Goal: Task Accomplishment & Management: Manage account settings

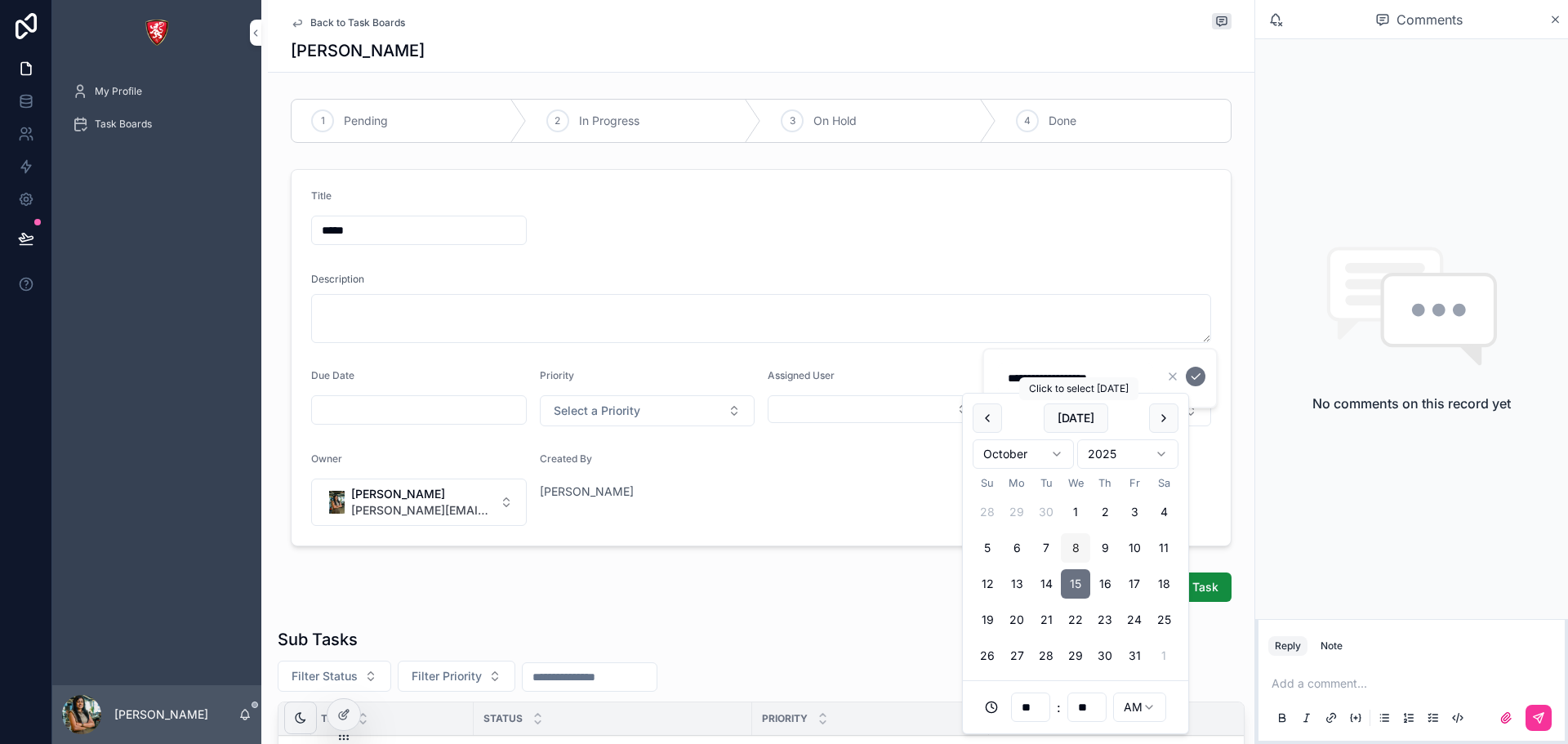
scroll to position [403, 0]
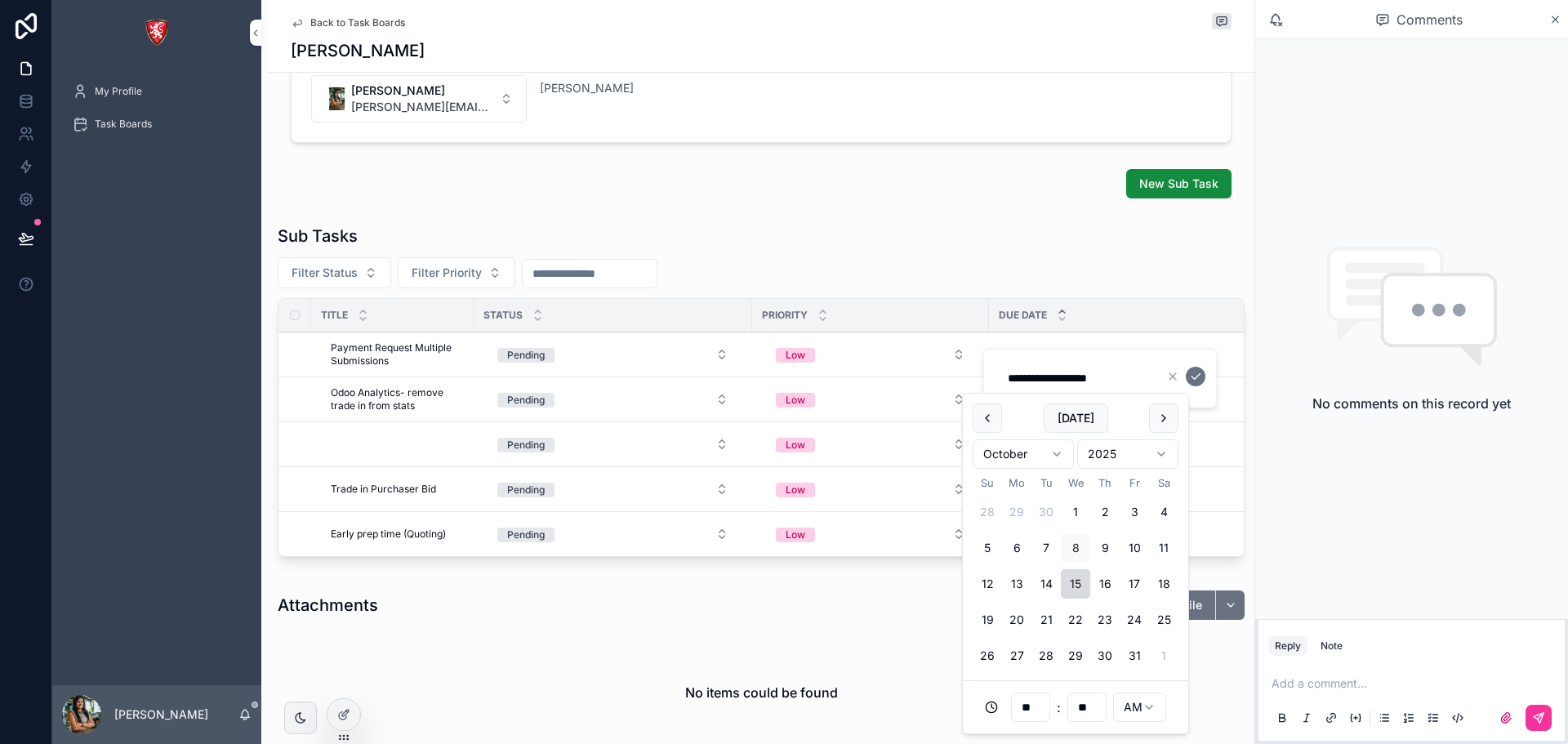
click at [1076, 580] on button "15" at bounding box center [1075, 584] width 30 height 30
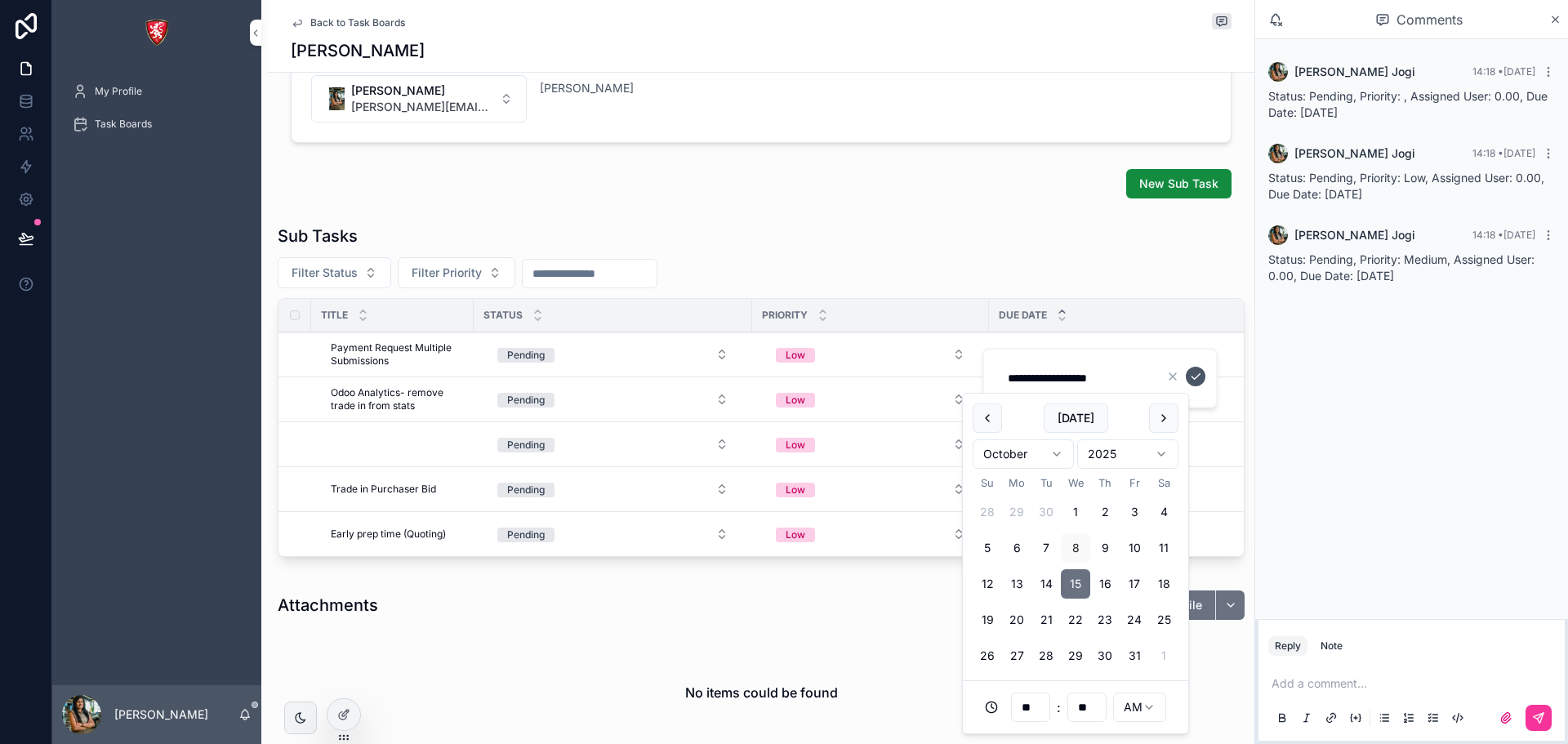
click at [1201, 374] on icon "scrollable content" at bounding box center [1194, 376] width 13 height 13
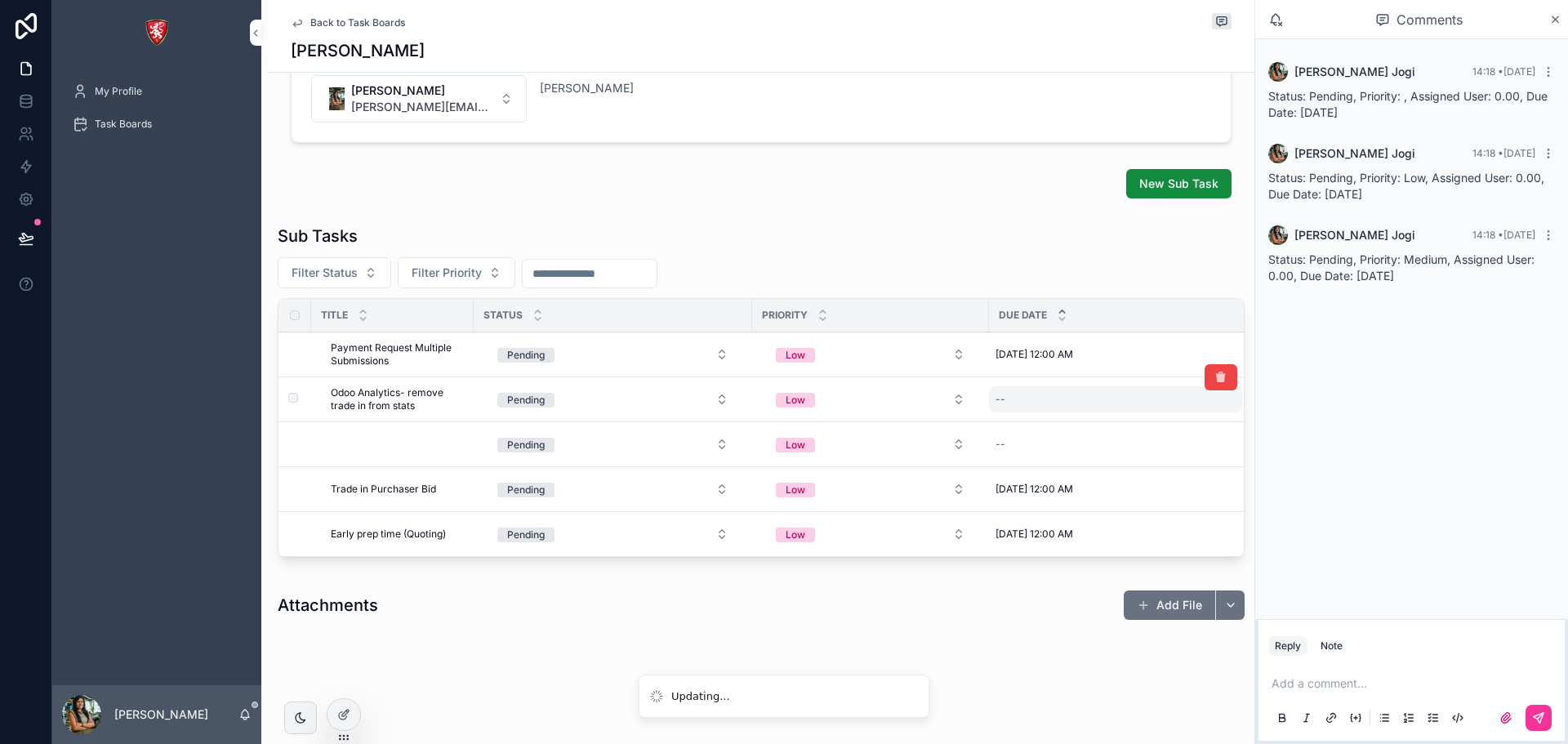
click at [1040, 399] on div "--" at bounding box center [1115, 400] width 253 height 27
click at [1044, 395] on div "--" at bounding box center [1115, 400] width 253 height 27
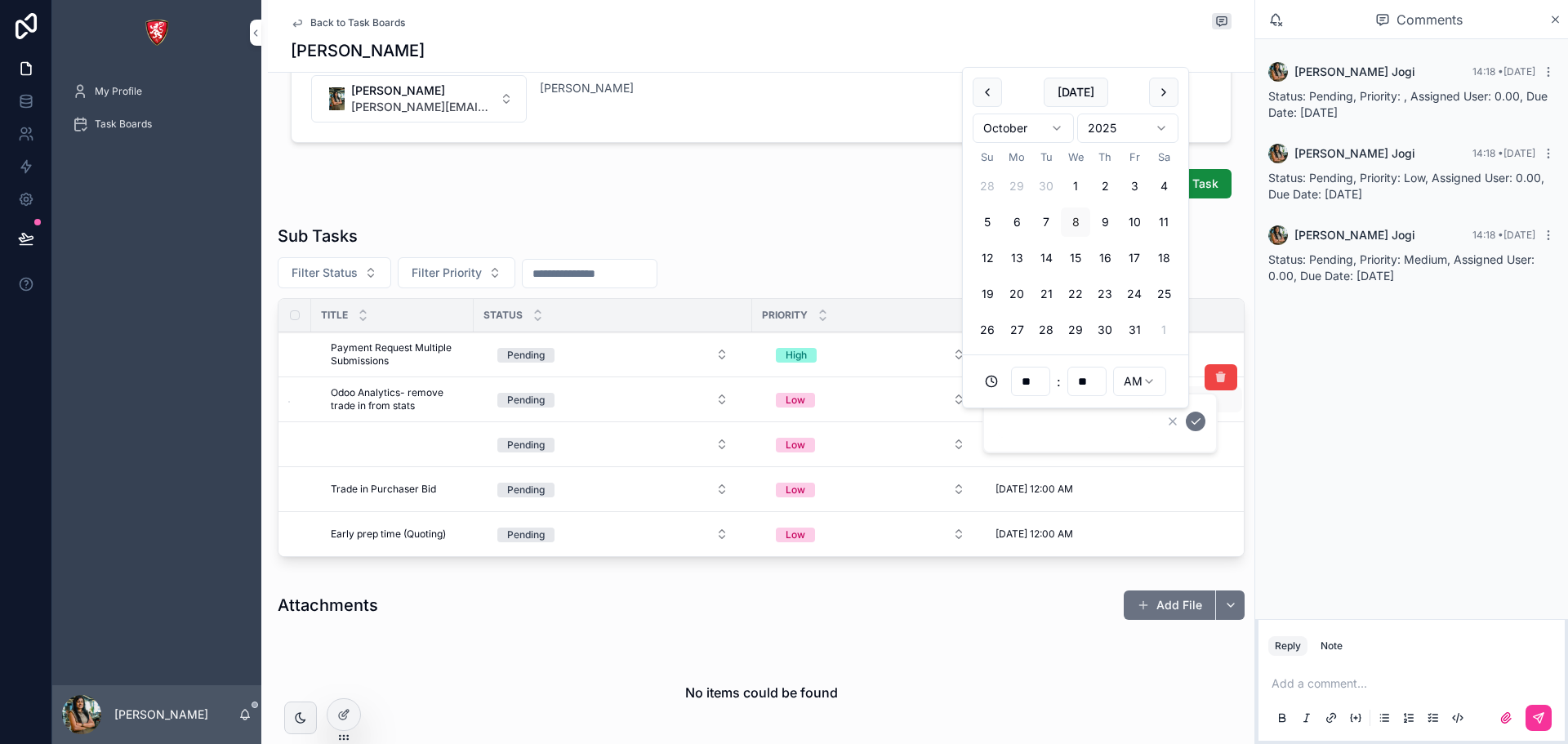
type input "**********"
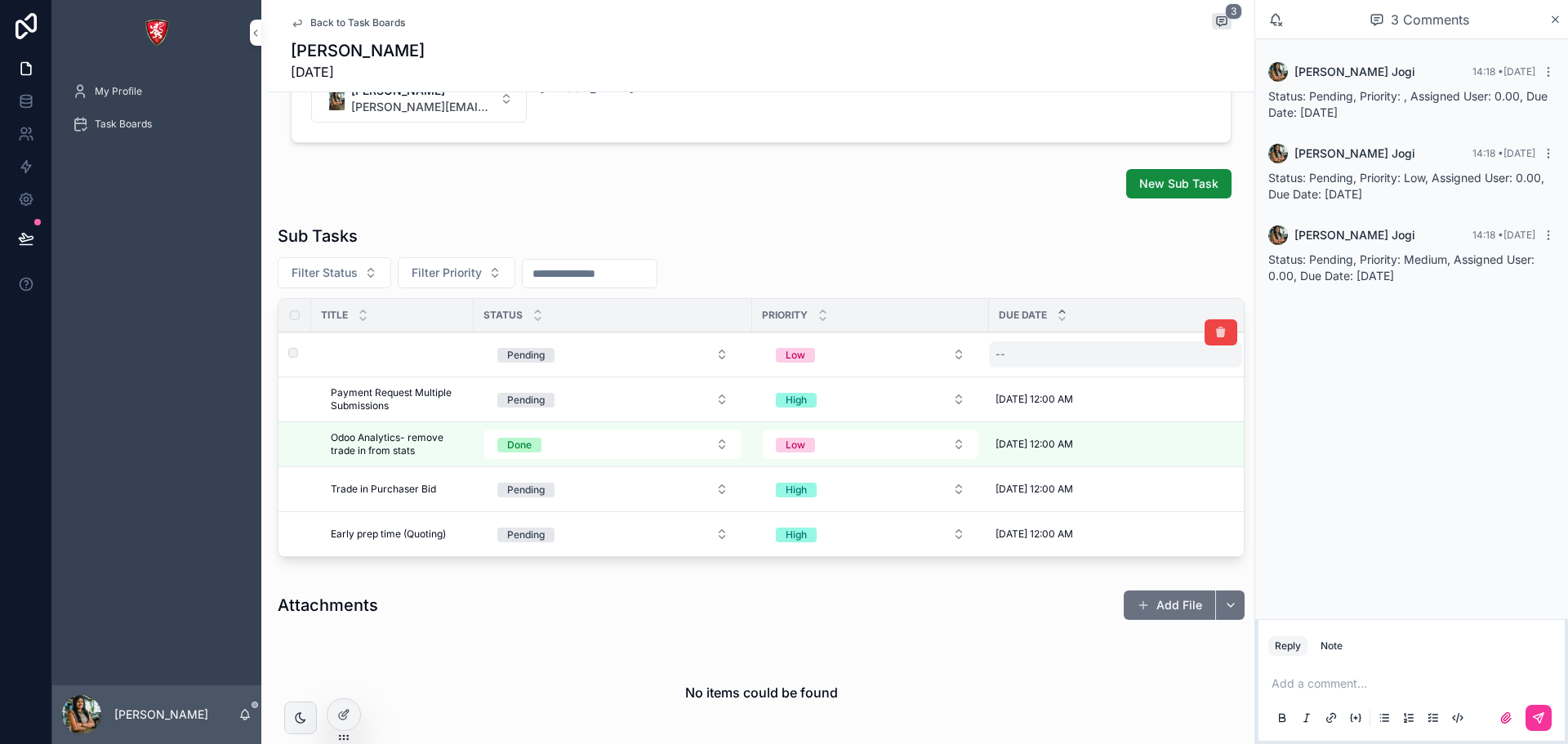
click at [1038, 351] on div "--" at bounding box center [1115, 354] width 253 height 27
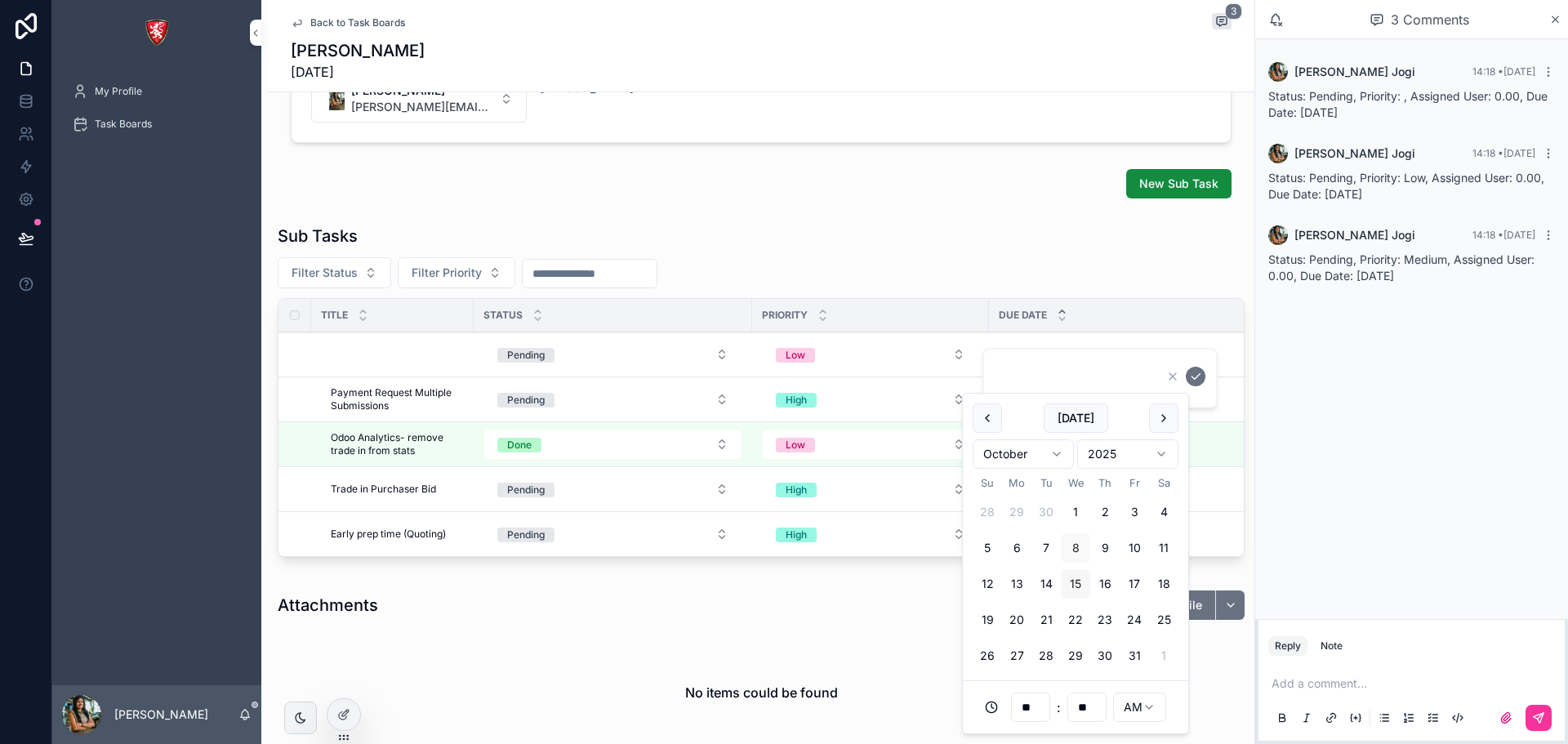
click at [1076, 583] on button "15" at bounding box center [1075, 584] width 30 height 30
type input "**********"
click at [1194, 378] on icon "scrollable content" at bounding box center [1194, 376] width 13 height 13
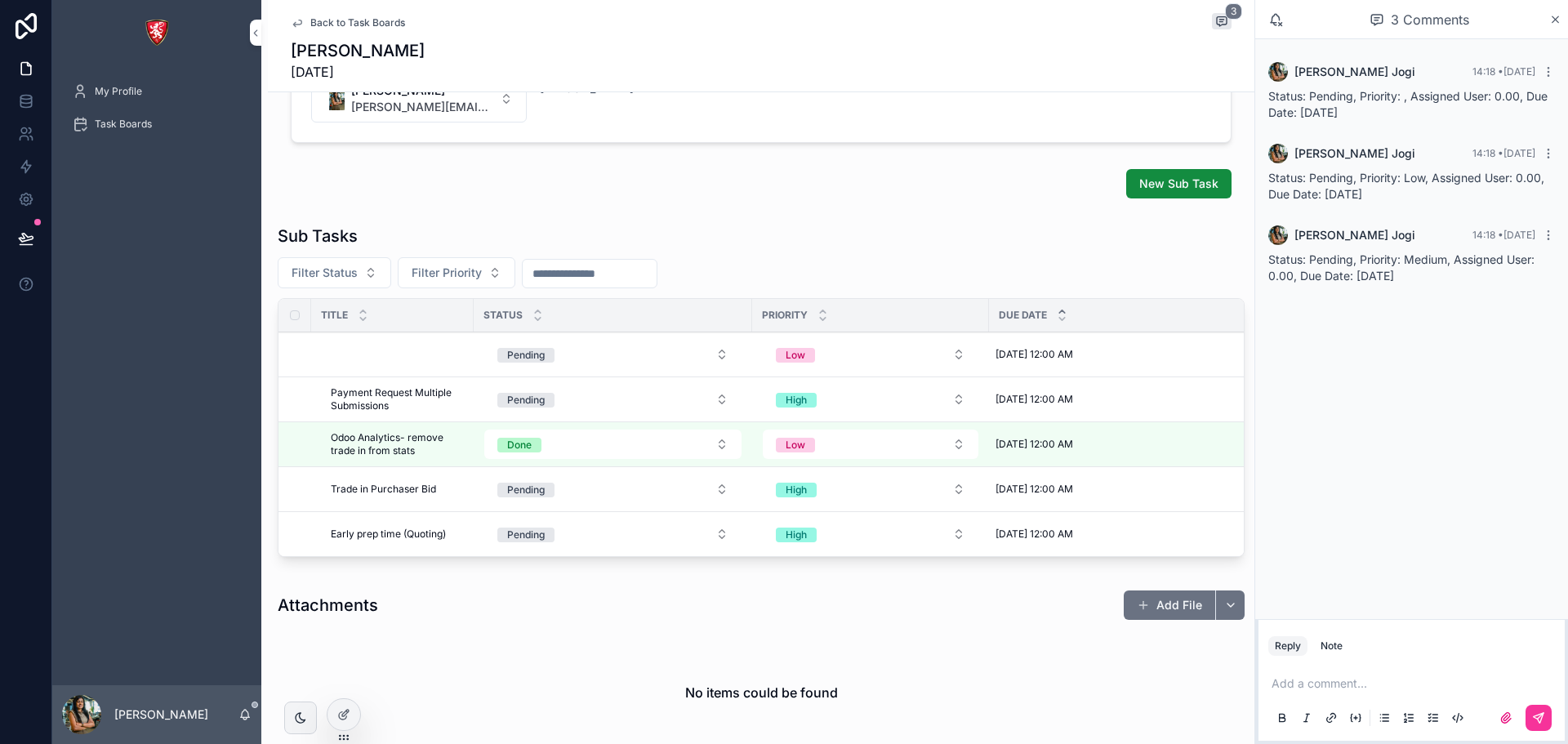
click at [1060, 309] on icon "scrollable content" at bounding box center [1061, 311] width 11 height 11
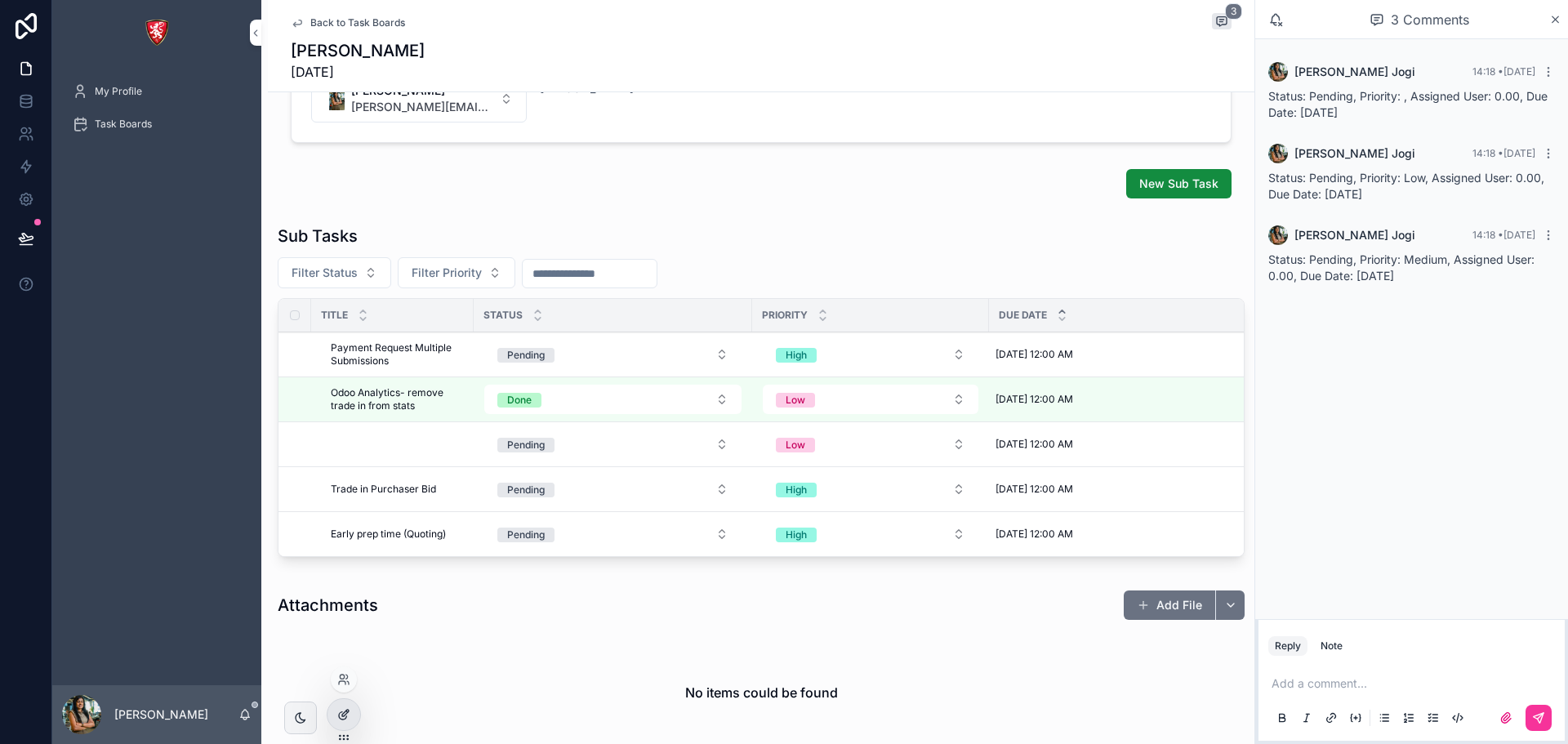
click at [355, 709] on div at bounding box center [343, 714] width 32 height 31
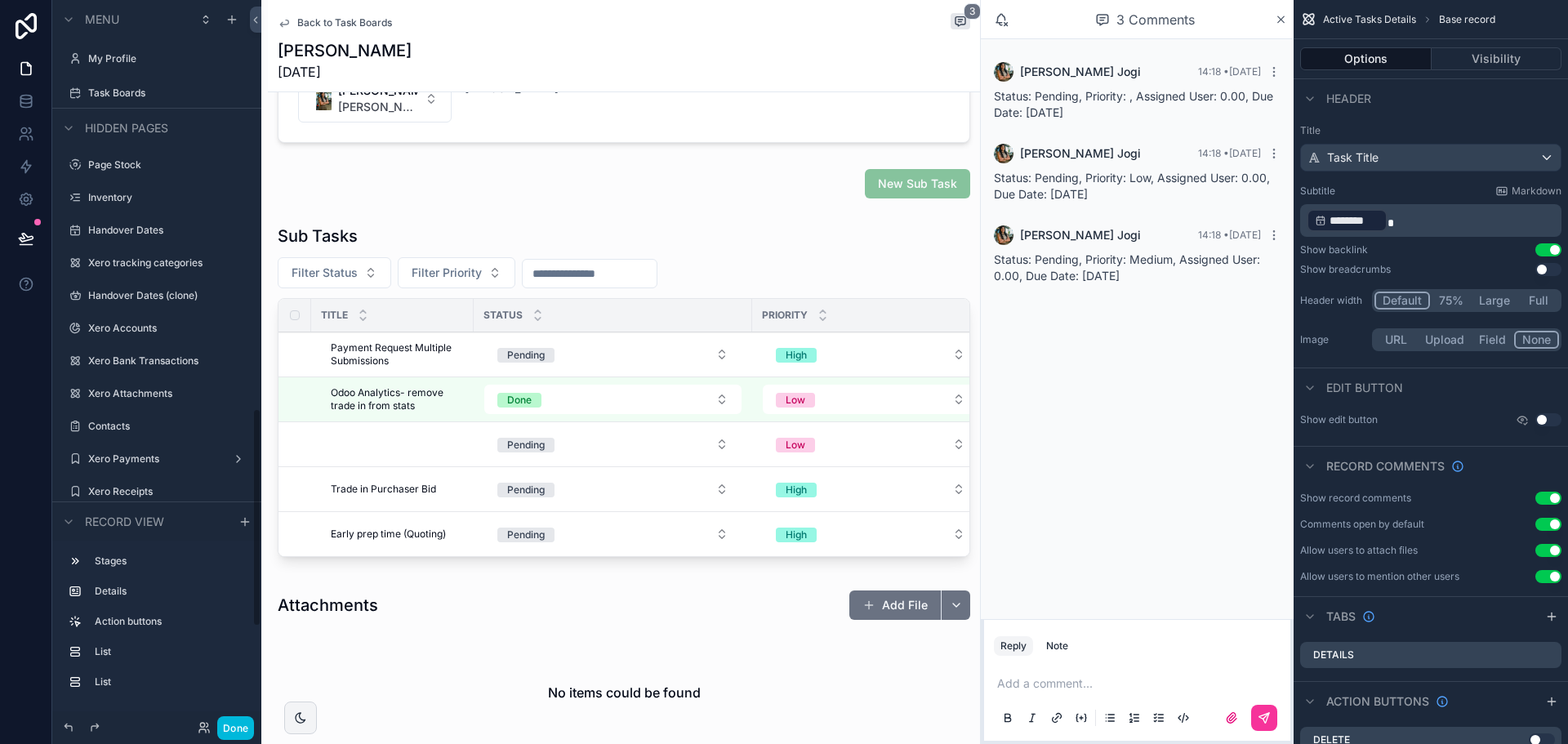
scroll to position [1355, 0]
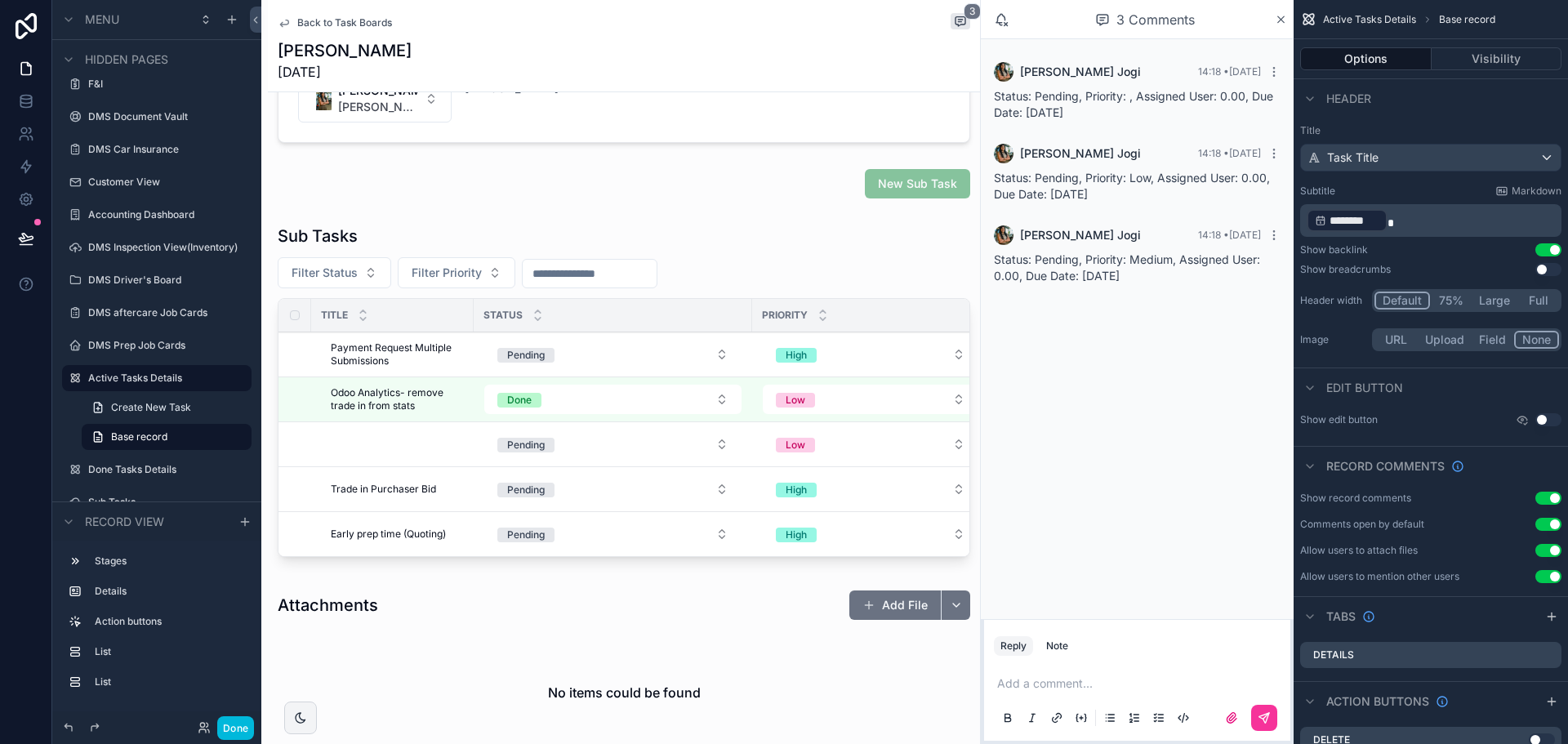
drag, startPoint x: 726, startPoint y: 561, endPoint x: 976, endPoint y: 550, distance: 250.2
click at [976, 550] on div "**********" at bounding box center [621, 372] width 718 height 744
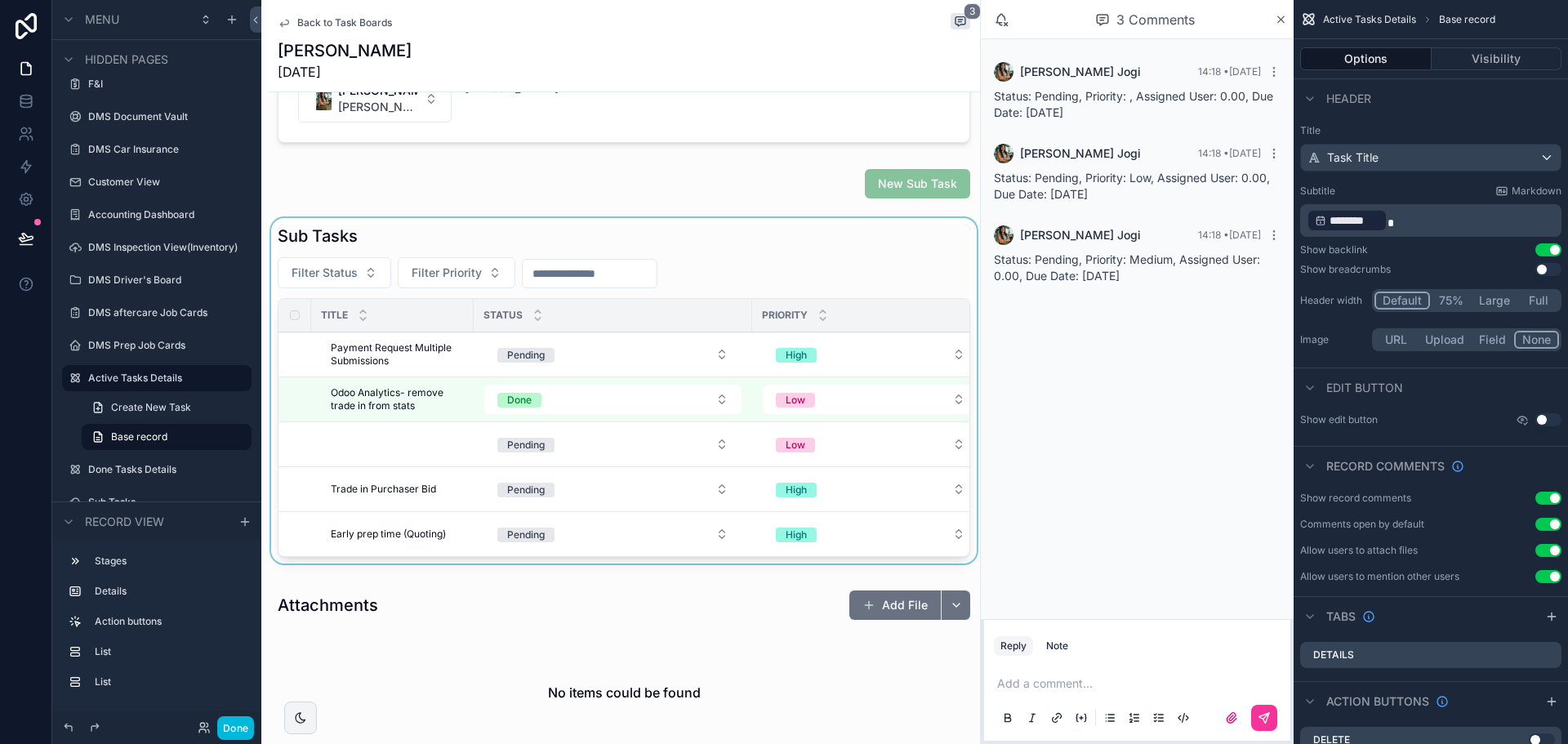
click at [761, 288] on div "scrollable content" at bounding box center [624, 395] width 712 height 352
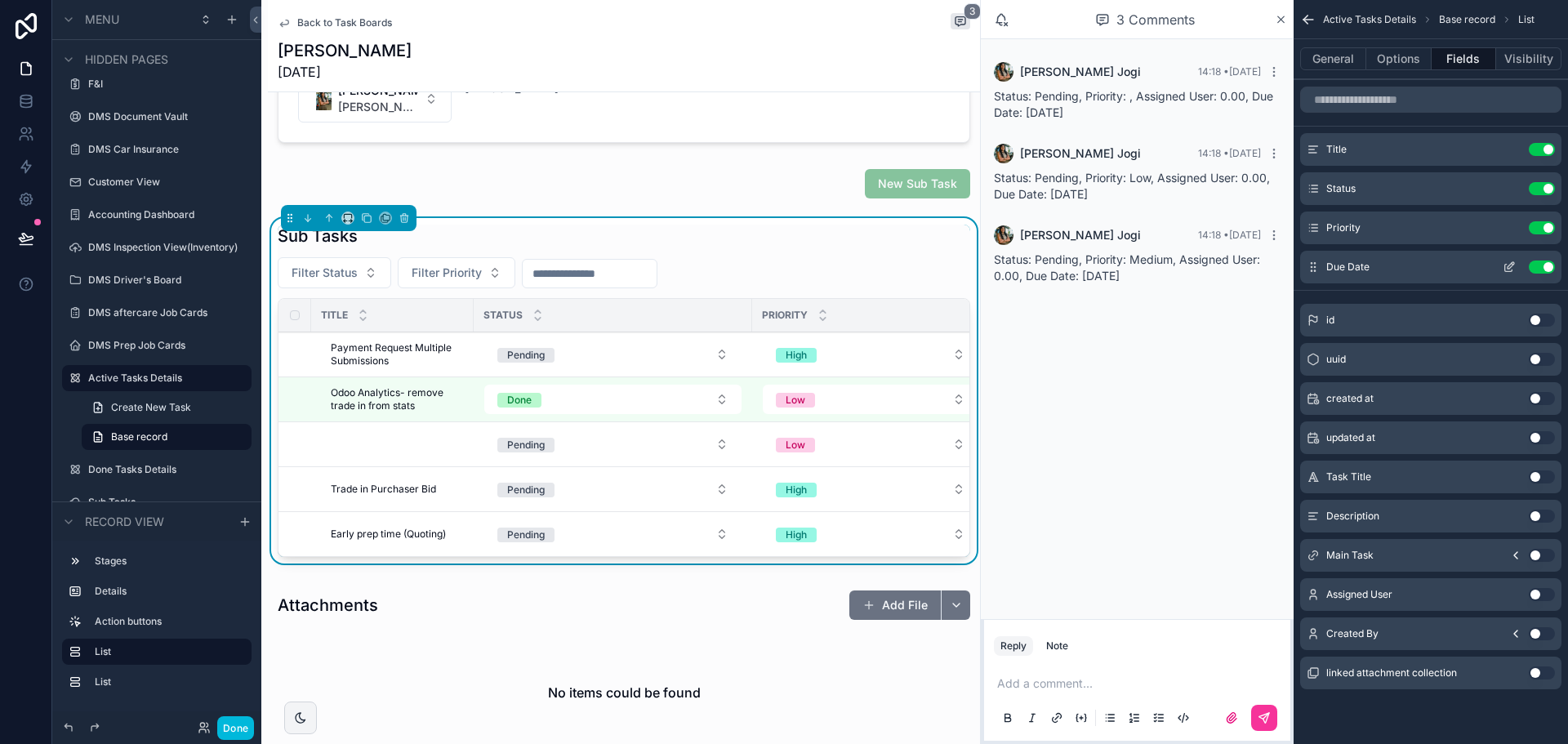
click at [1510, 267] on icon "scrollable content" at bounding box center [1510, 265] width 7 height 7
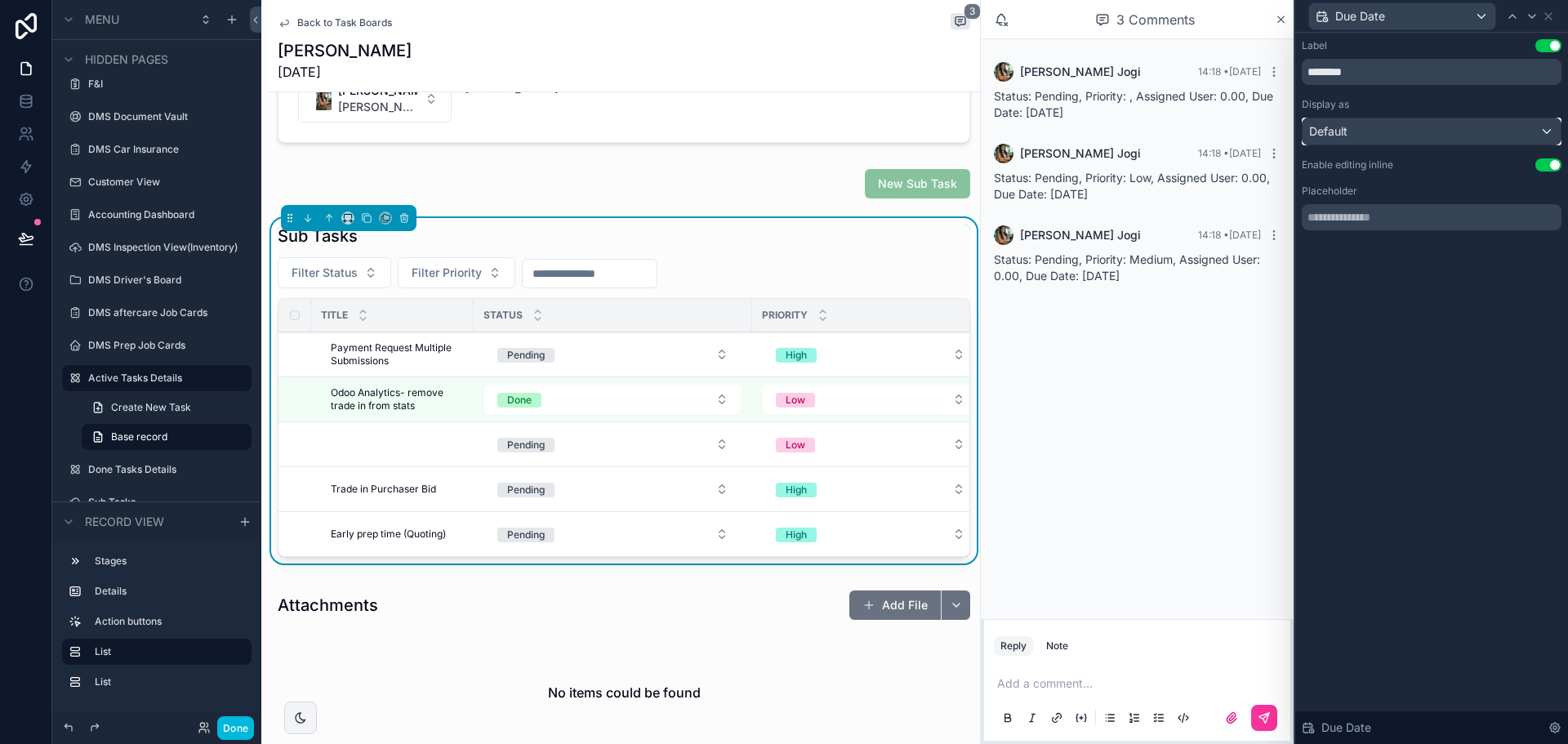
click at [1344, 129] on span "Default" at bounding box center [1327, 131] width 38 height 17
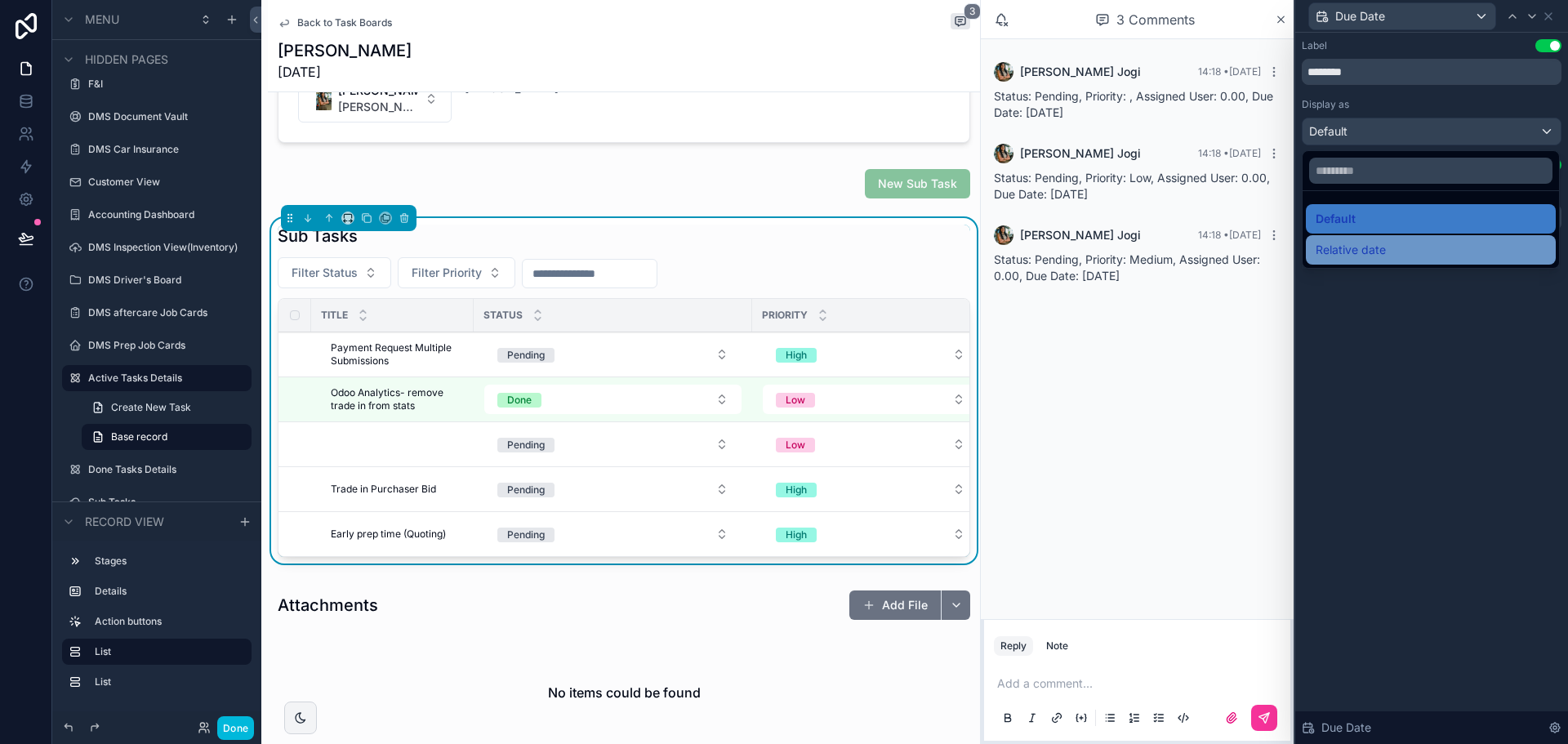
click at [1354, 250] on span "Relative date" at bounding box center [1350, 250] width 70 height 20
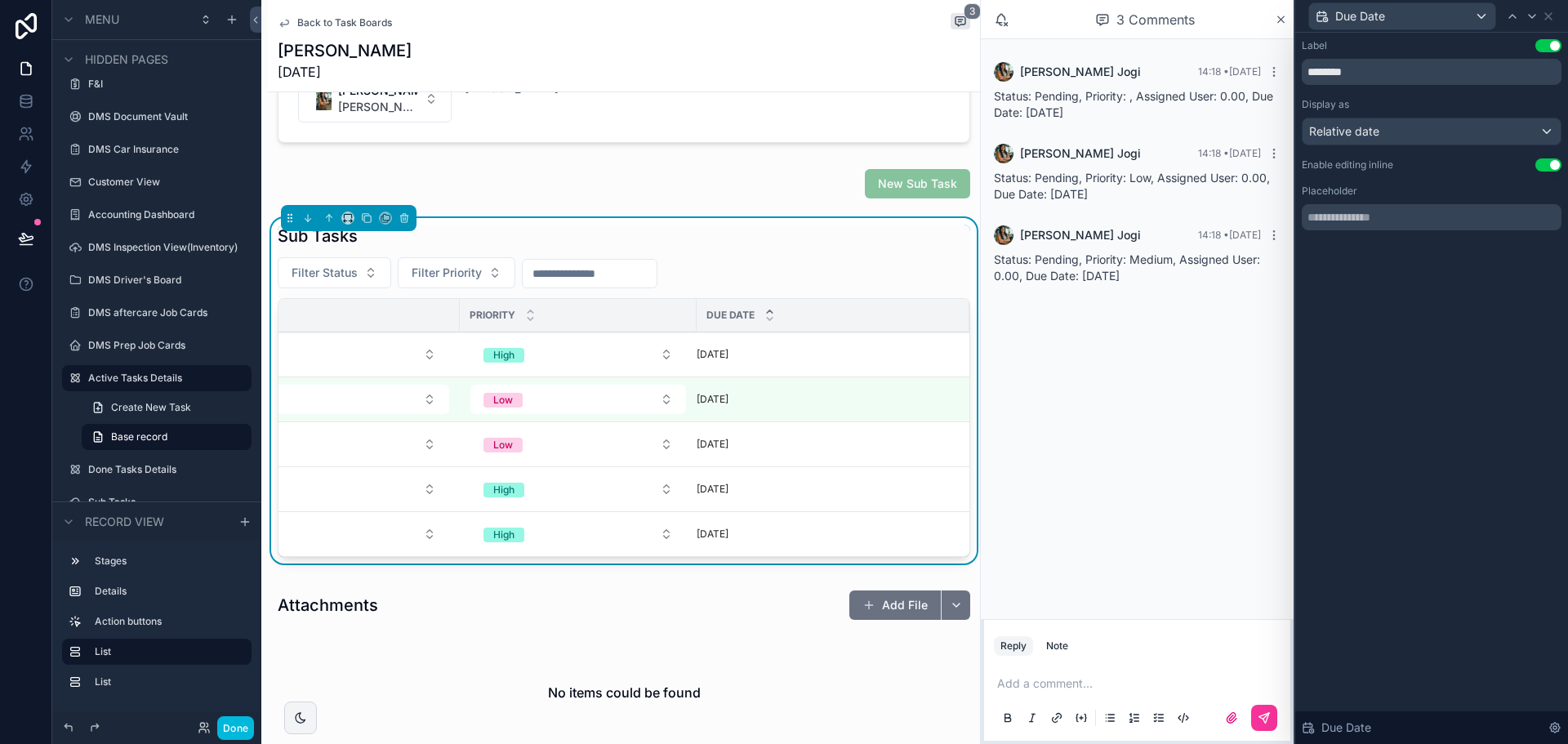
scroll to position [0, 305]
click at [1376, 125] on span "Relative date" at bounding box center [1343, 131] width 70 height 17
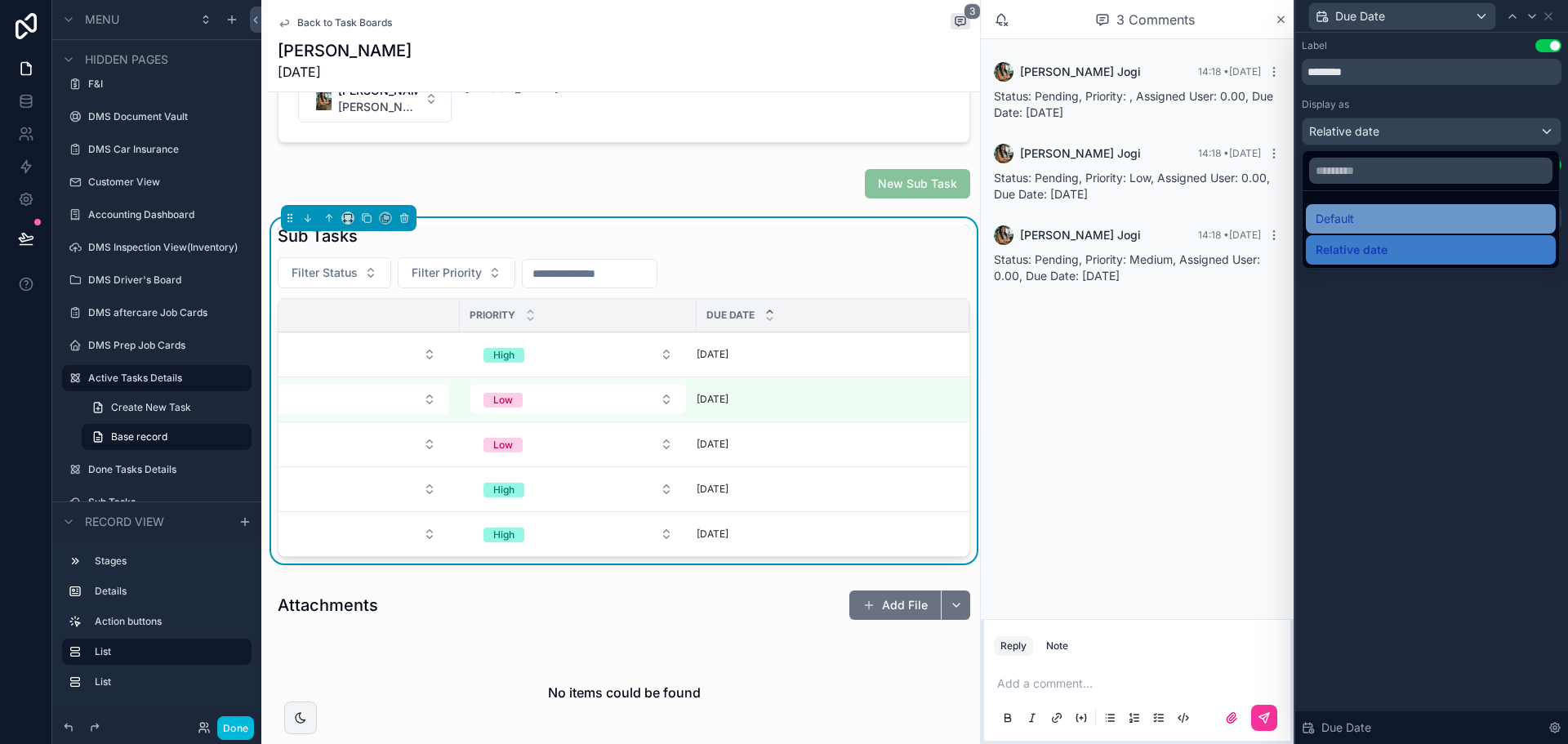
click at [1373, 218] on div "Default" at bounding box center [1430, 218] width 230 height 20
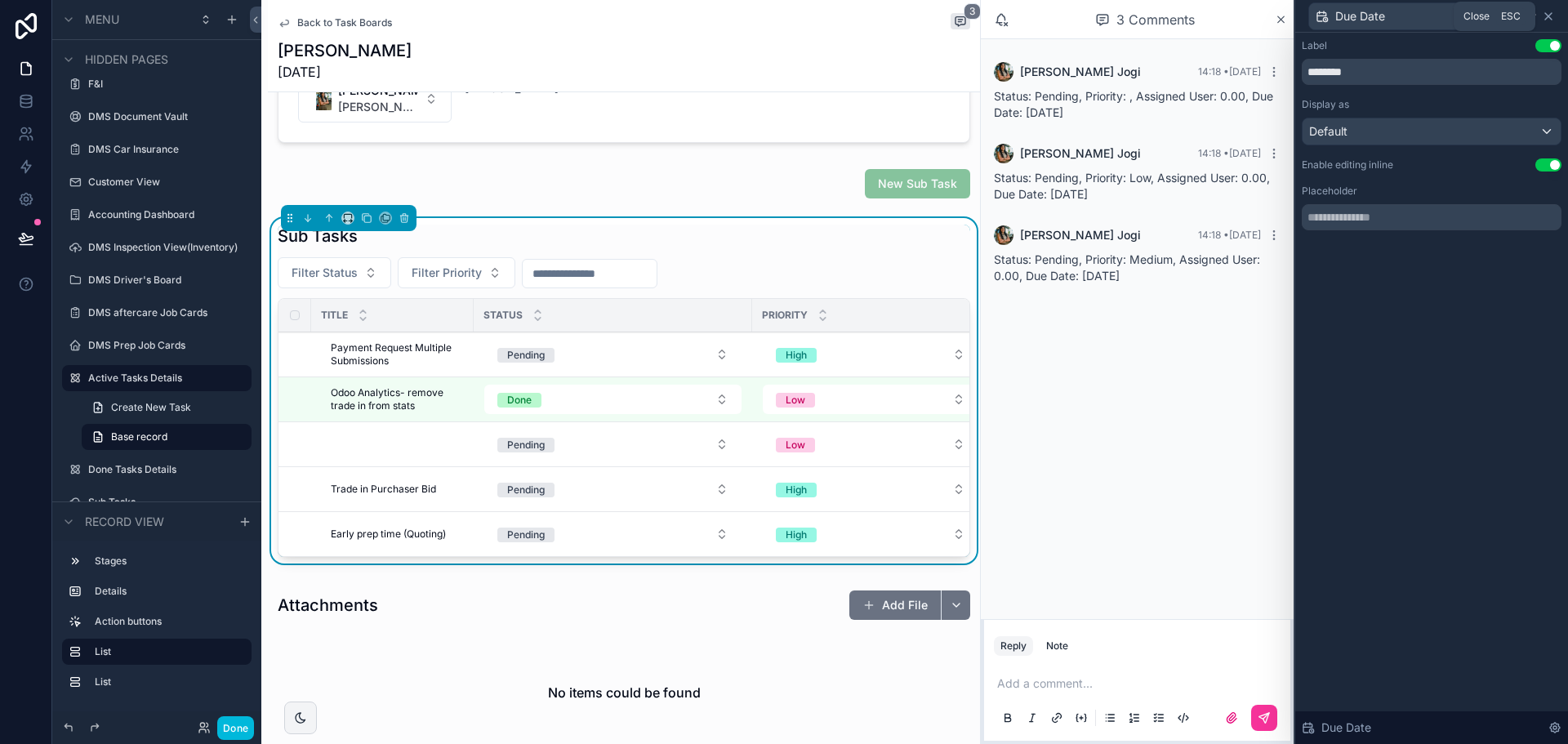
click at [1546, 13] on icon at bounding box center [1547, 16] width 13 height 13
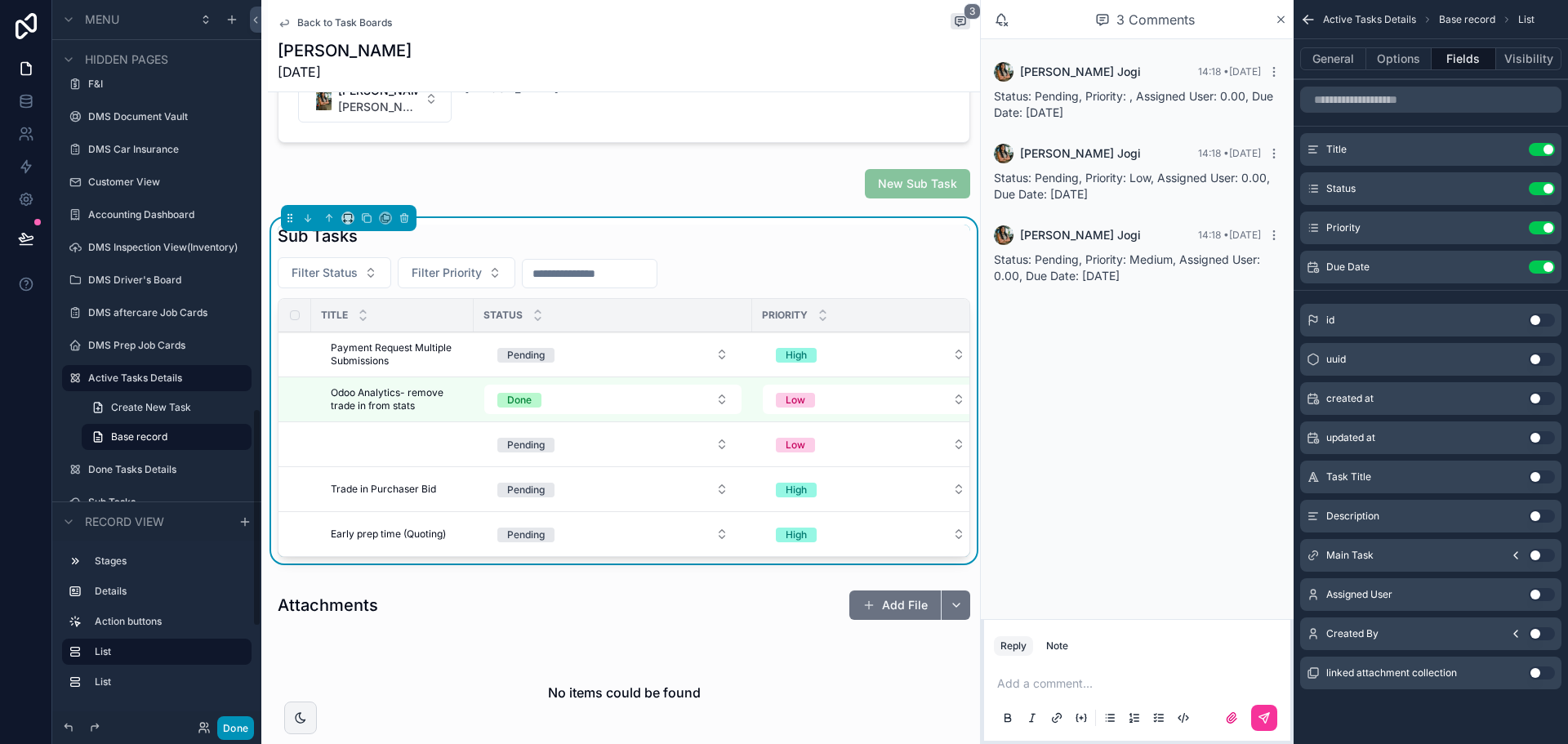
click at [224, 730] on button "Done" at bounding box center [235, 728] width 36 height 24
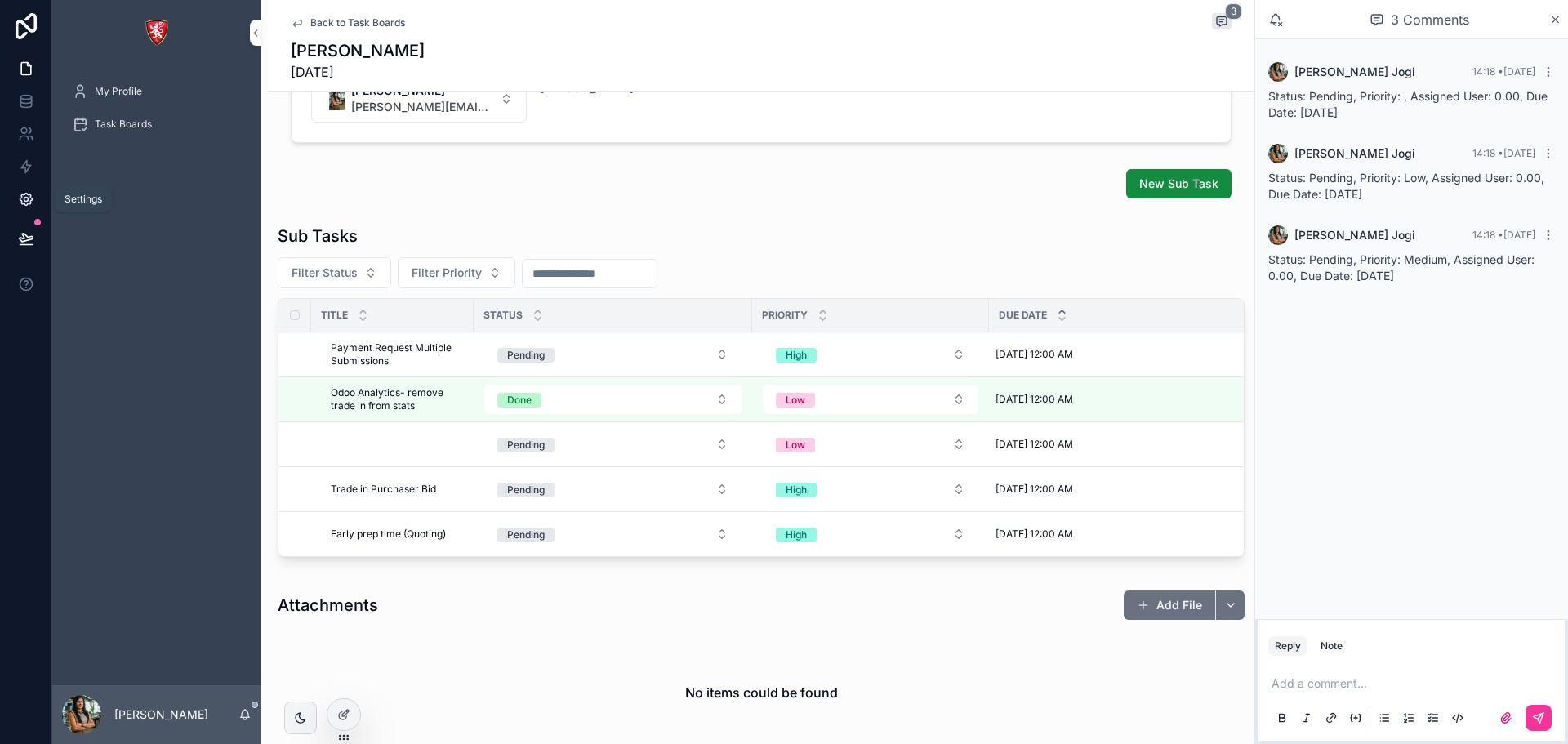
click at [28, 203] on icon at bounding box center [26, 199] width 17 height 17
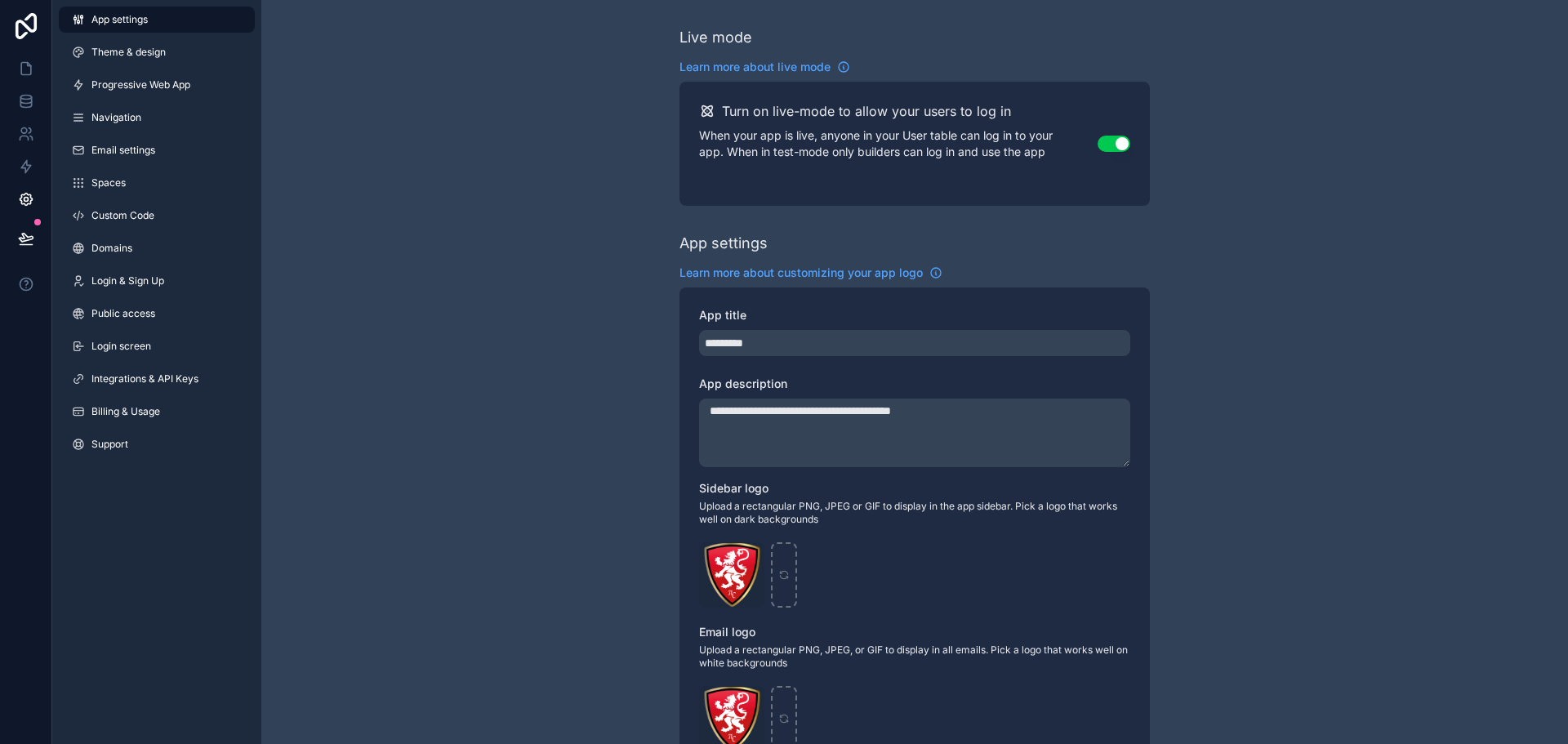
click at [171, 17] on link "App settings" at bounding box center [156, 20] width 196 height 27
click at [88, 46] on link "Theme & design" at bounding box center [156, 52] width 196 height 27
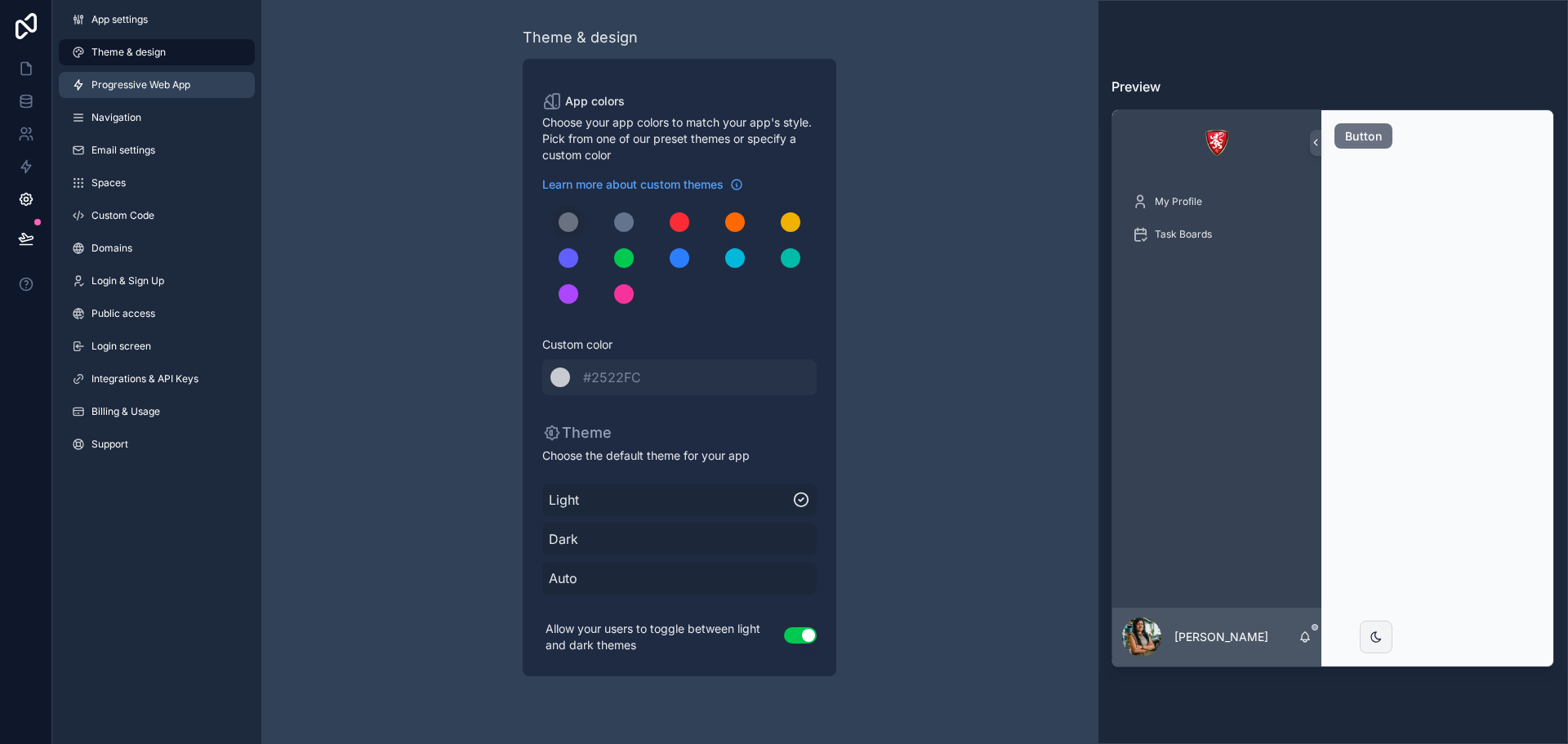
click at [107, 81] on span "Progressive Web App" at bounding box center [141, 85] width 98 height 13
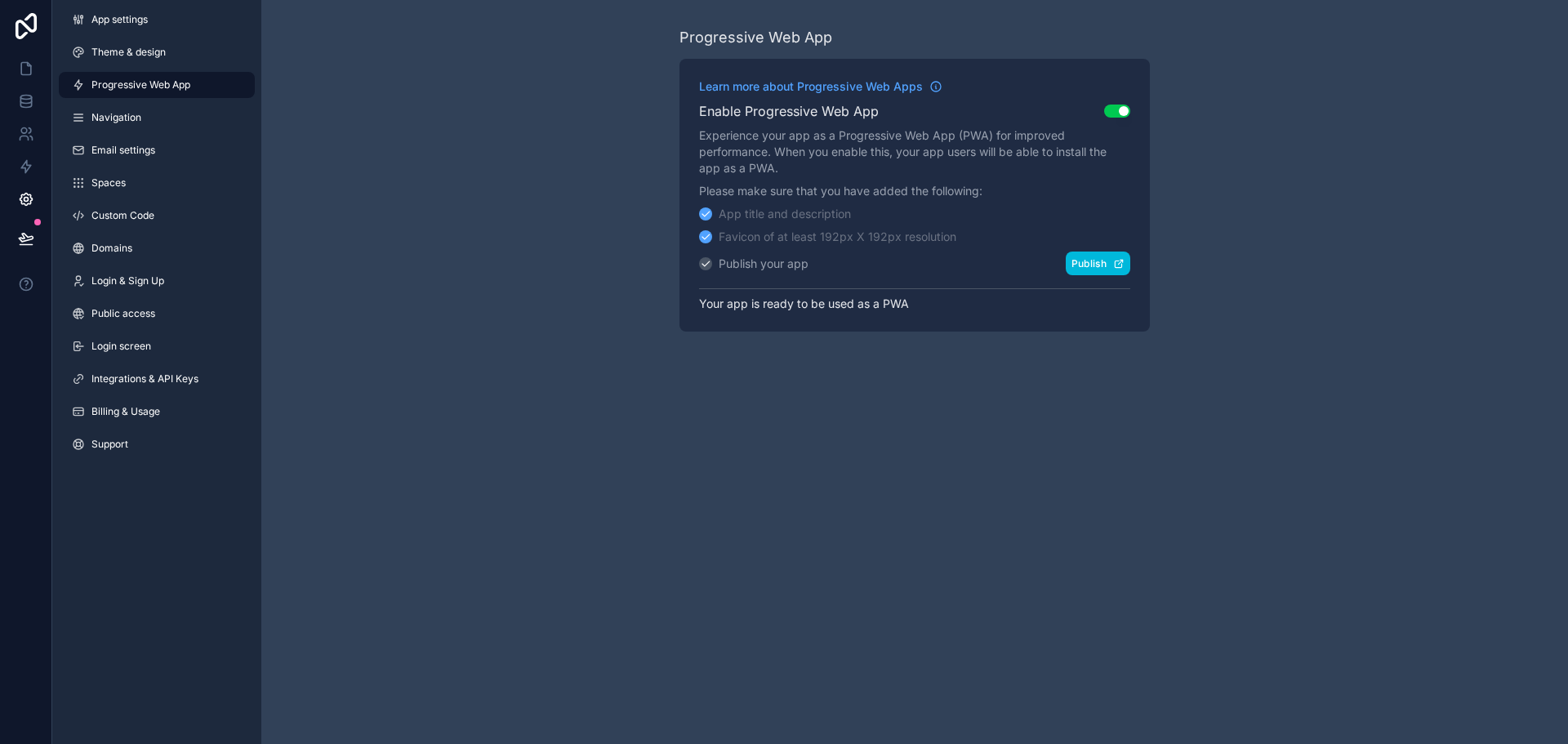
click at [1096, 261] on button "Publish" at bounding box center [1098, 264] width 65 height 24
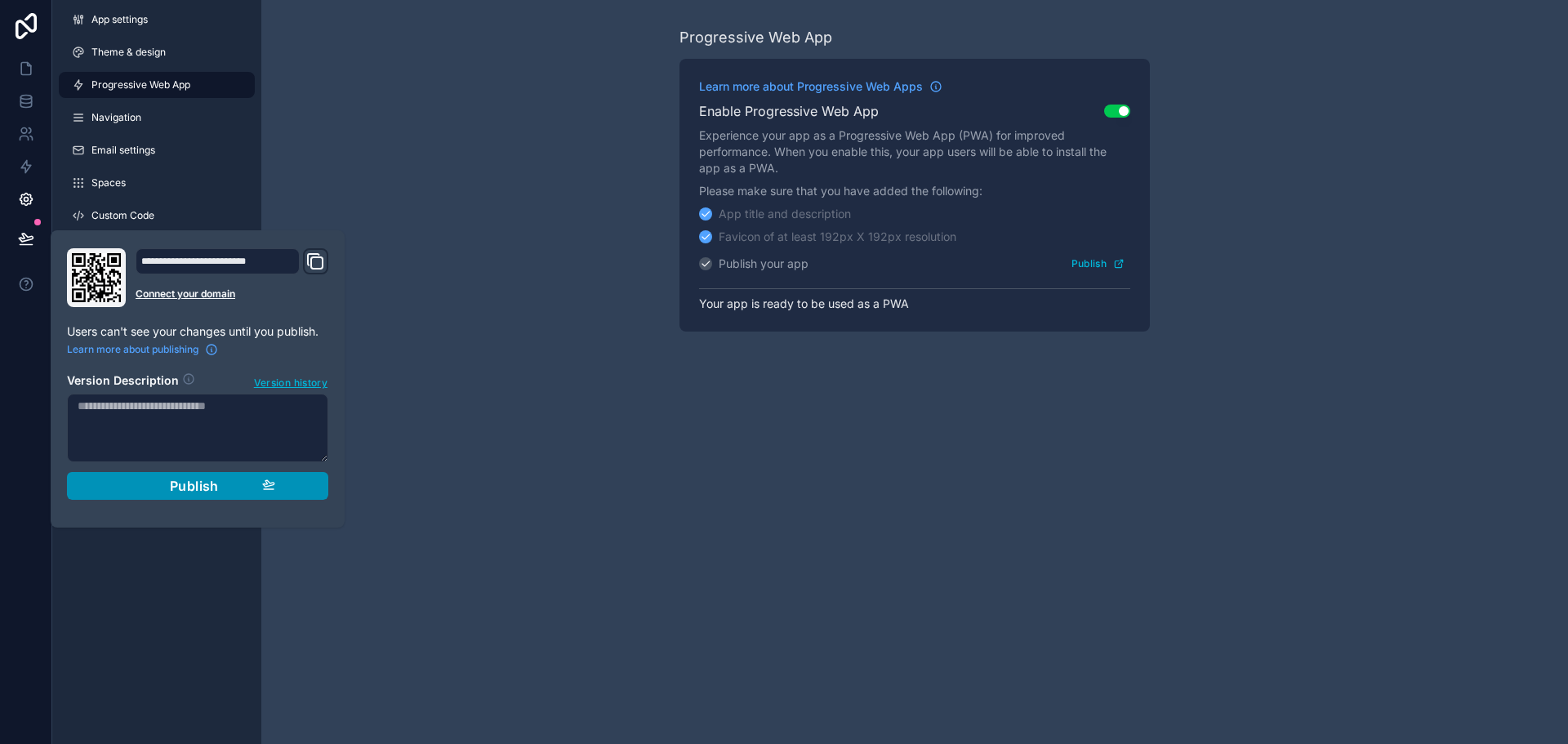
click at [185, 483] on span "Publish" at bounding box center [195, 486] width 49 height 17
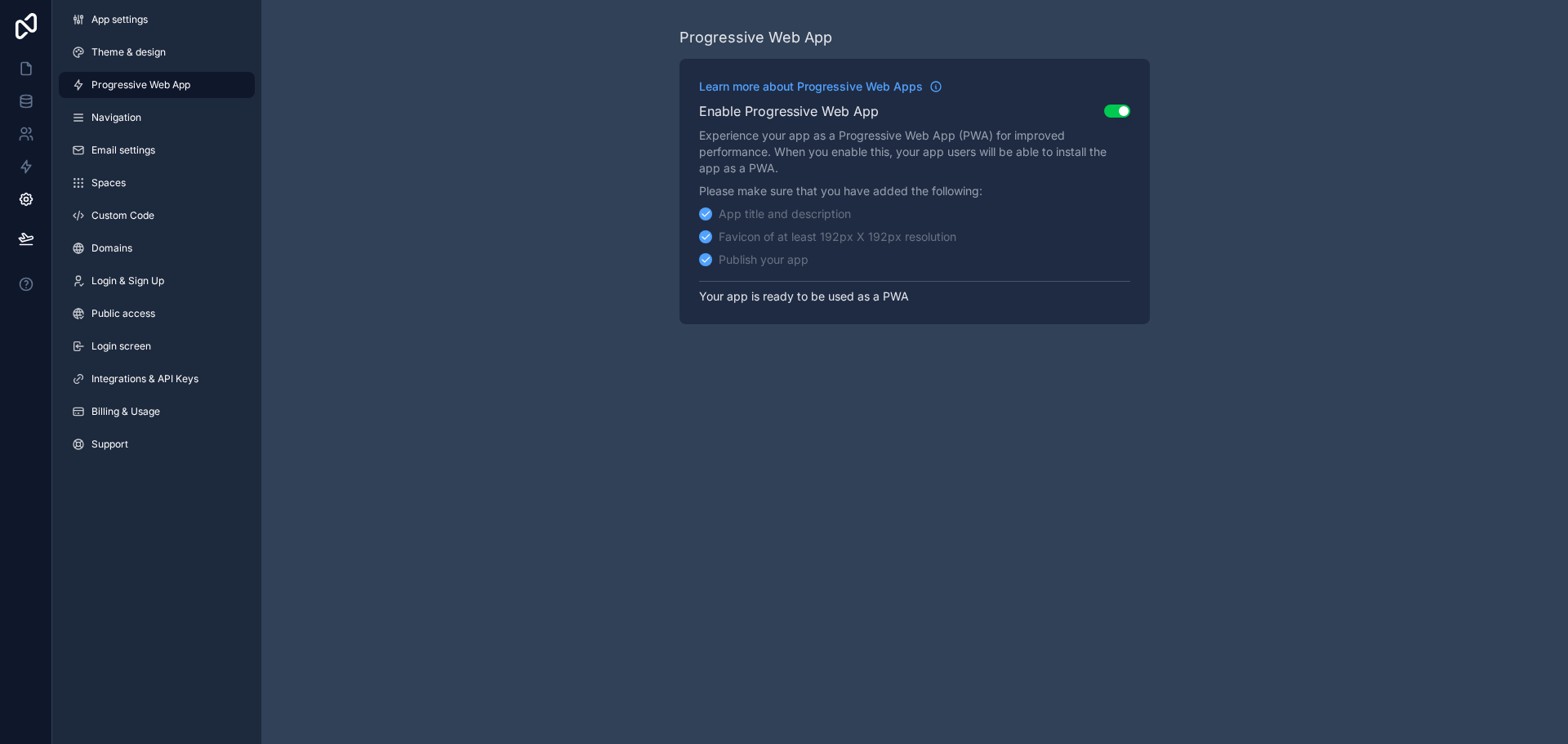
click at [438, 397] on div "Progressive Web App Learn more about Progressive Web Apps Enable Progressive We…" at bounding box center [915, 372] width 1306 height 744
click at [143, 123] on link "Navigation" at bounding box center [156, 117] width 196 height 27
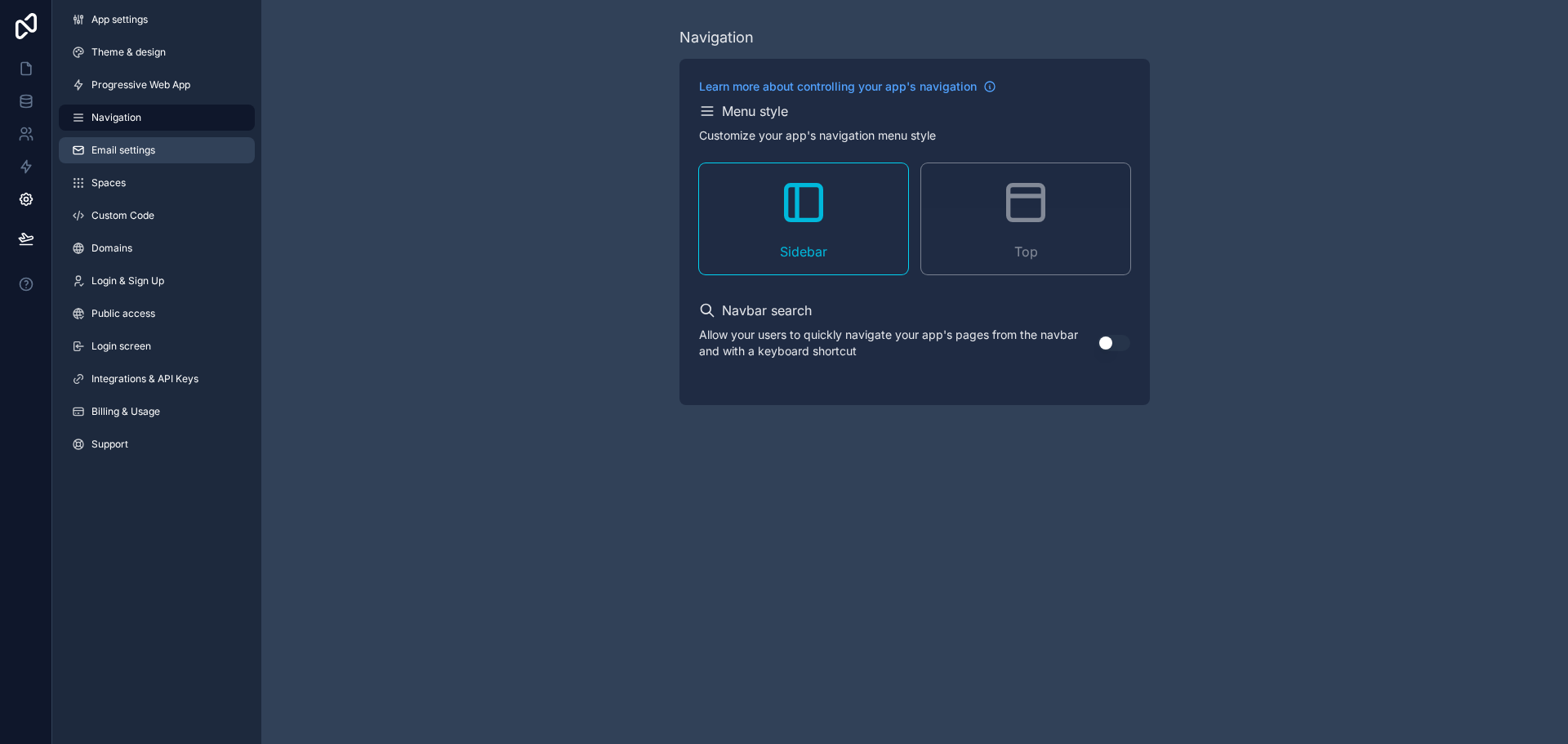
click at [147, 147] on span "Email settings" at bounding box center [123, 150] width 64 height 13
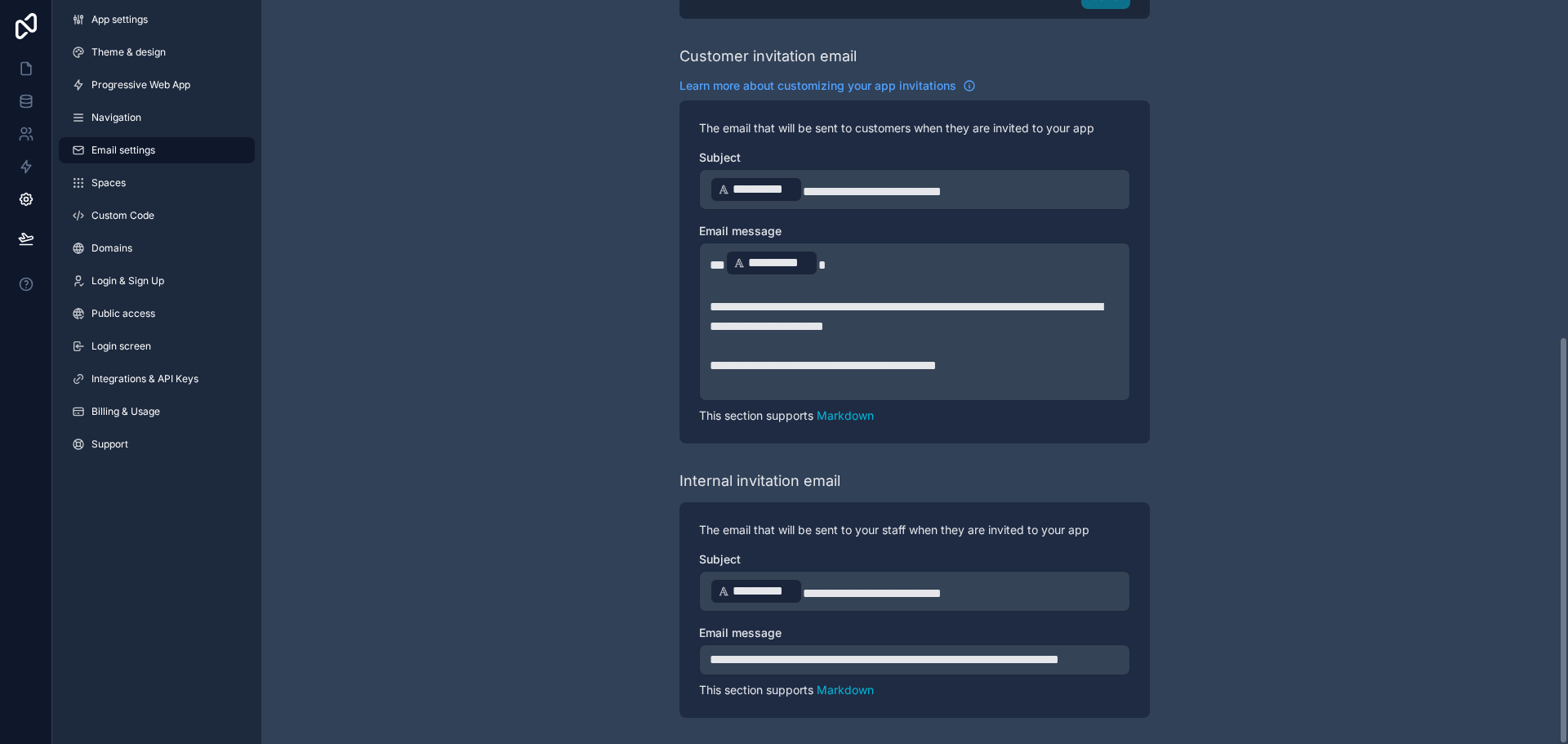
scroll to position [612, 0]
click at [105, 176] on span "Spaces" at bounding box center [108, 182] width 34 height 13
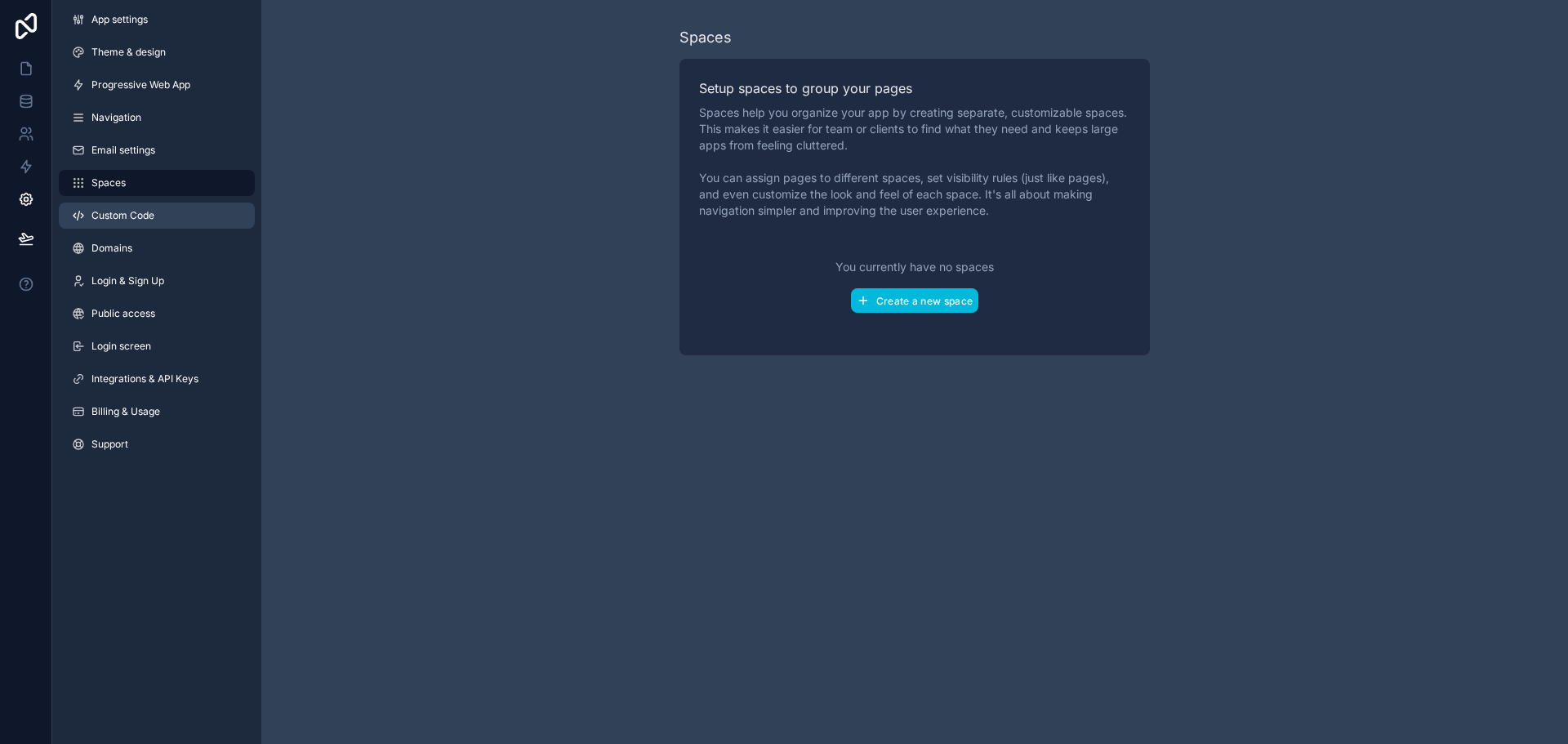
click at [119, 207] on link "Custom Code" at bounding box center [156, 216] width 196 height 27
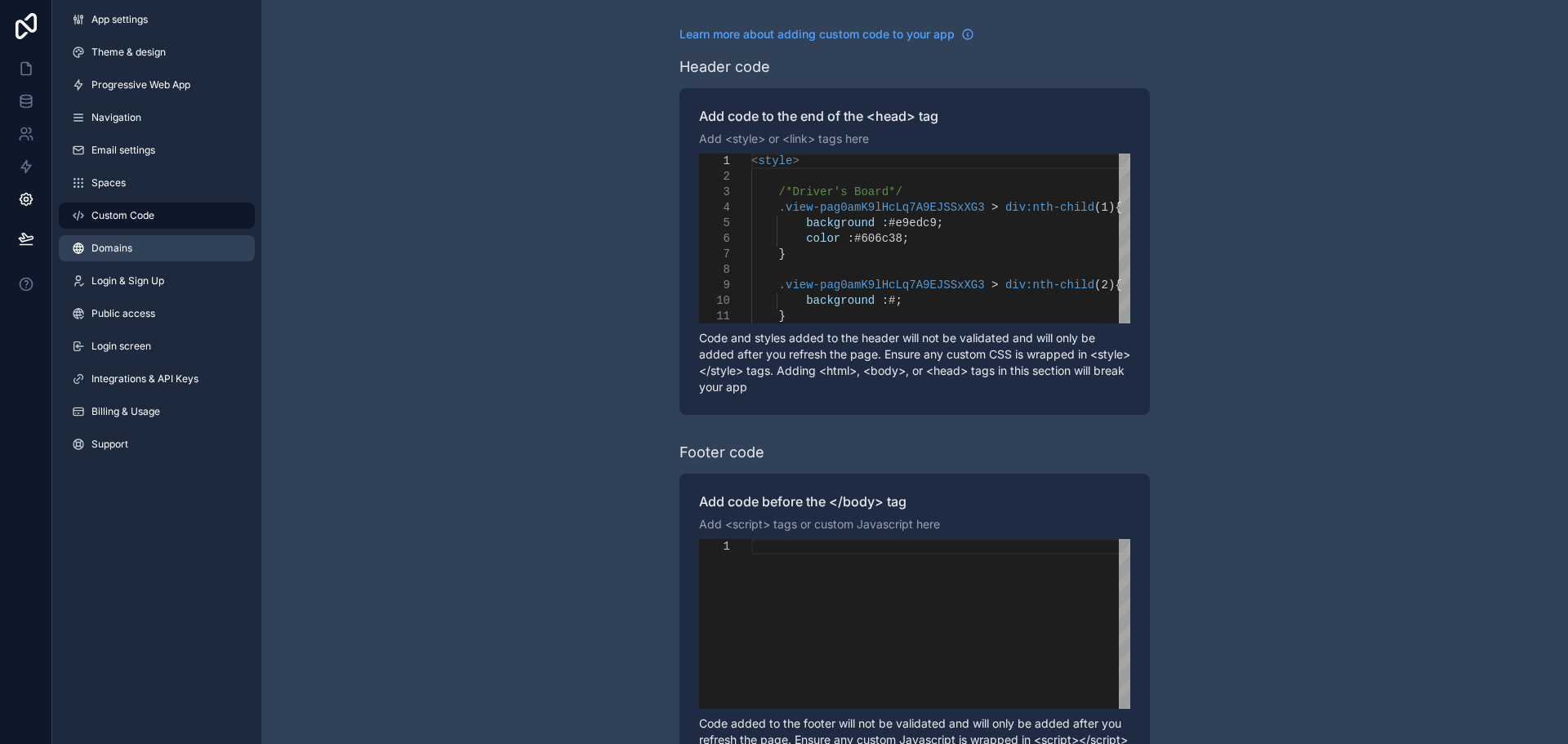
click at [131, 243] on span "Domains" at bounding box center [111, 248] width 40 height 13
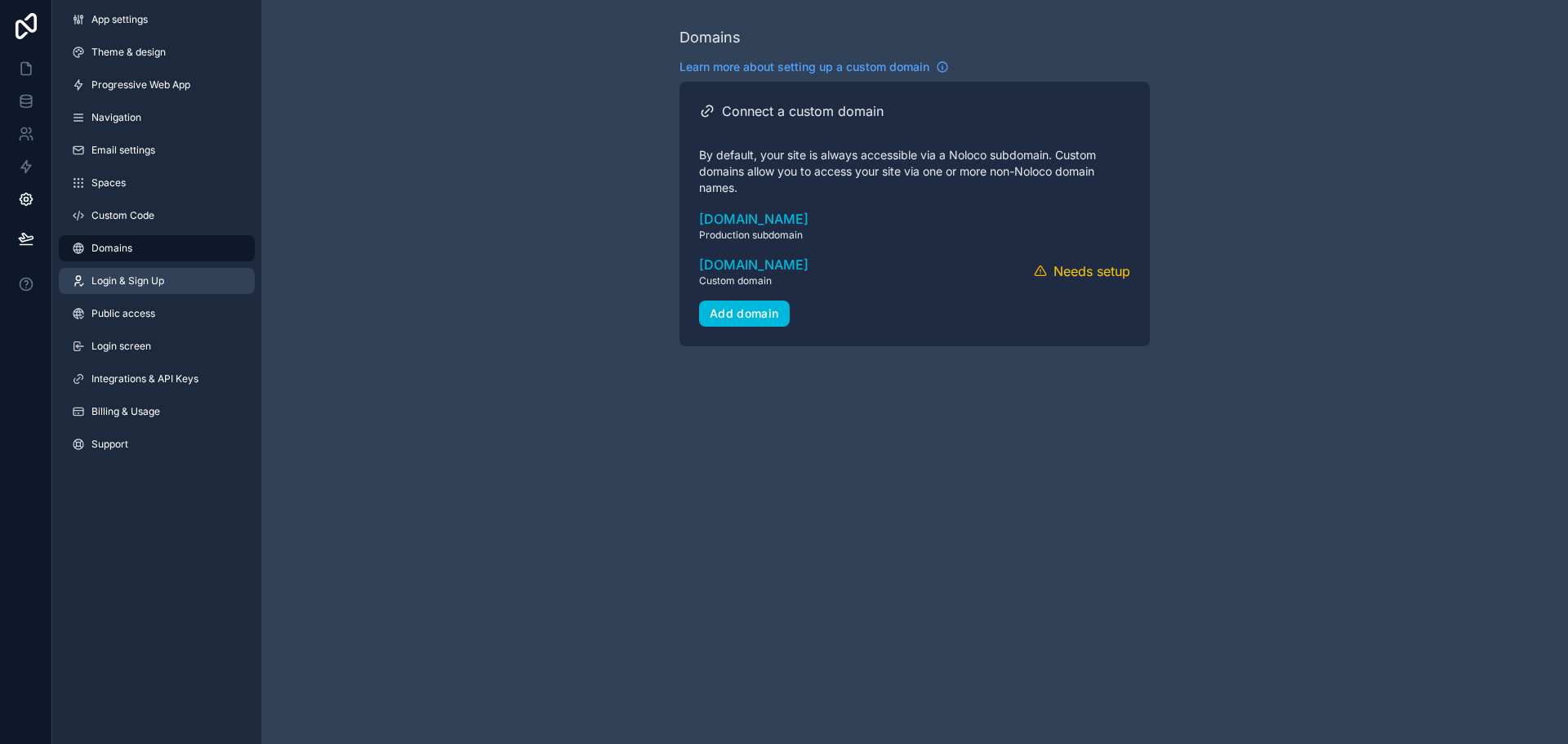
click at [149, 278] on span "Login & Sign Up" at bounding box center [128, 280] width 73 height 13
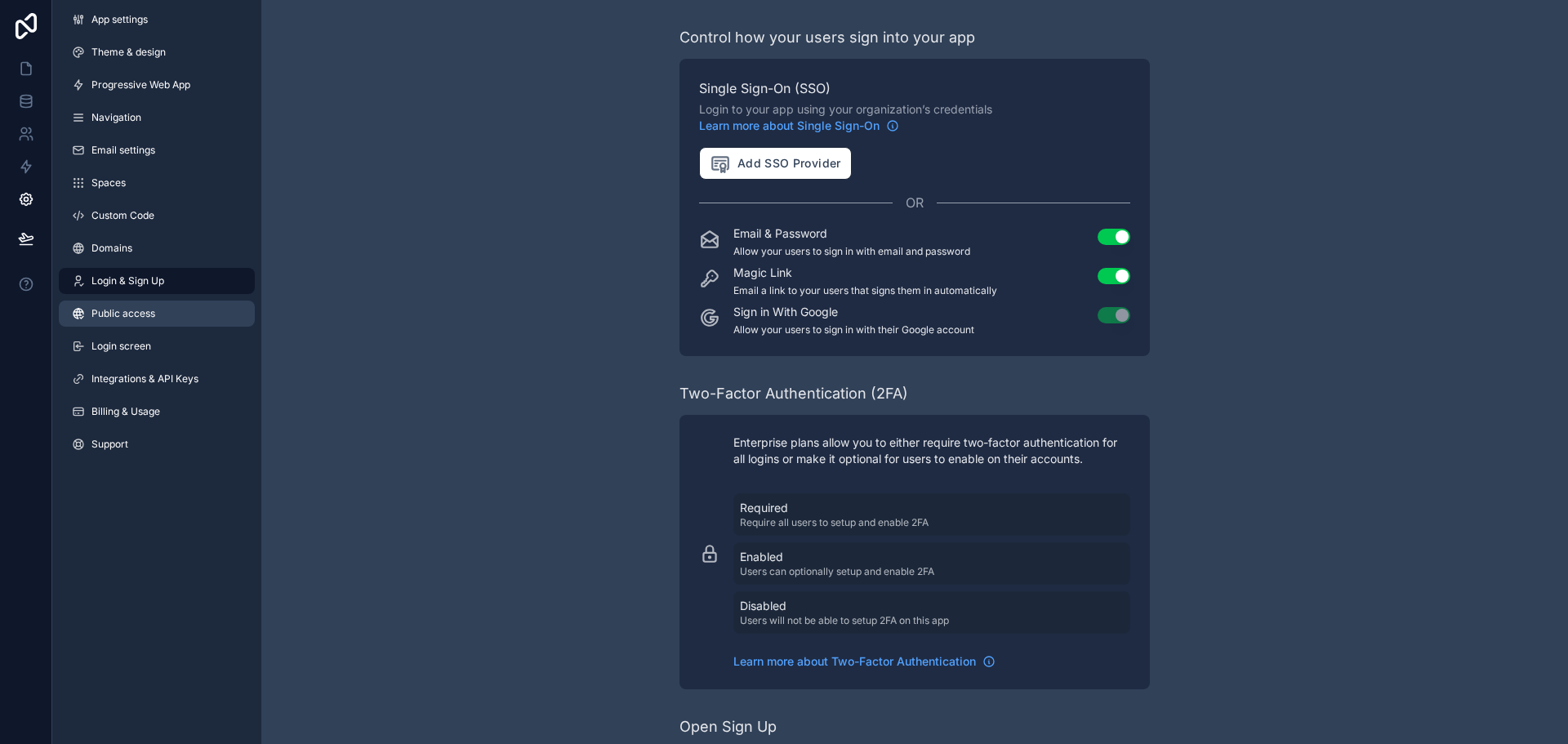
click at [164, 320] on link "Public access" at bounding box center [156, 313] width 196 height 27
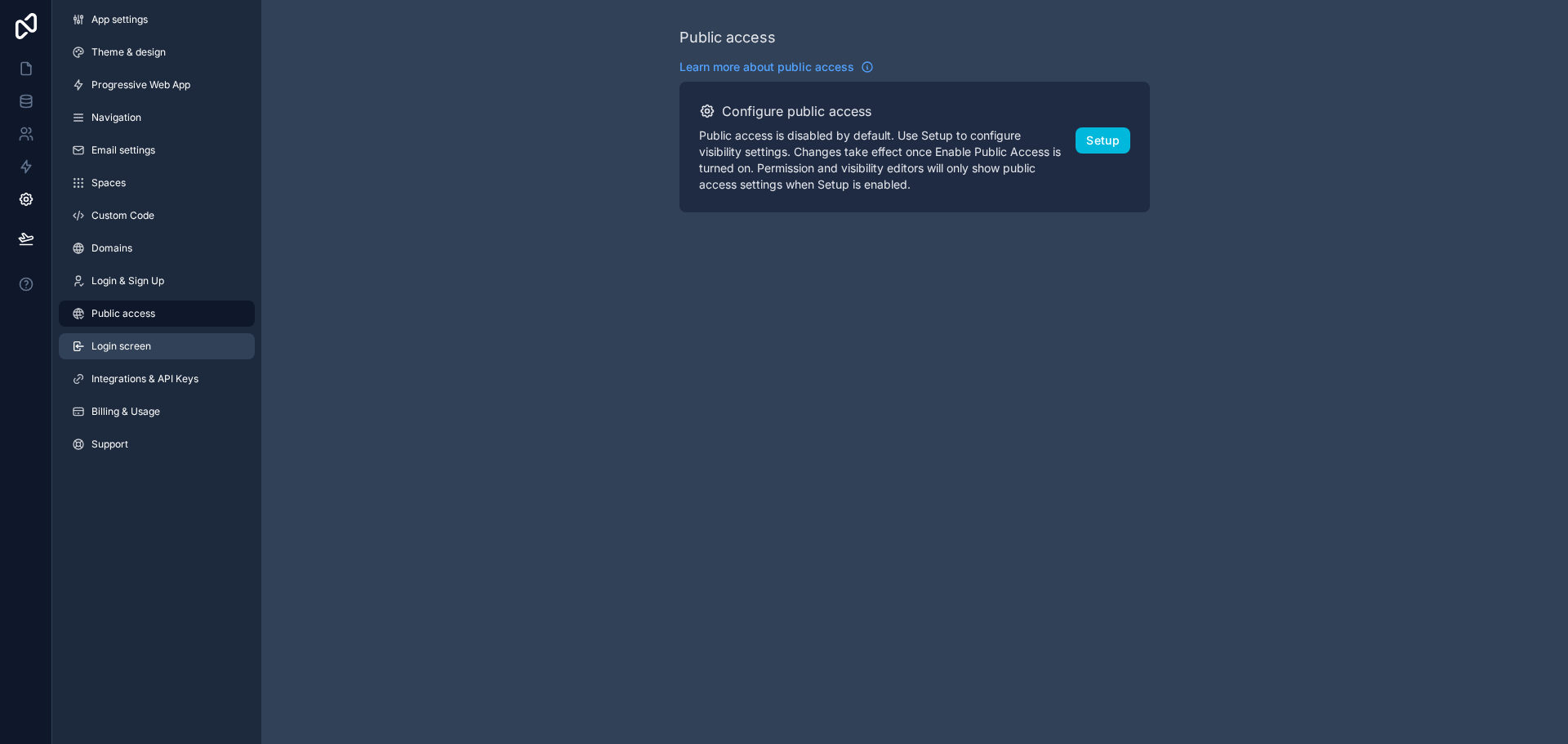
click at [166, 353] on link "Login screen" at bounding box center [156, 346] width 196 height 27
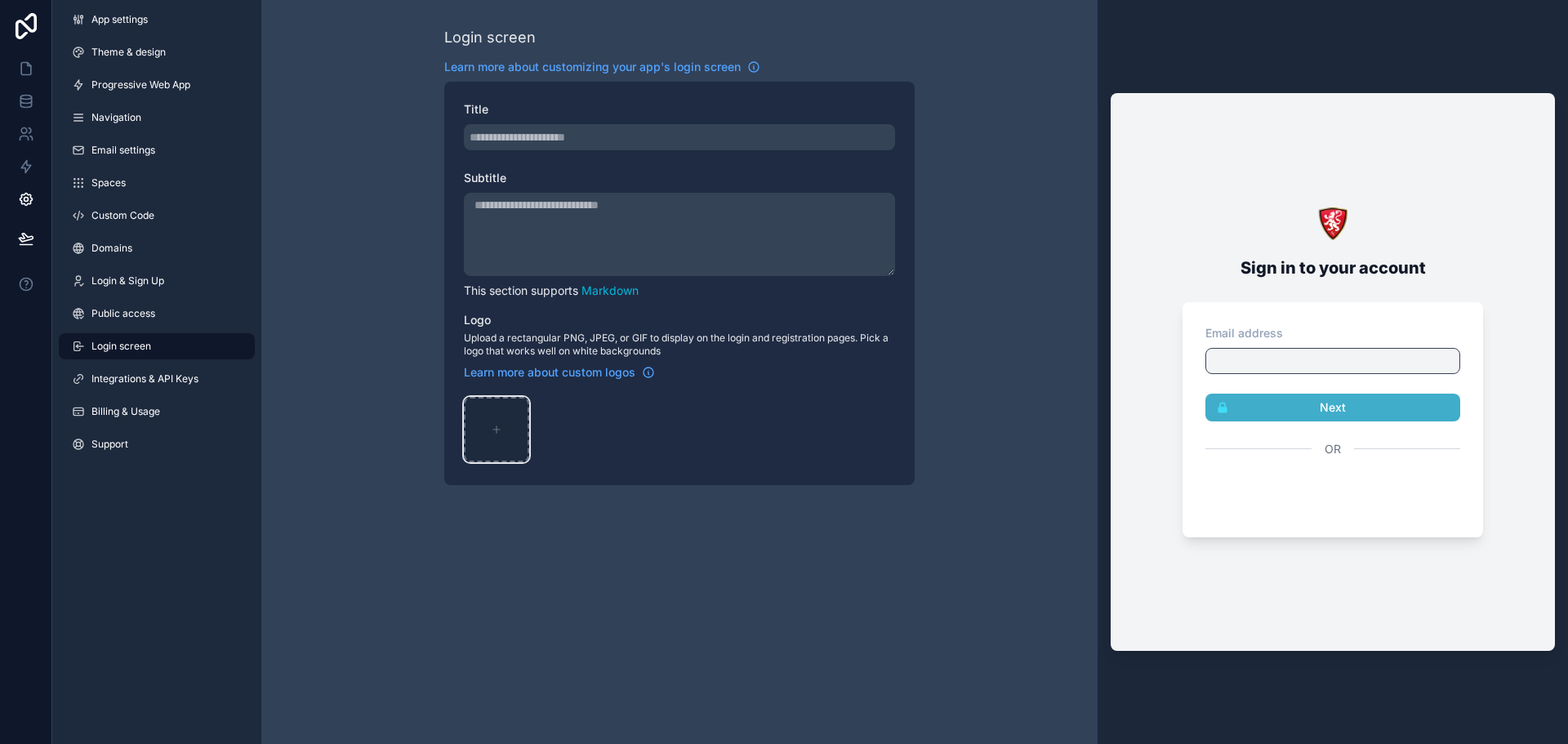
click at [496, 425] on icon "scrollable content" at bounding box center [497, 430] width 12 height 12
click at [125, 379] on span "Integrations & API Keys" at bounding box center [145, 378] width 107 height 13
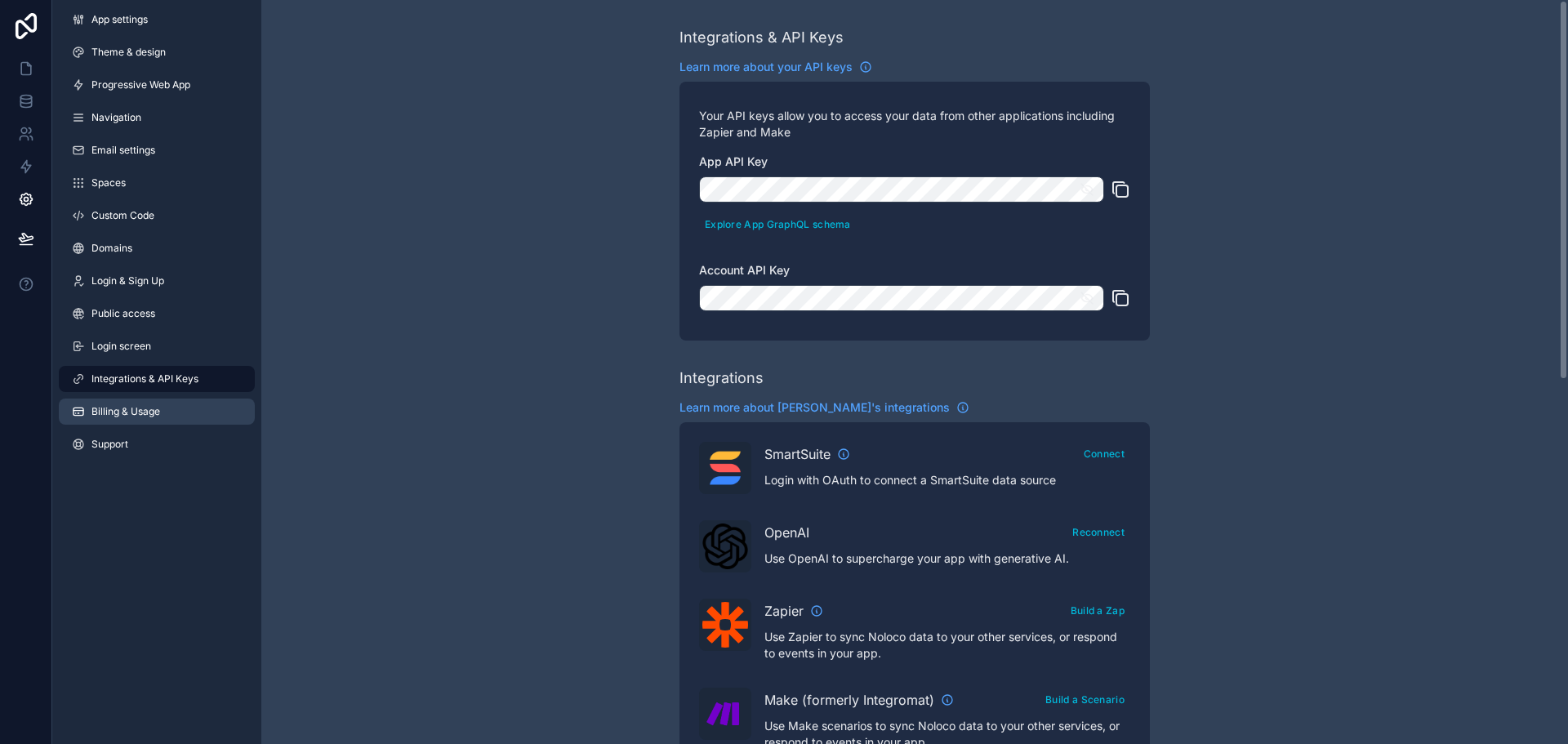
click at [130, 415] on span "Billing & Usage" at bounding box center [126, 411] width 69 height 13
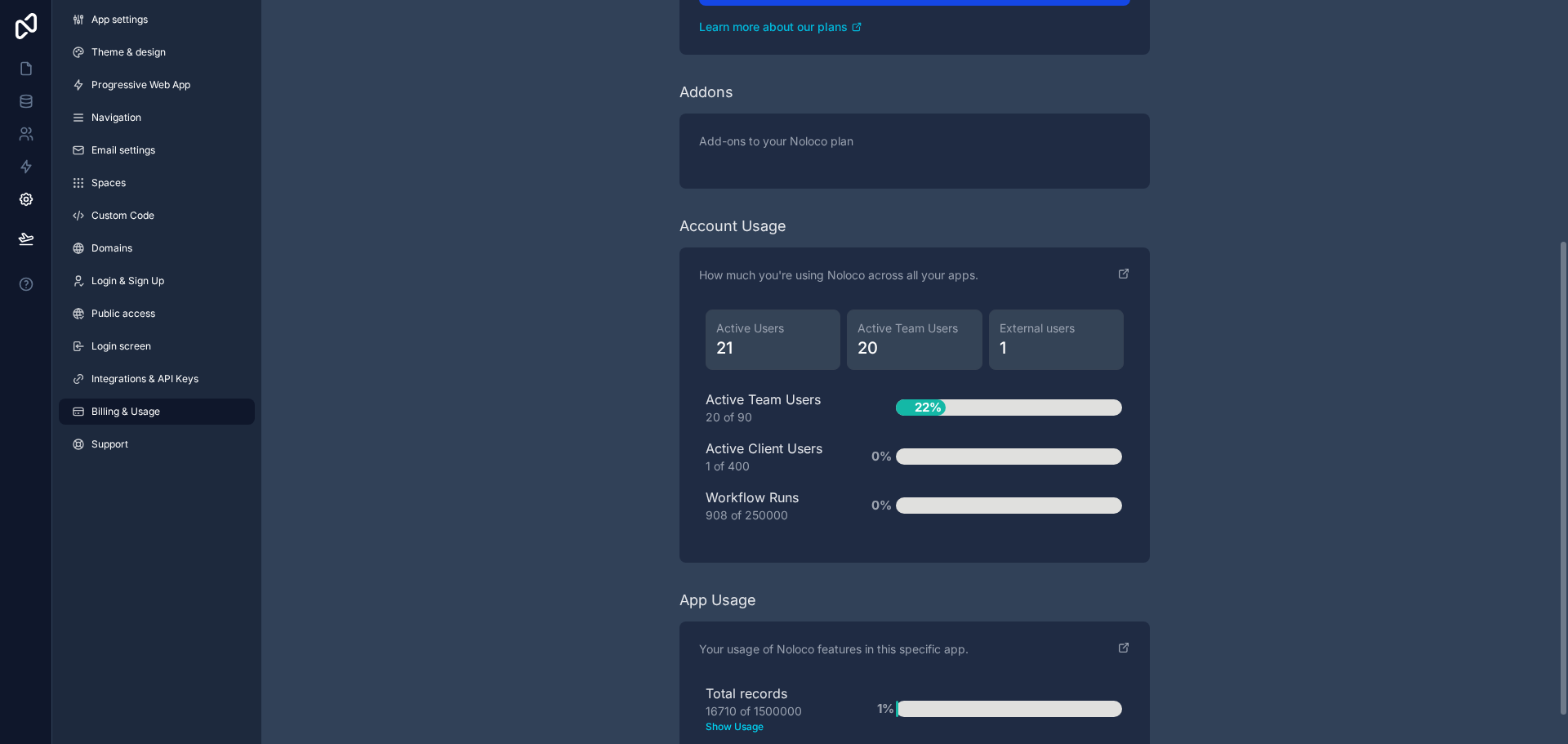
scroll to position [417, 0]
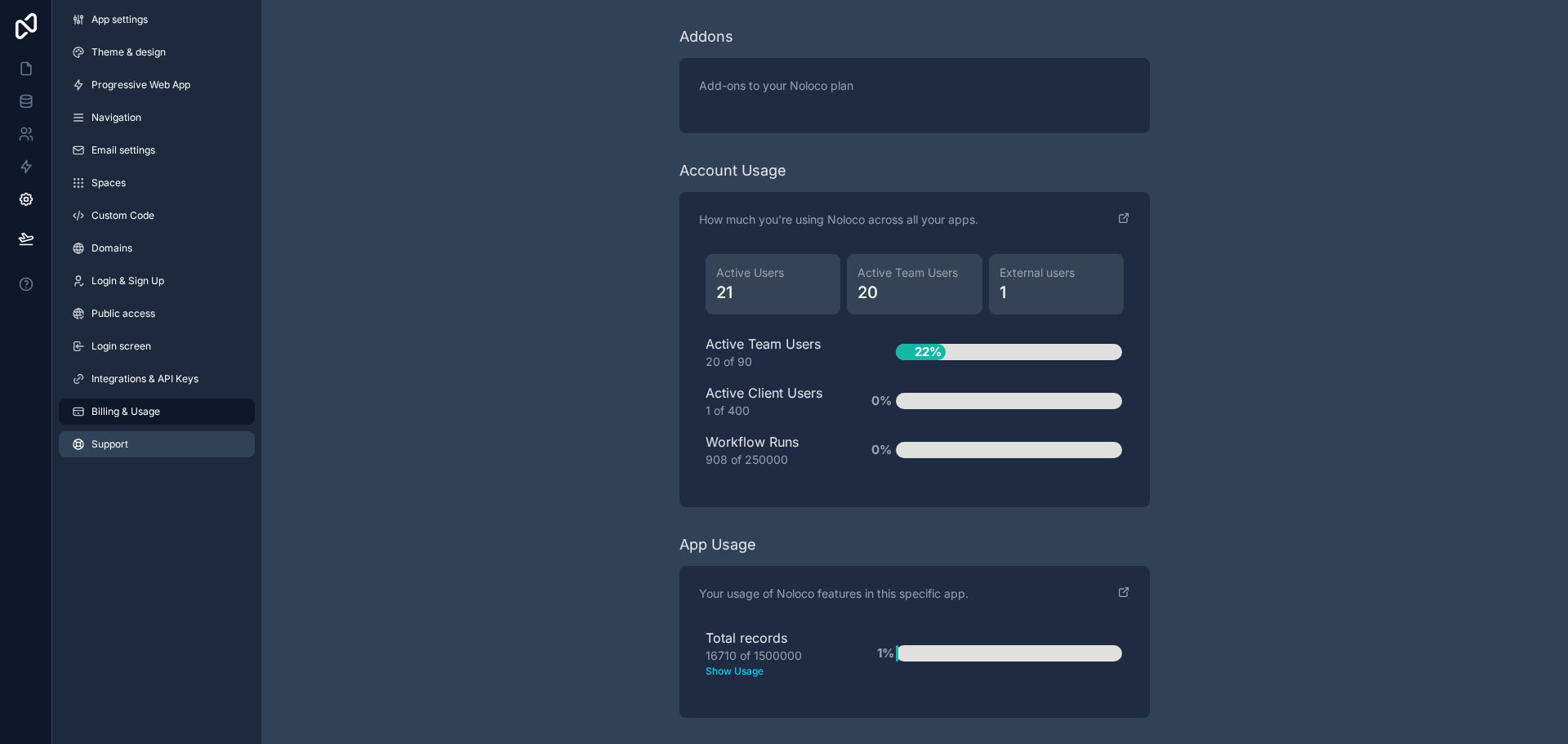
click at [91, 446] on span "Support" at bounding box center [109, 444] width 36 height 13
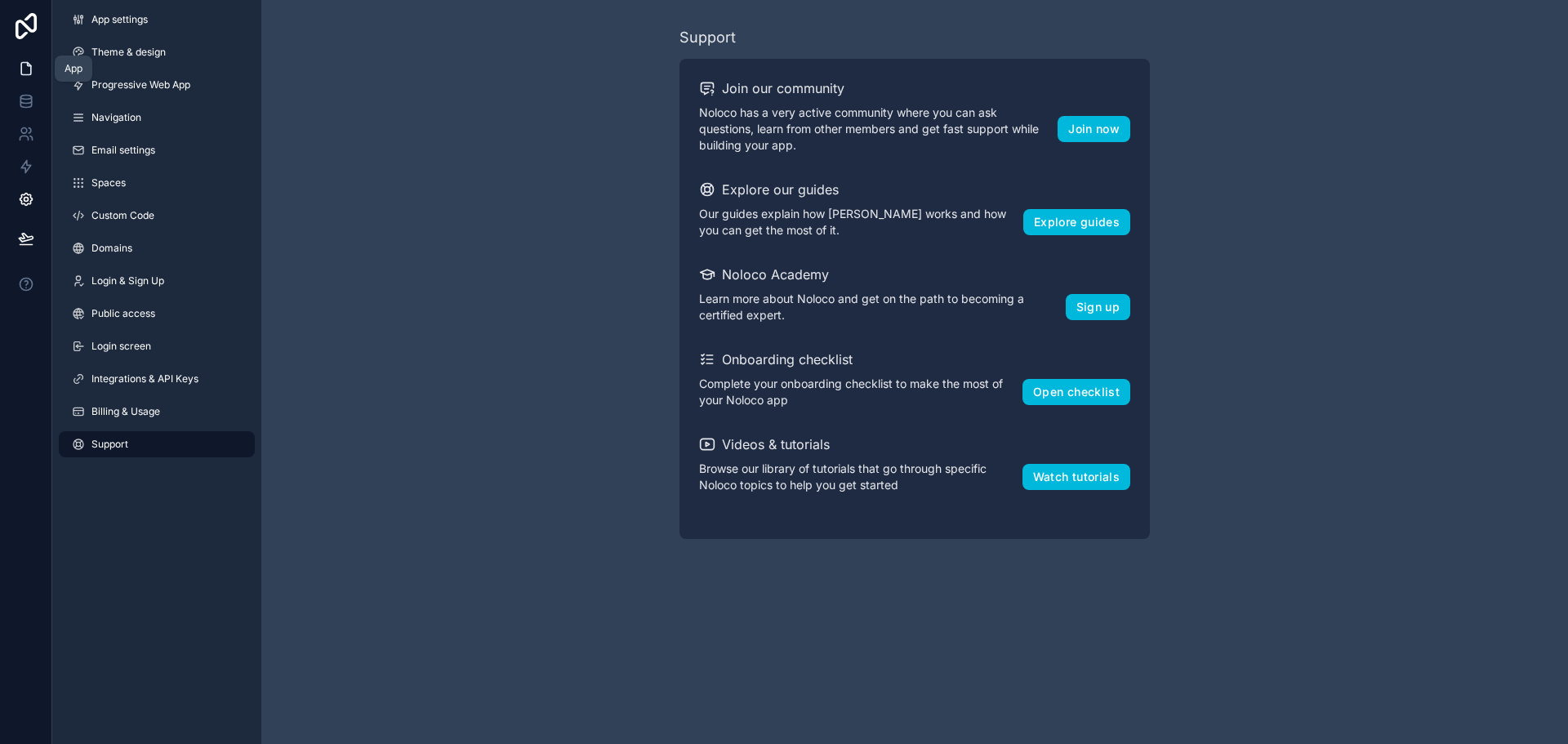
click at [27, 79] on link at bounding box center [26, 68] width 51 height 32
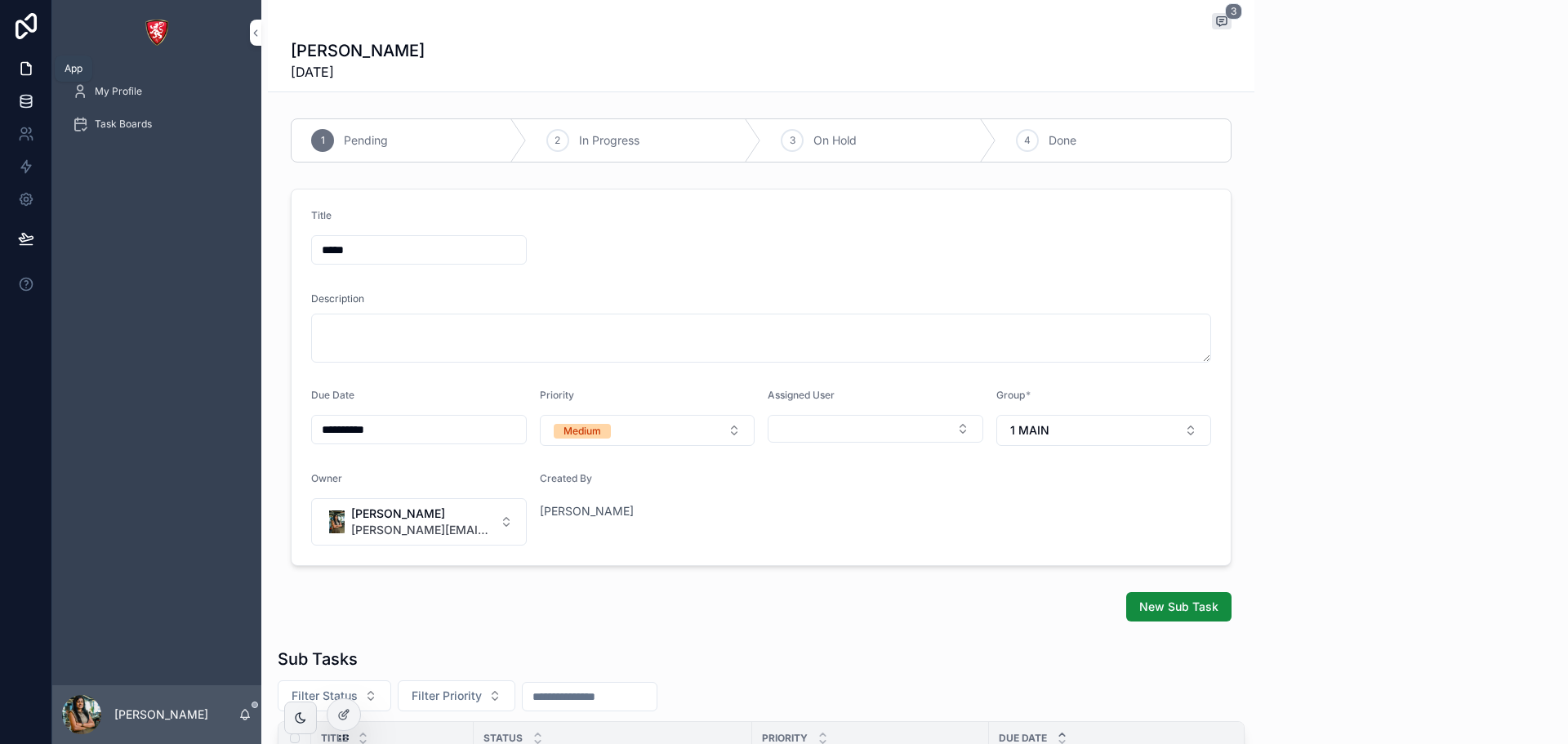
click at [27, 100] on icon at bounding box center [26, 101] width 17 height 17
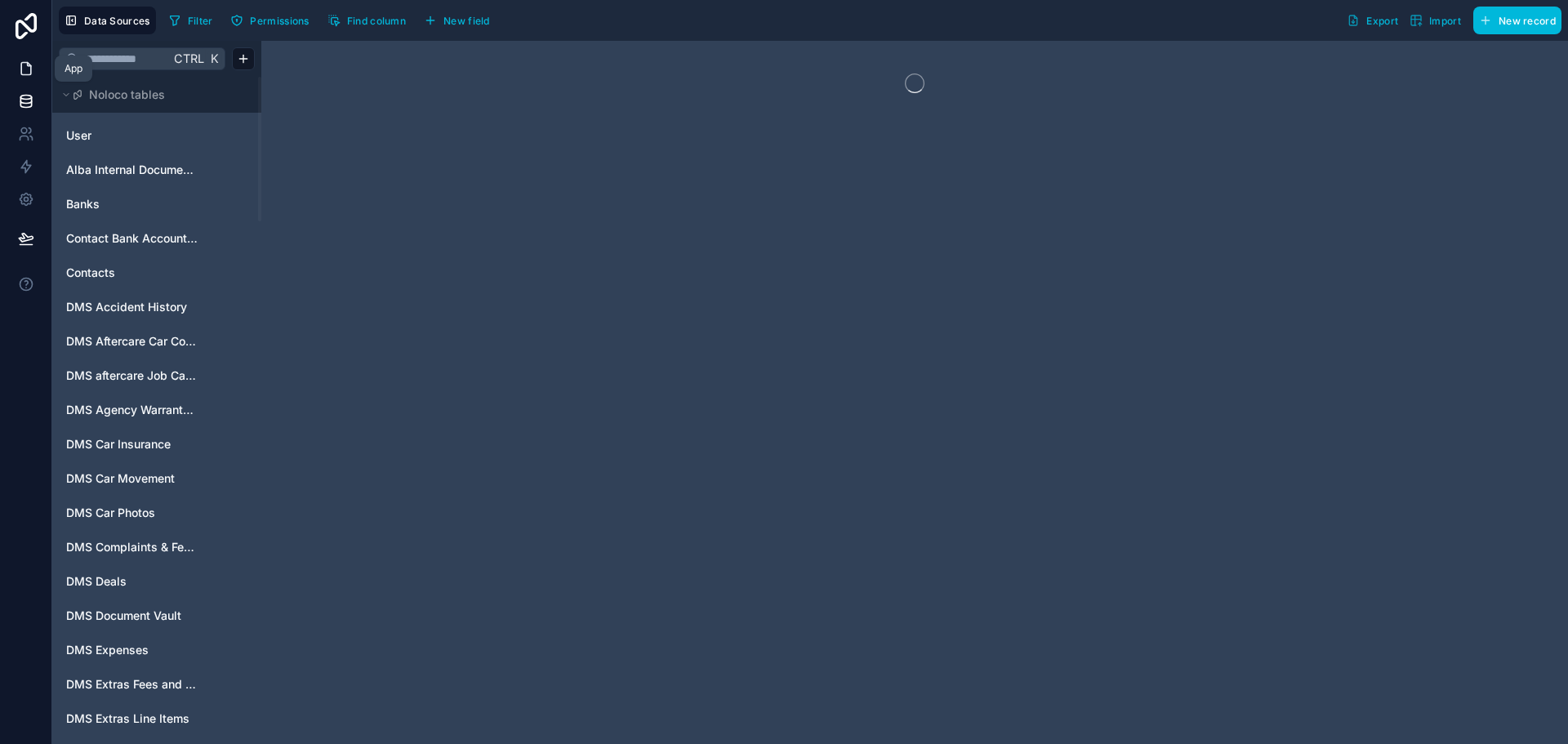
click at [29, 60] on icon at bounding box center [26, 68] width 17 height 17
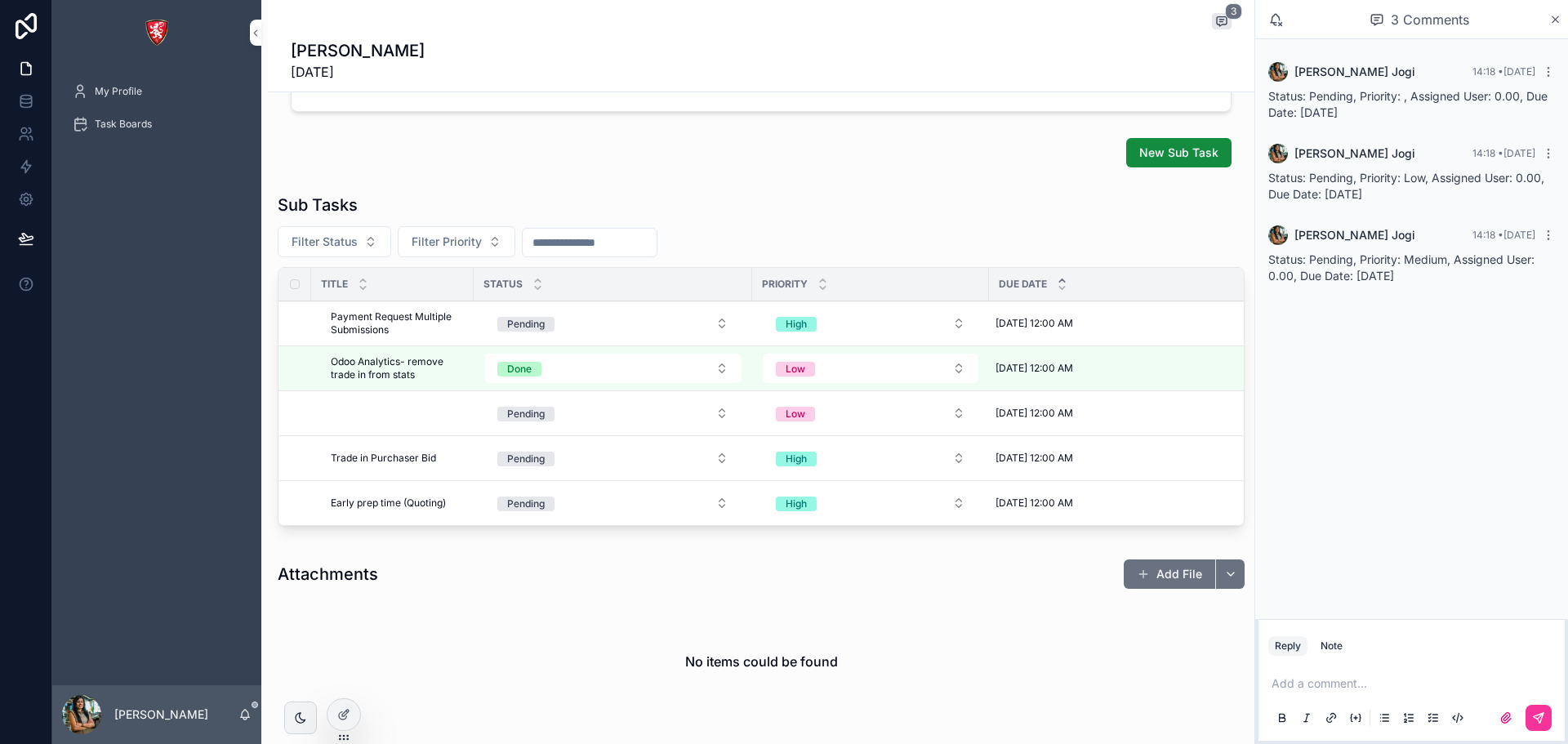
scroll to position [490, 0]
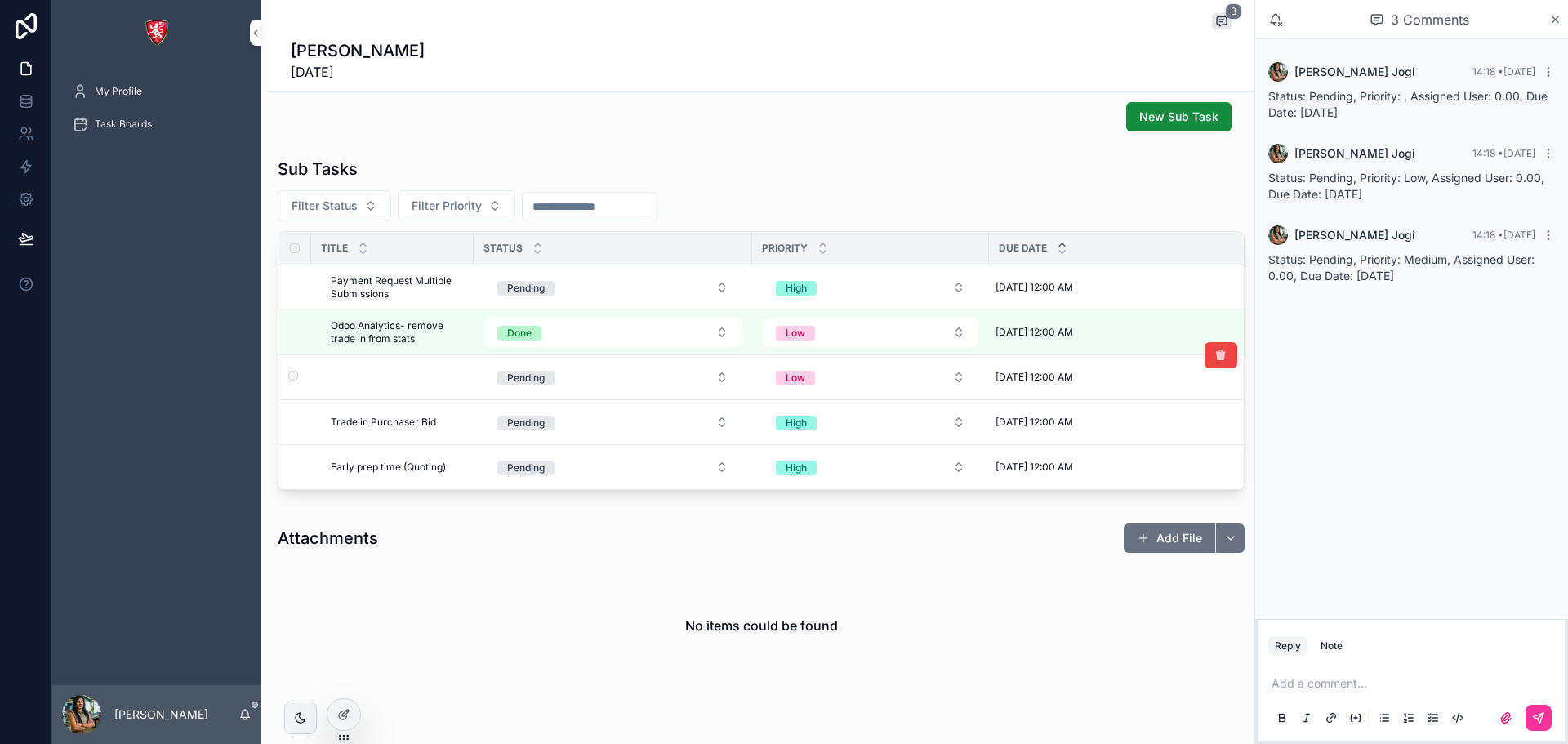
click at [405, 387] on td "scrollable content" at bounding box center [392, 378] width 162 height 45
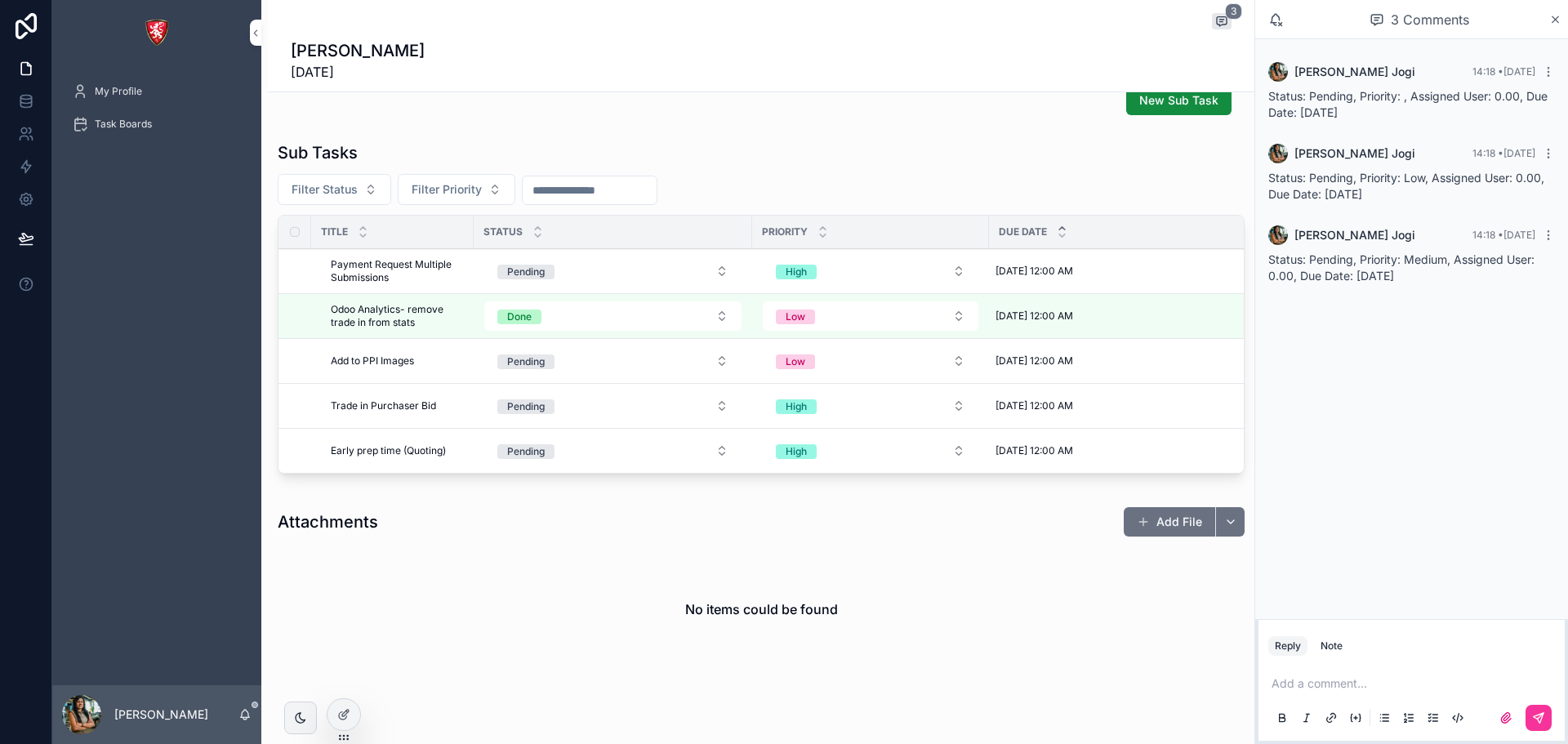
scroll to position [0, 30]
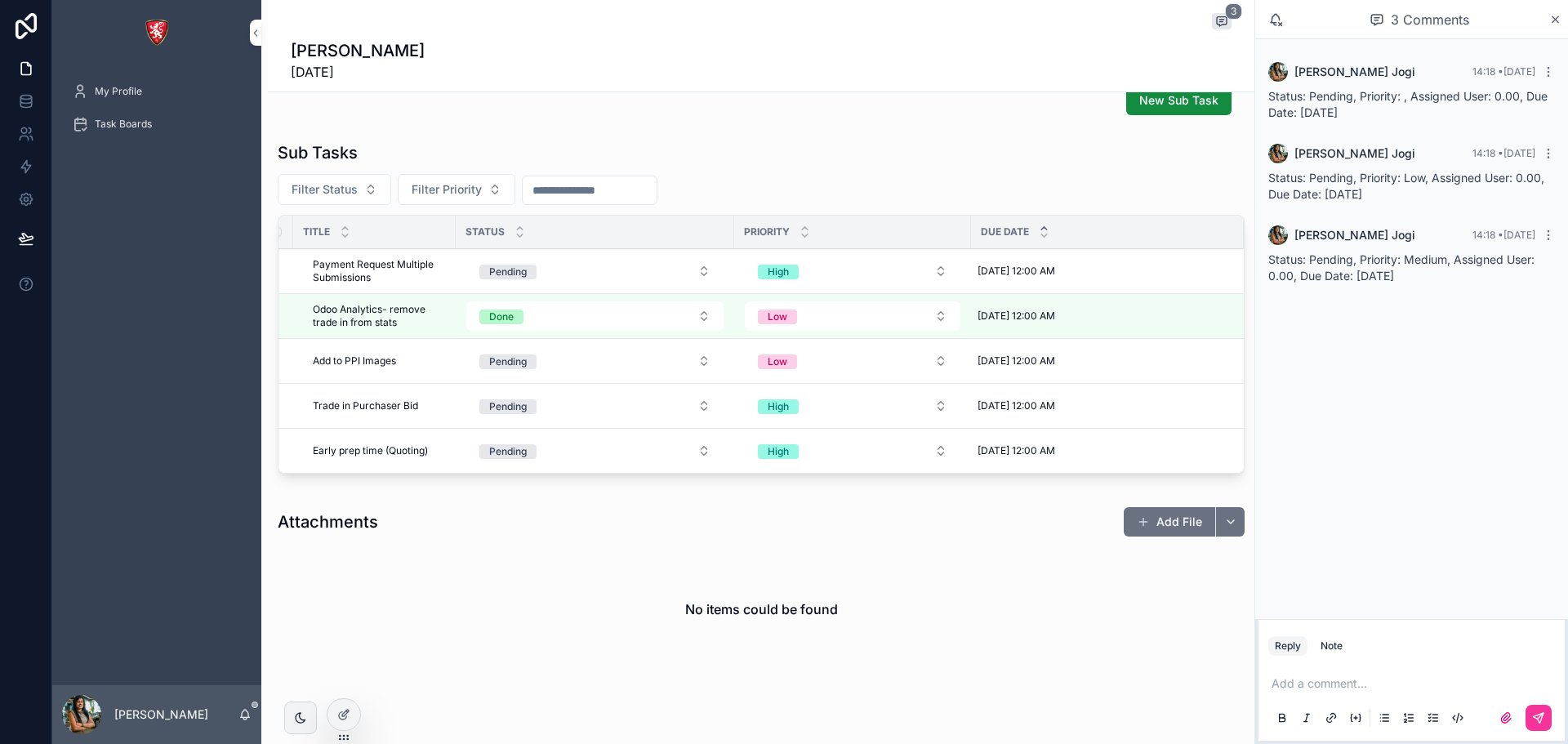
click at [469, 499] on div "**********" at bounding box center [760, 142] width 987 height 1073
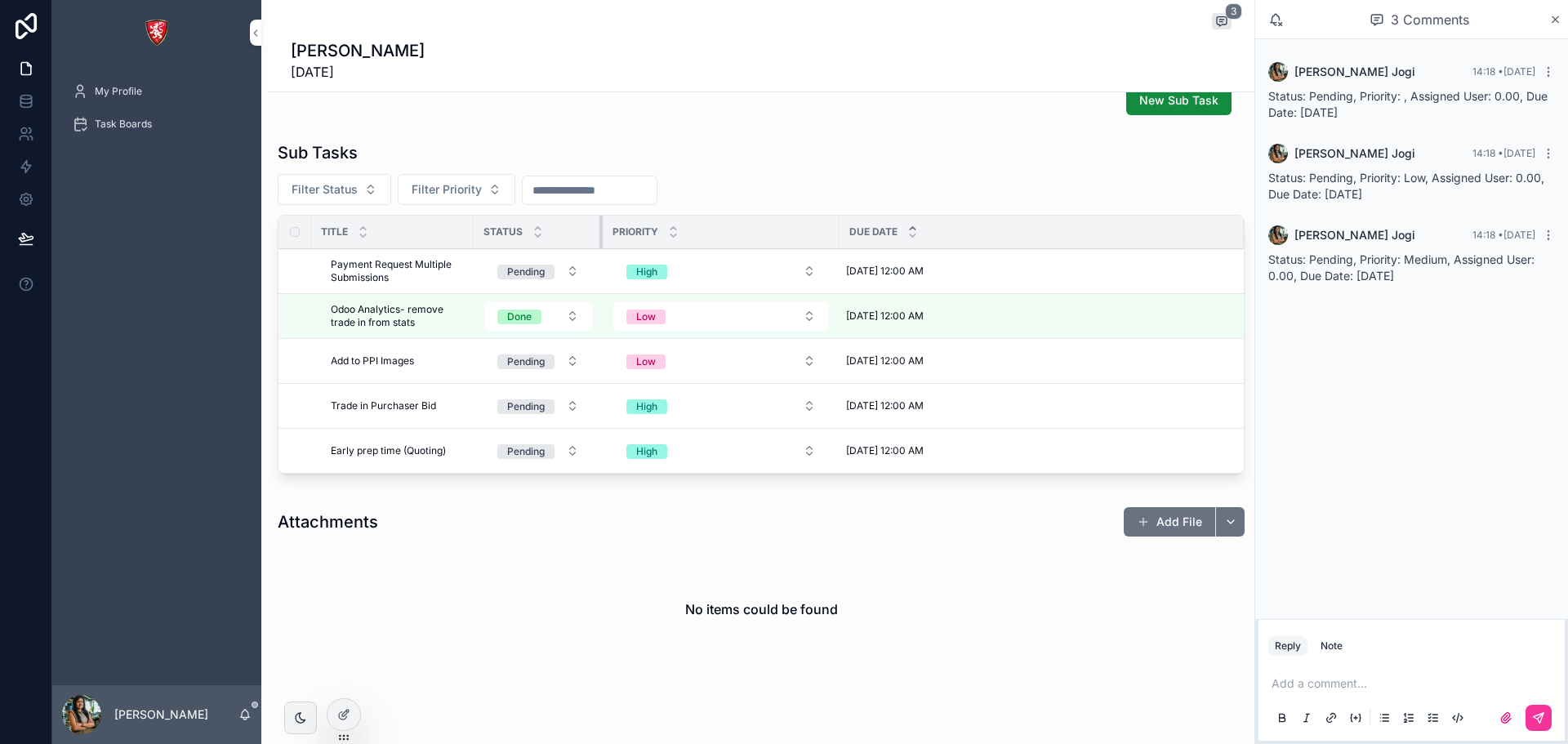
drag, startPoint x: 750, startPoint y: 227, endPoint x: 600, endPoint y: 213, distance: 150.7
click at [600, 213] on div "Sub Tasks Filter Status Filter Priority Title Status Priority Due Date Payment …" at bounding box center [760, 308] width 967 height 333
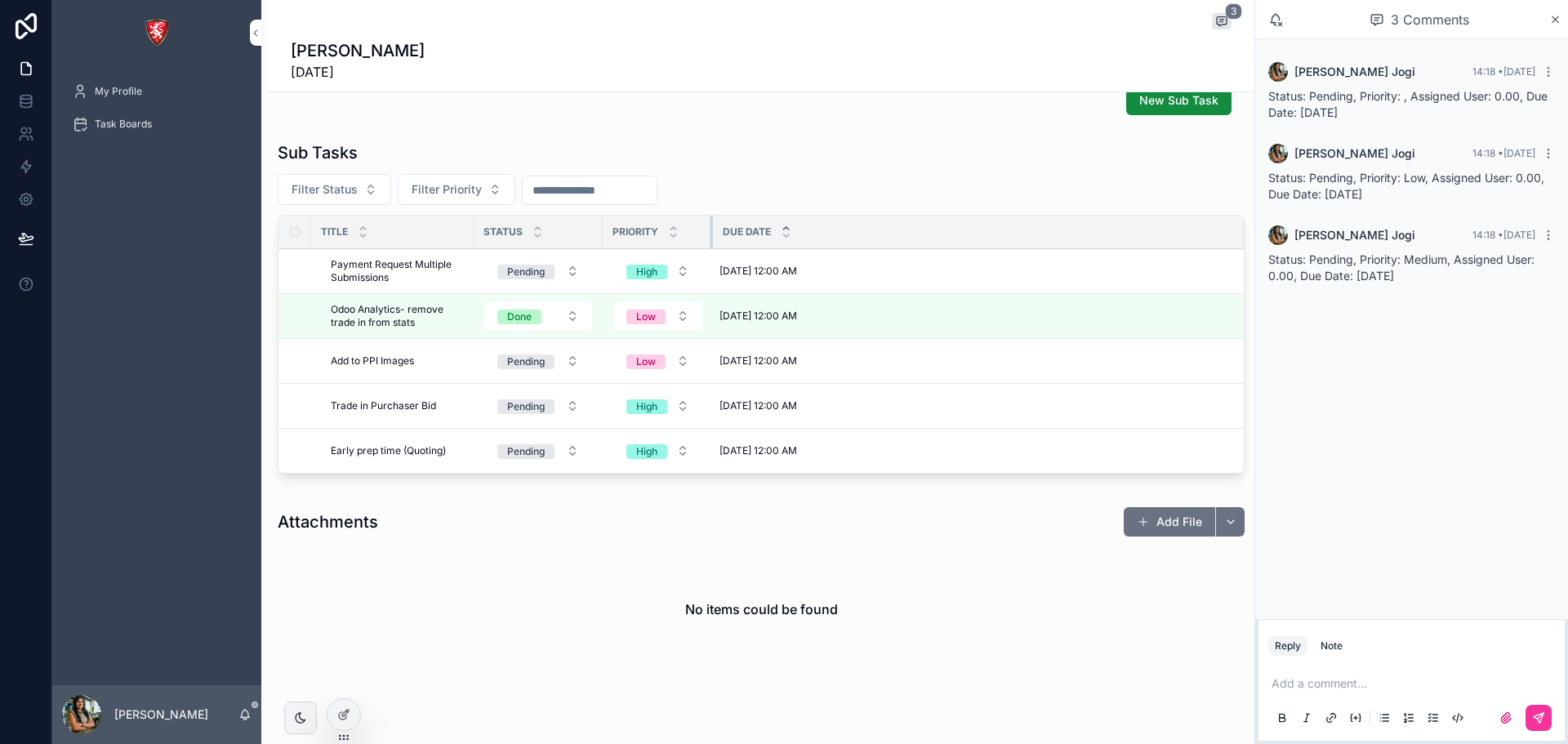
drag, startPoint x: 837, startPoint y: 228, endPoint x: 710, endPoint y: 218, distance: 127.4
click at [710, 218] on div "scrollable content" at bounding box center [712, 231] width 7 height 32
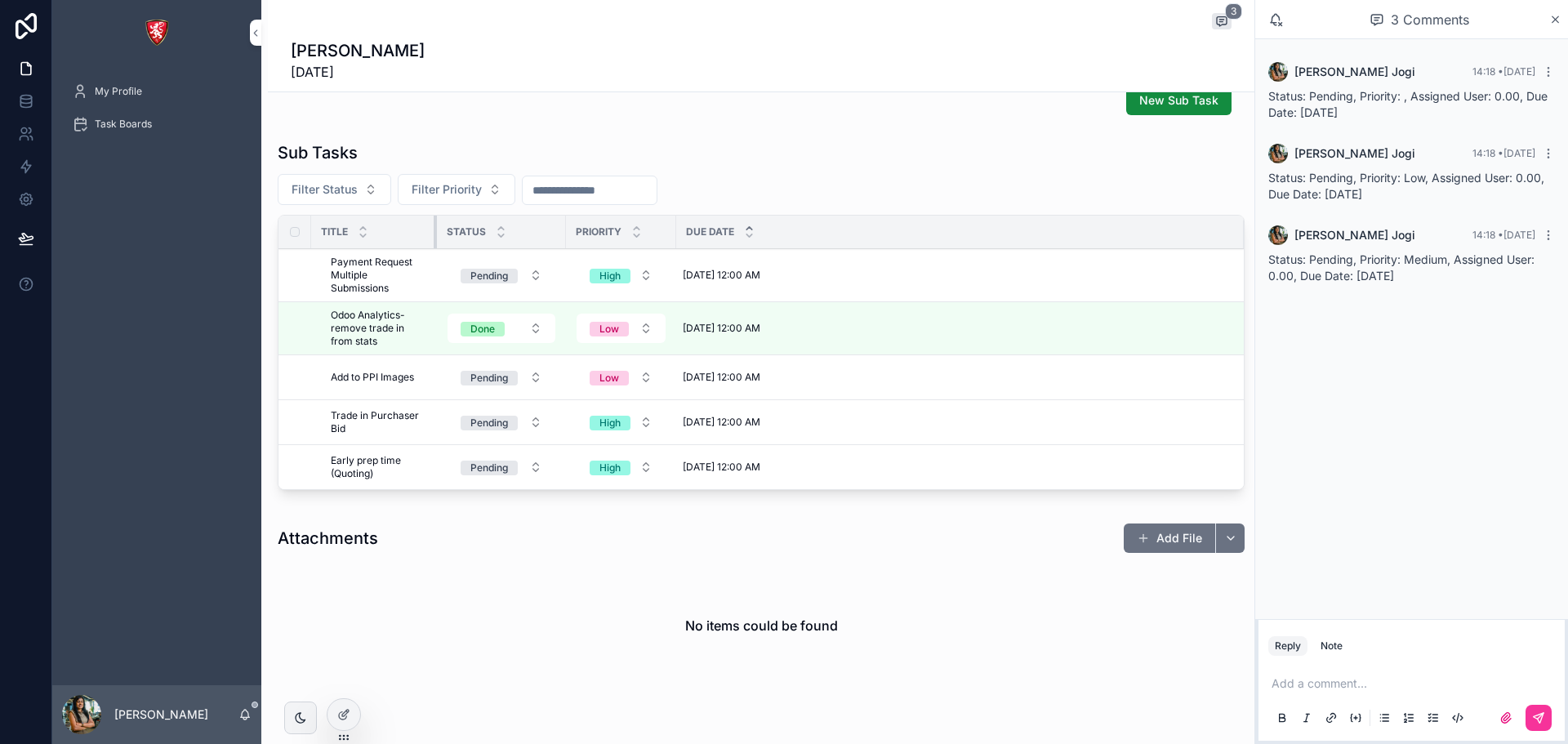
drag, startPoint x: 472, startPoint y: 223, endPoint x: 435, endPoint y: 214, distance: 38.1
click at [435, 214] on div "Sub Tasks Filter Status Filter Priority Title Status Priority Due Date Payment …" at bounding box center [760, 316] width 967 height 348
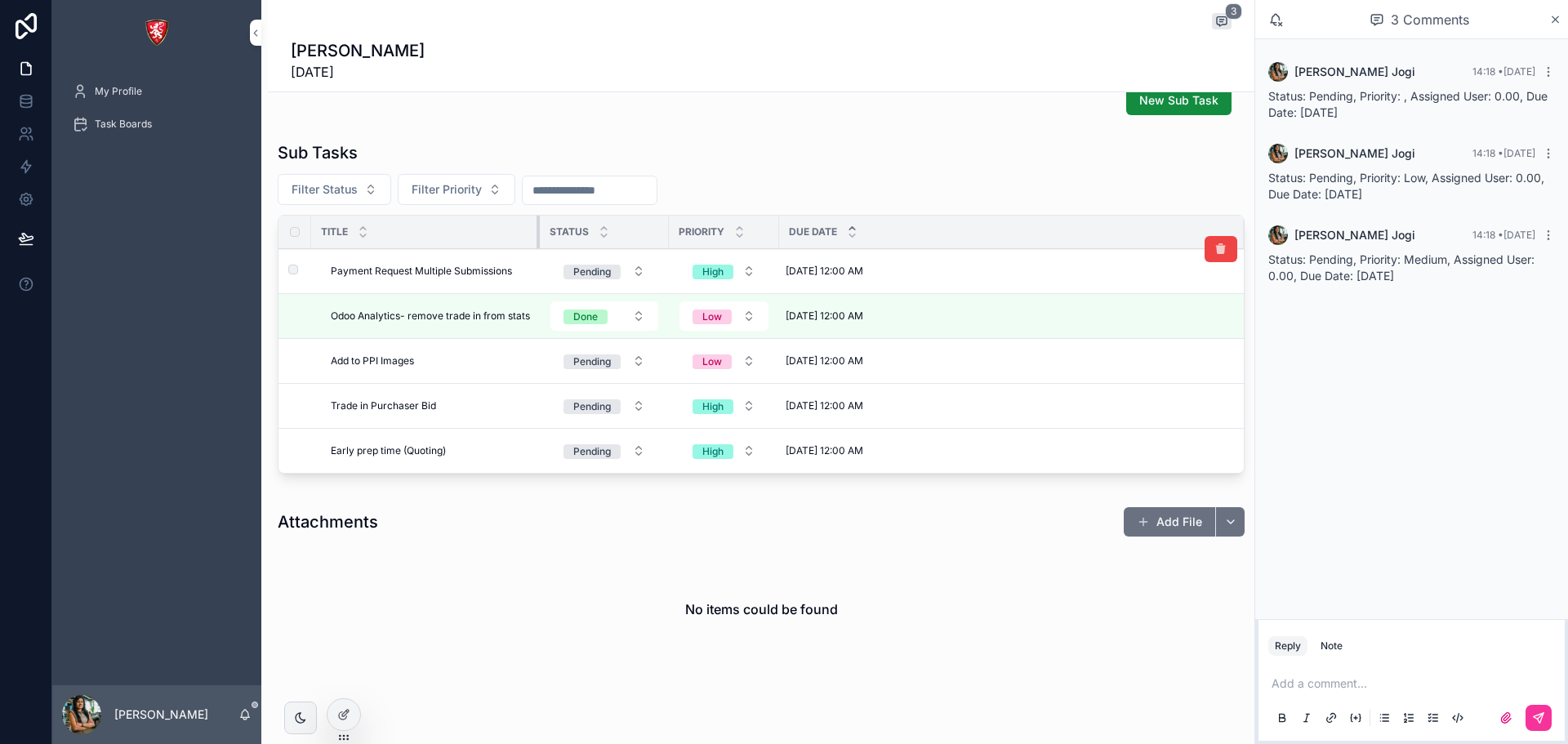
drag, startPoint x: 435, startPoint y: 231, endPoint x: 541, endPoint y: 252, distance: 108.1
click at [541, 252] on table "Title Status Priority Due Date Payment Request Multiple Submissions Payment Req…" at bounding box center [760, 343] width 965 height 257
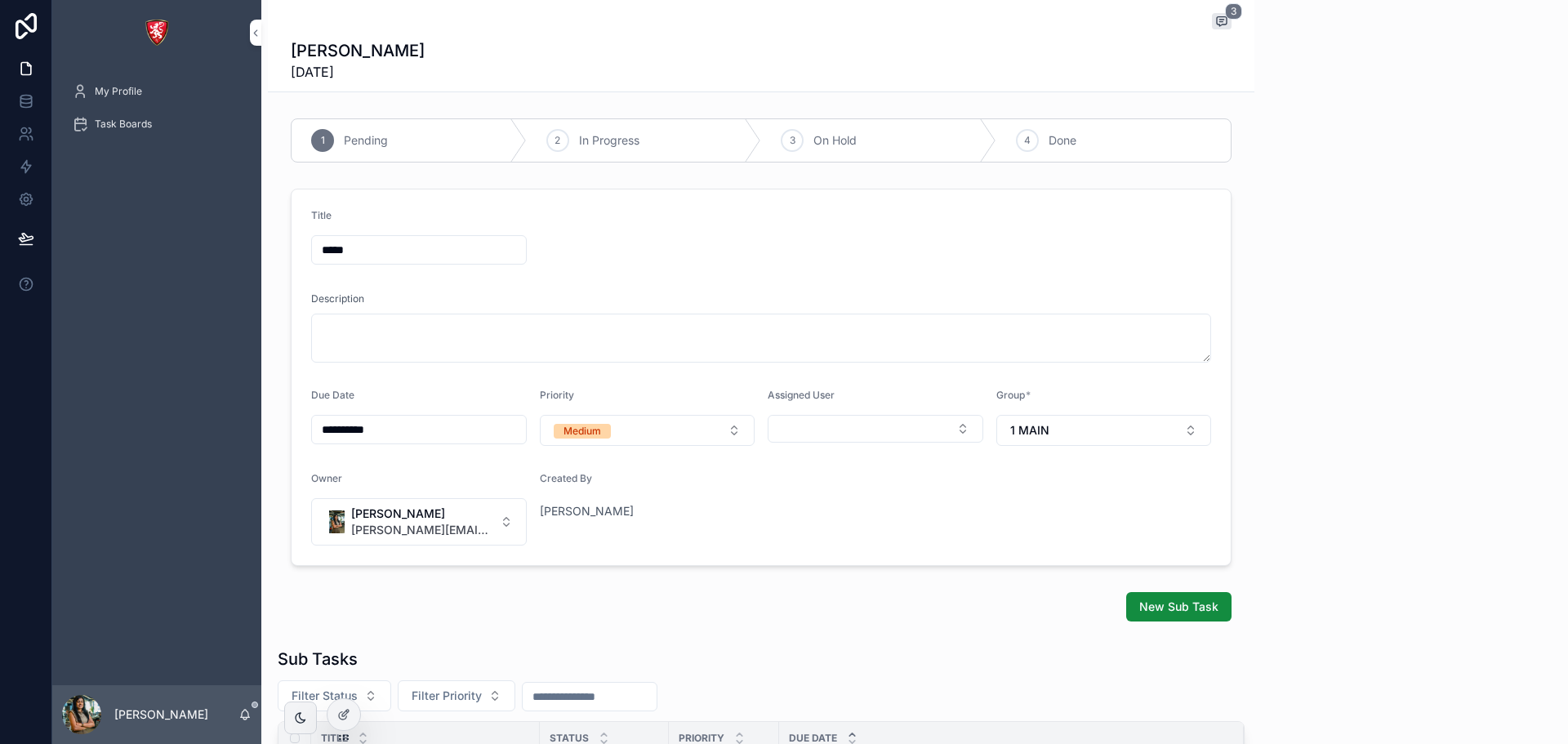
scroll to position [408, 0]
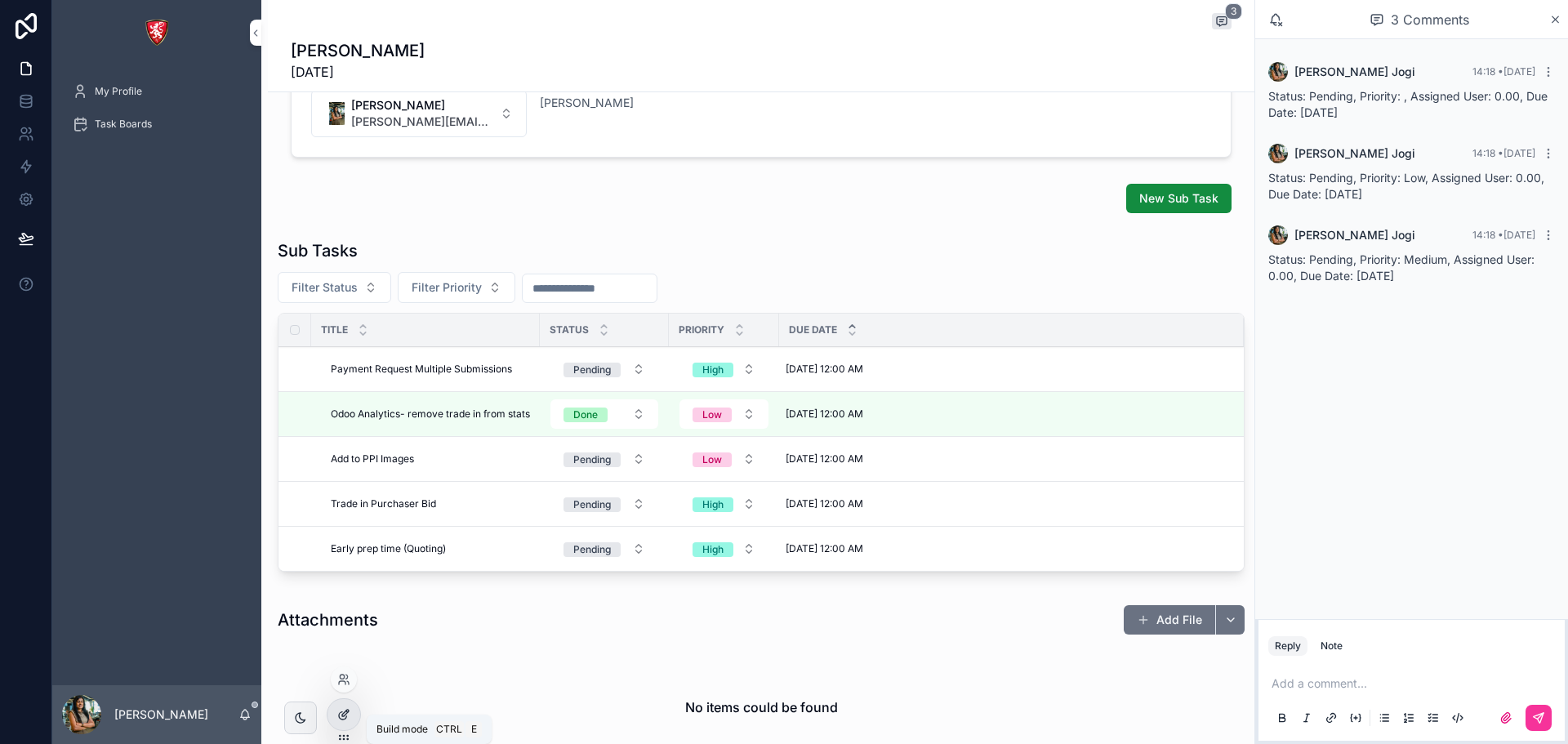
click at [348, 713] on icon at bounding box center [343, 714] width 13 height 13
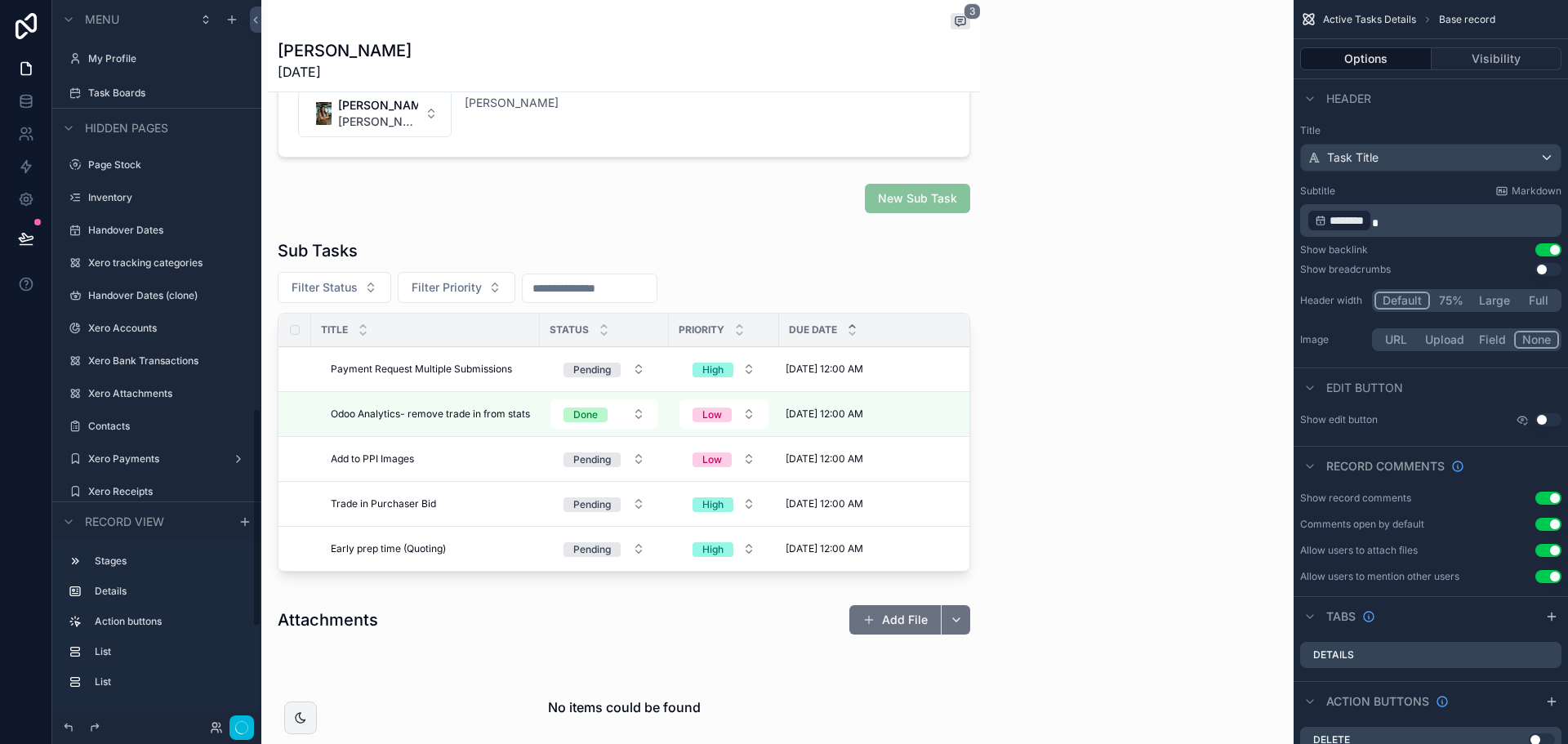
scroll to position [1355, 0]
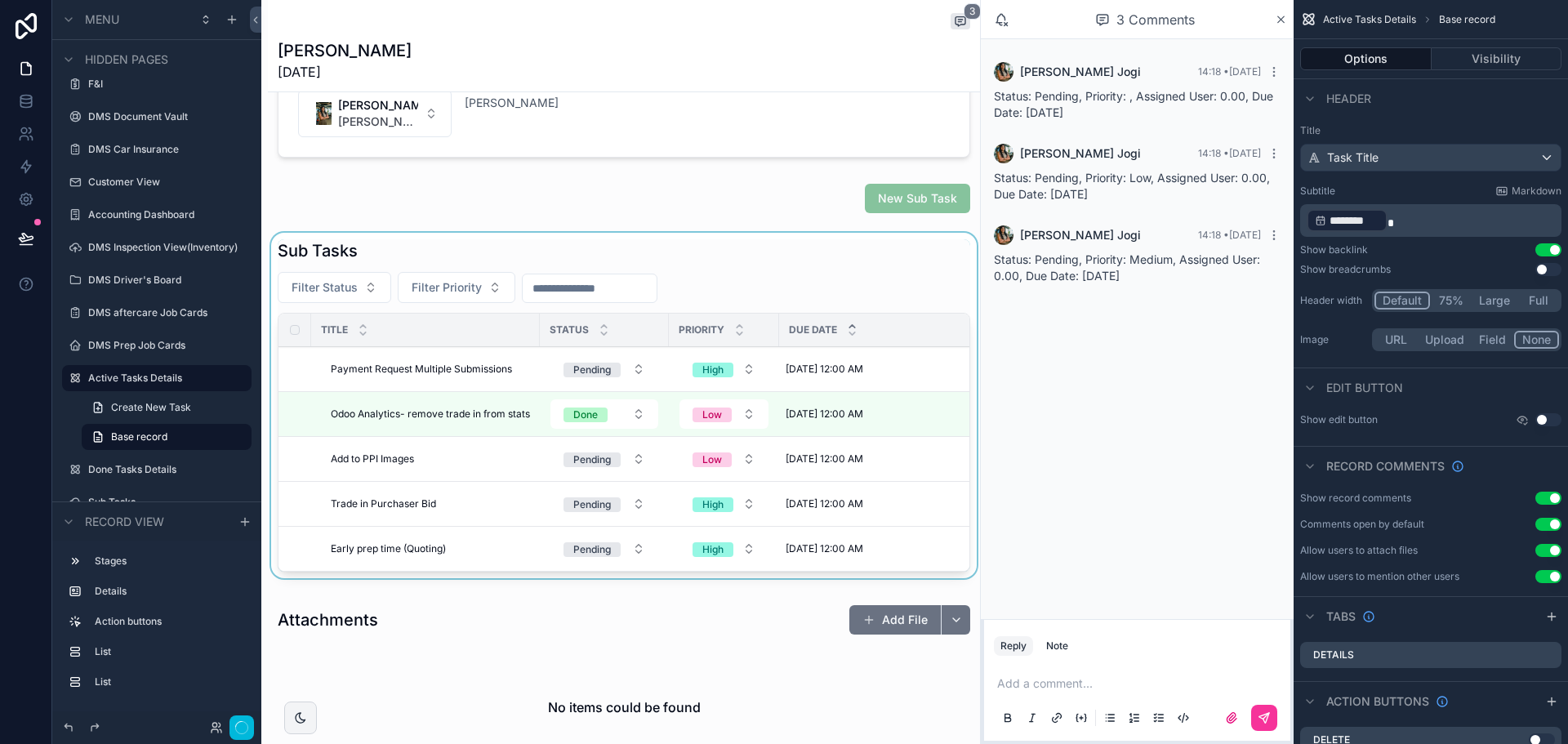
click at [637, 410] on div "scrollable content" at bounding box center [624, 409] width 712 height 352
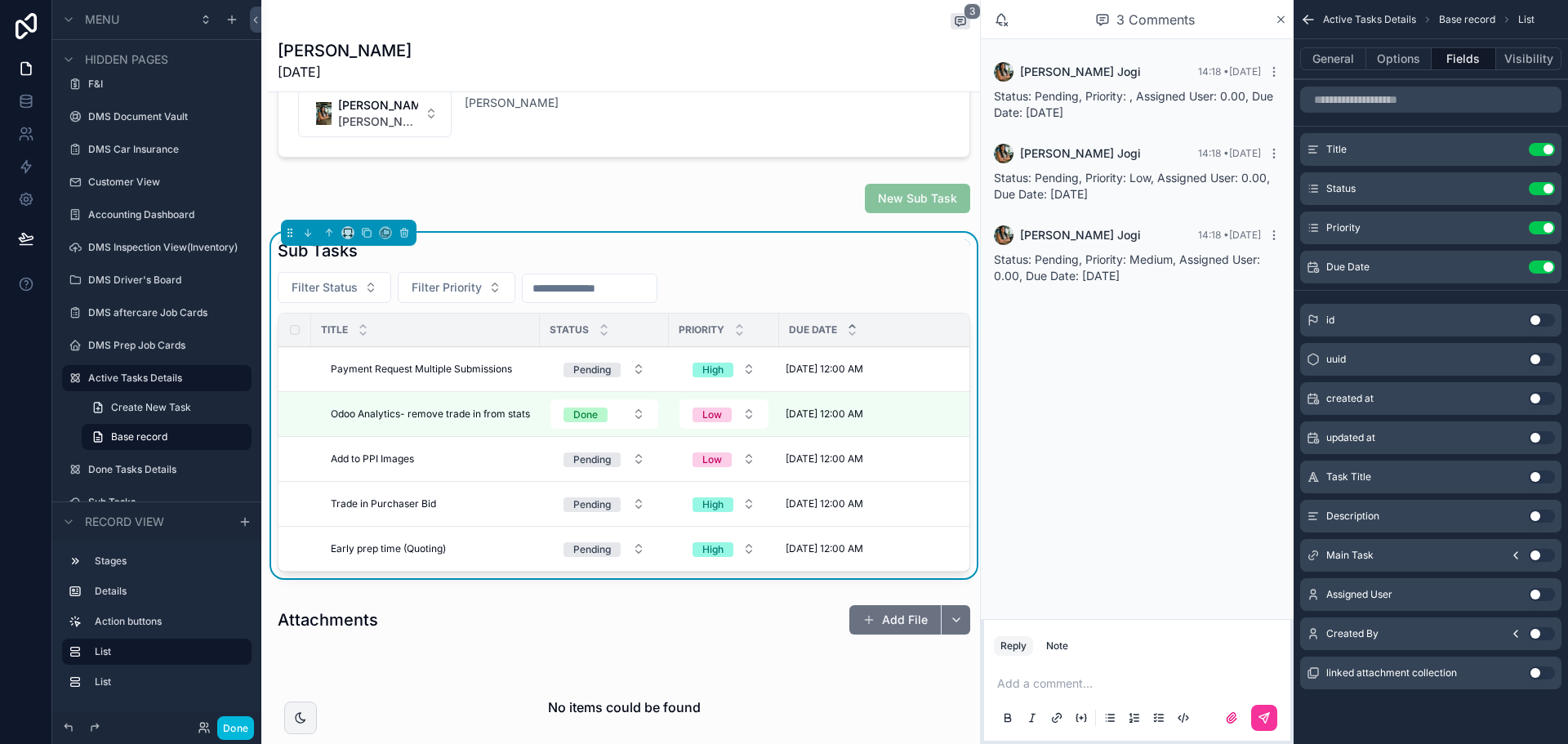
click at [1538, 591] on button "Use setting" at bounding box center [1541, 594] width 27 height 13
click at [235, 725] on button "Done" at bounding box center [235, 728] width 36 height 24
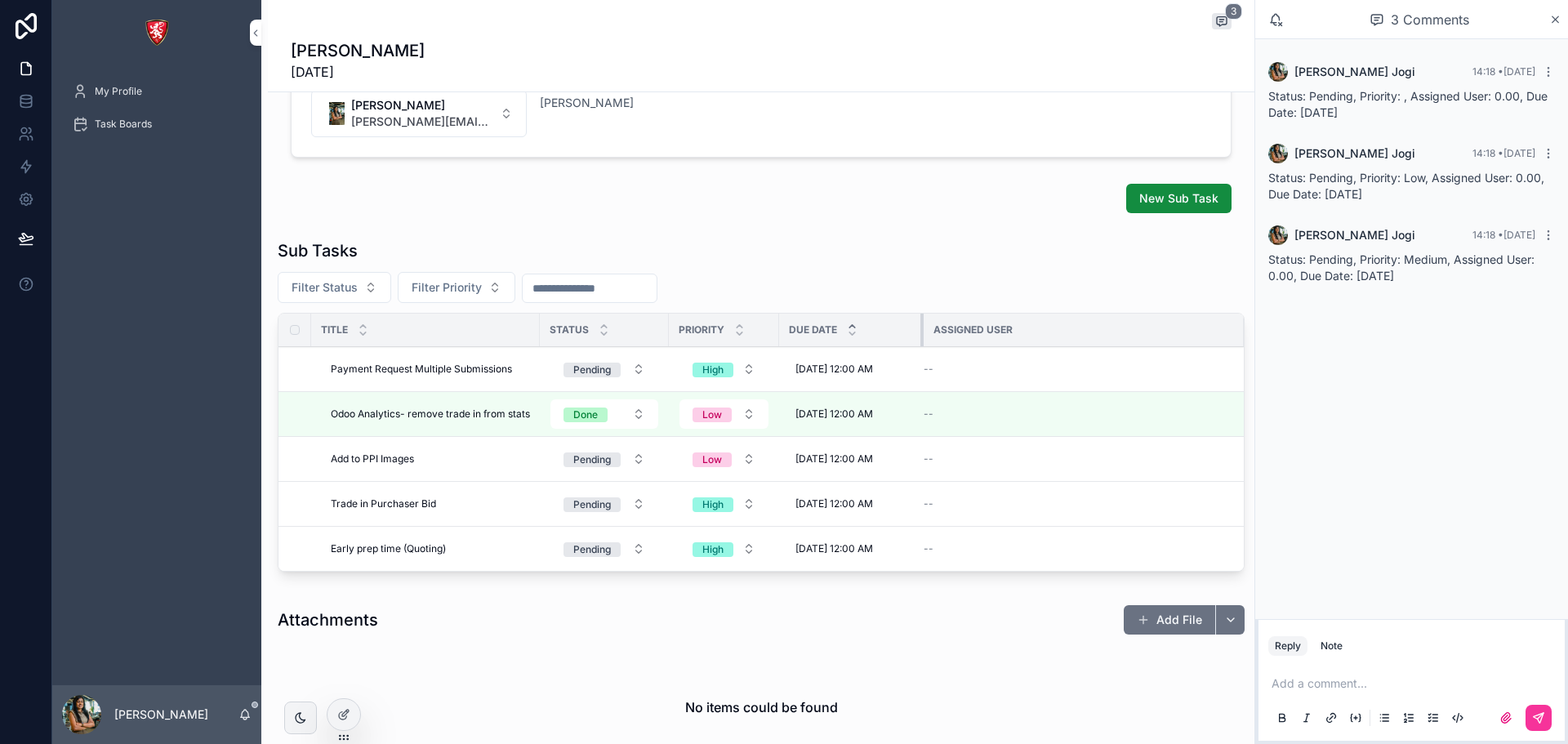
drag, startPoint x: 1049, startPoint y: 329, endPoint x: 921, endPoint y: 323, distance: 128.1
click at [921, 323] on div "scrollable content" at bounding box center [923, 330] width 7 height 32
click at [989, 358] on td "--" at bounding box center [1083, 370] width 320 height 45
click at [348, 713] on icon at bounding box center [343, 714] width 13 height 13
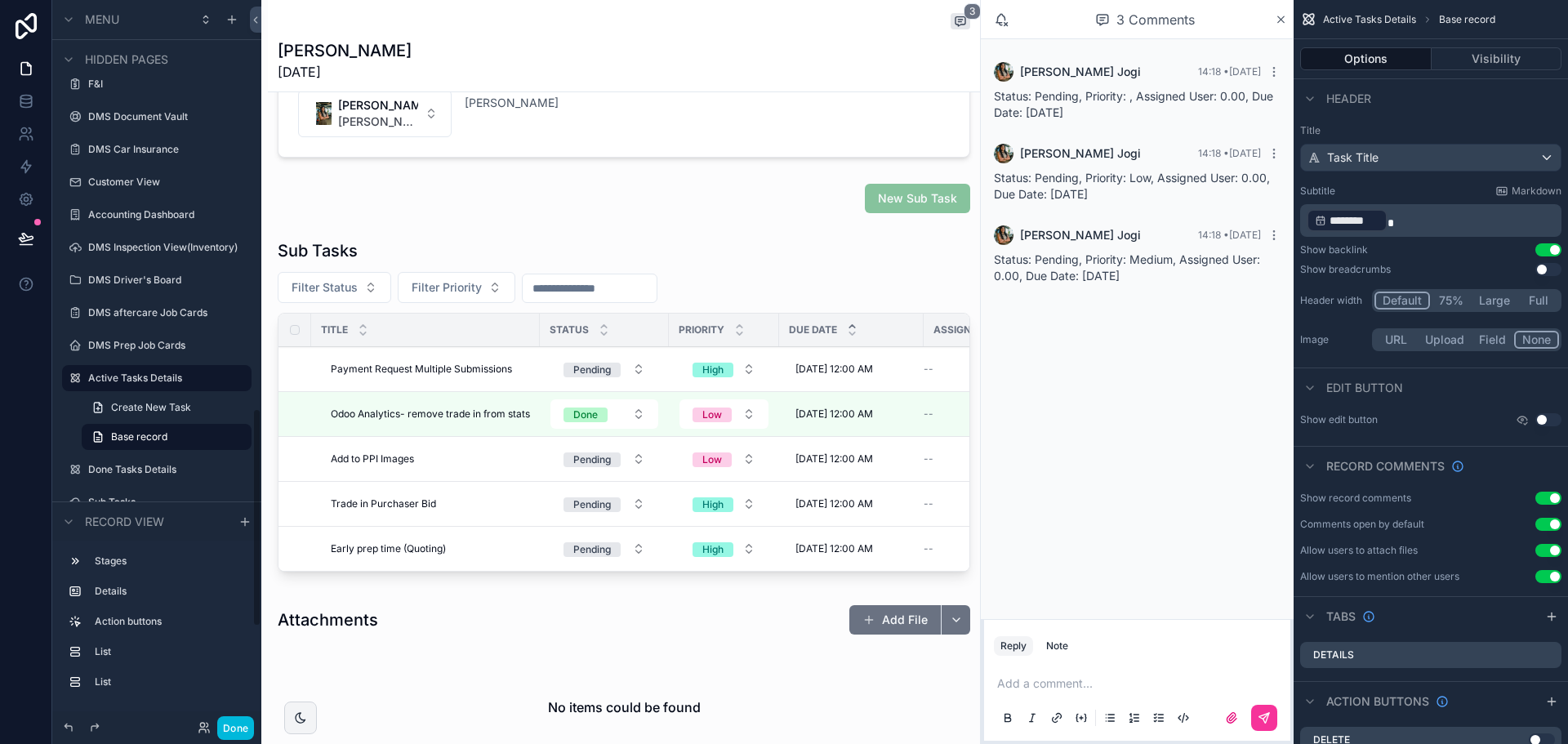
click at [847, 219] on div "**********" at bounding box center [624, 240] width 712 height 1073
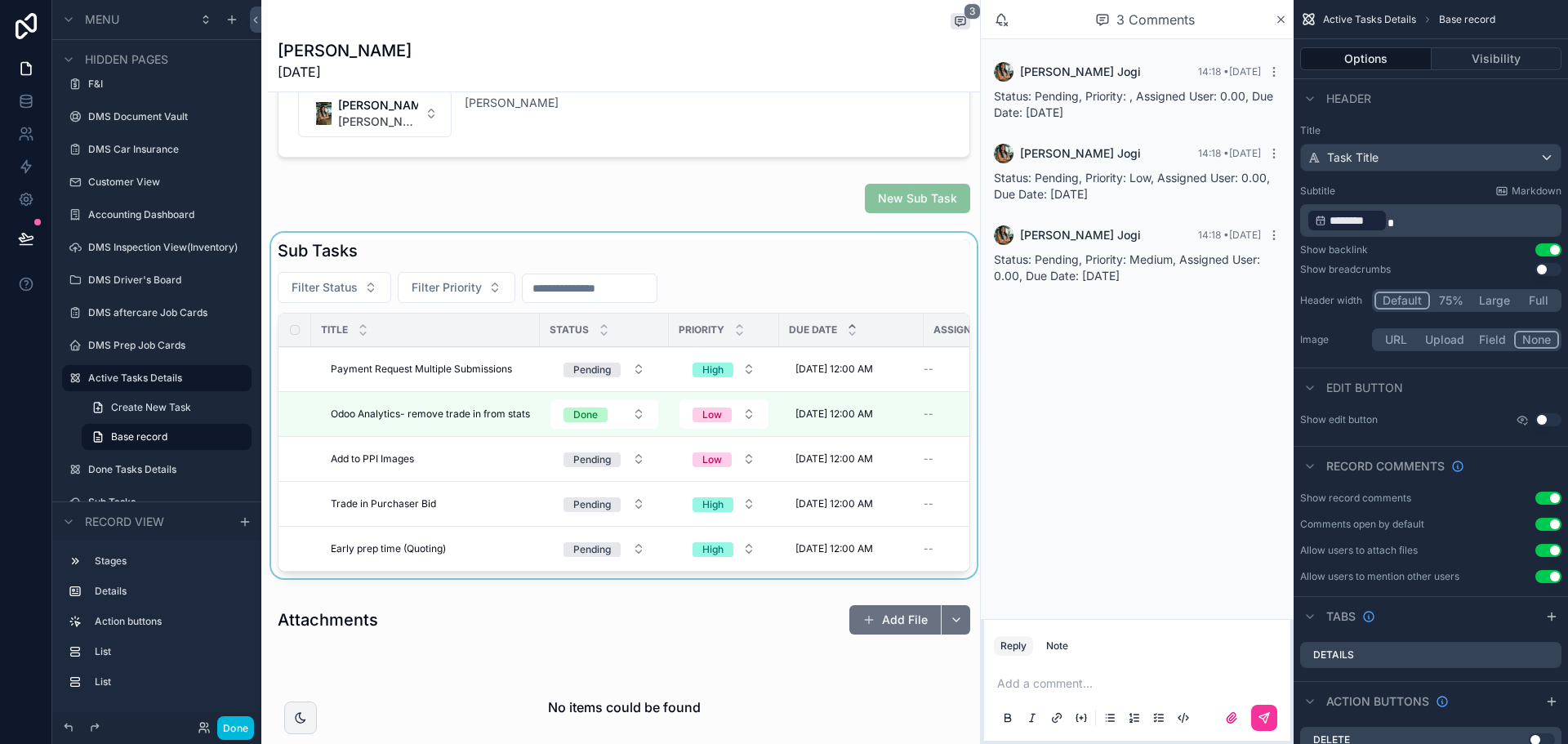
click at [846, 257] on div "scrollable content" at bounding box center [624, 409] width 712 height 352
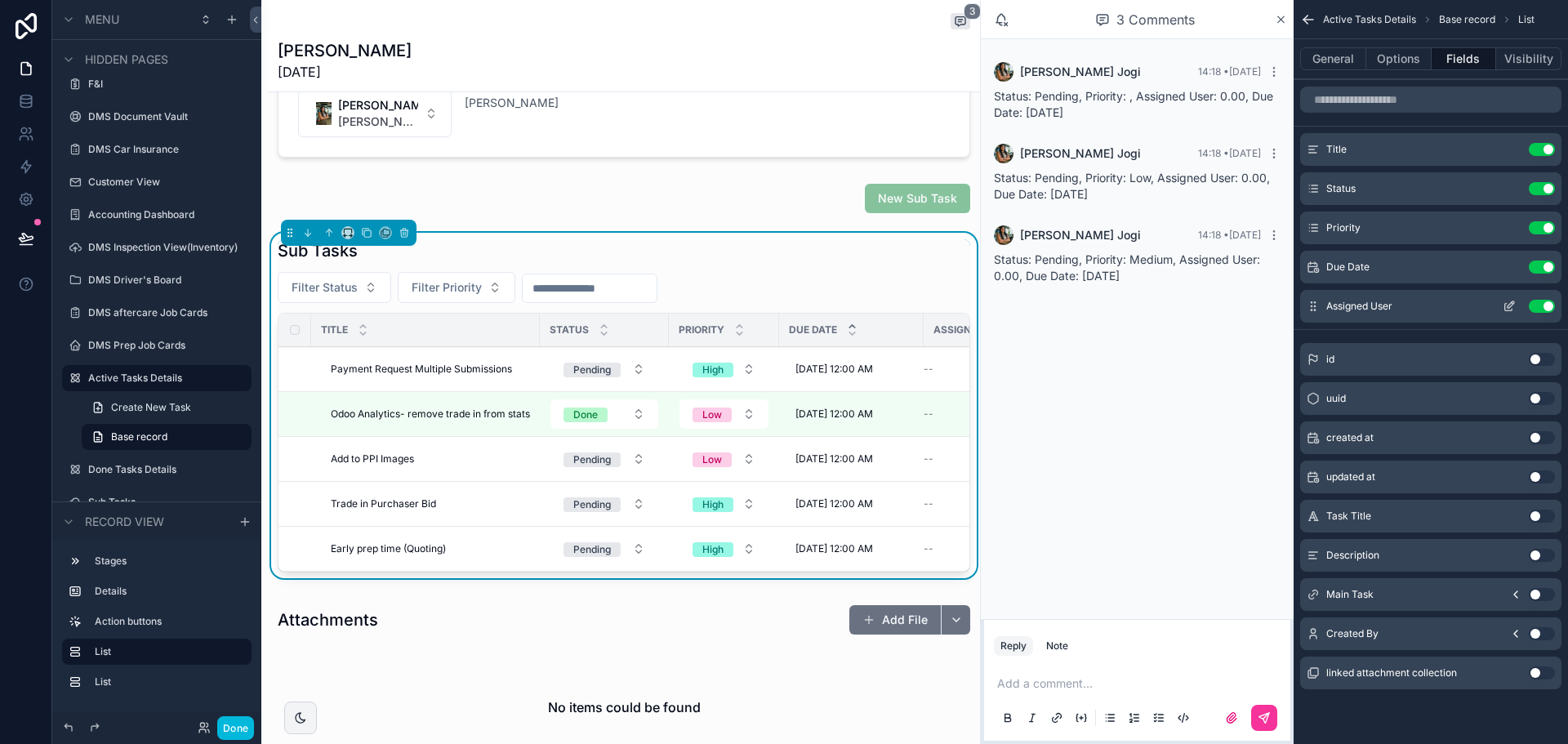
click at [1505, 305] on icon "scrollable content" at bounding box center [1508, 307] width 7 height 7
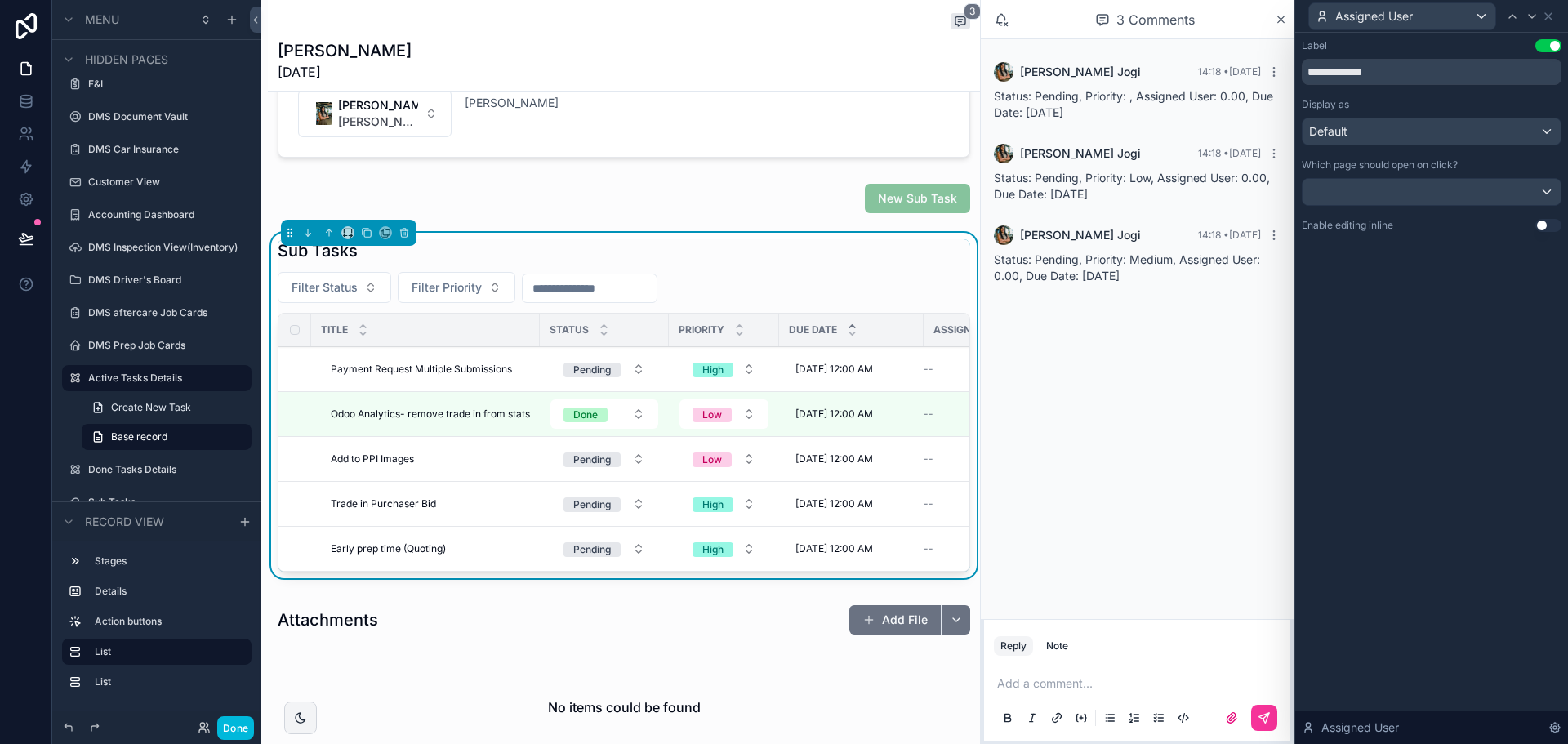
click at [1550, 227] on button "Use setting" at bounding box center [1547, 224] width 27 height 13
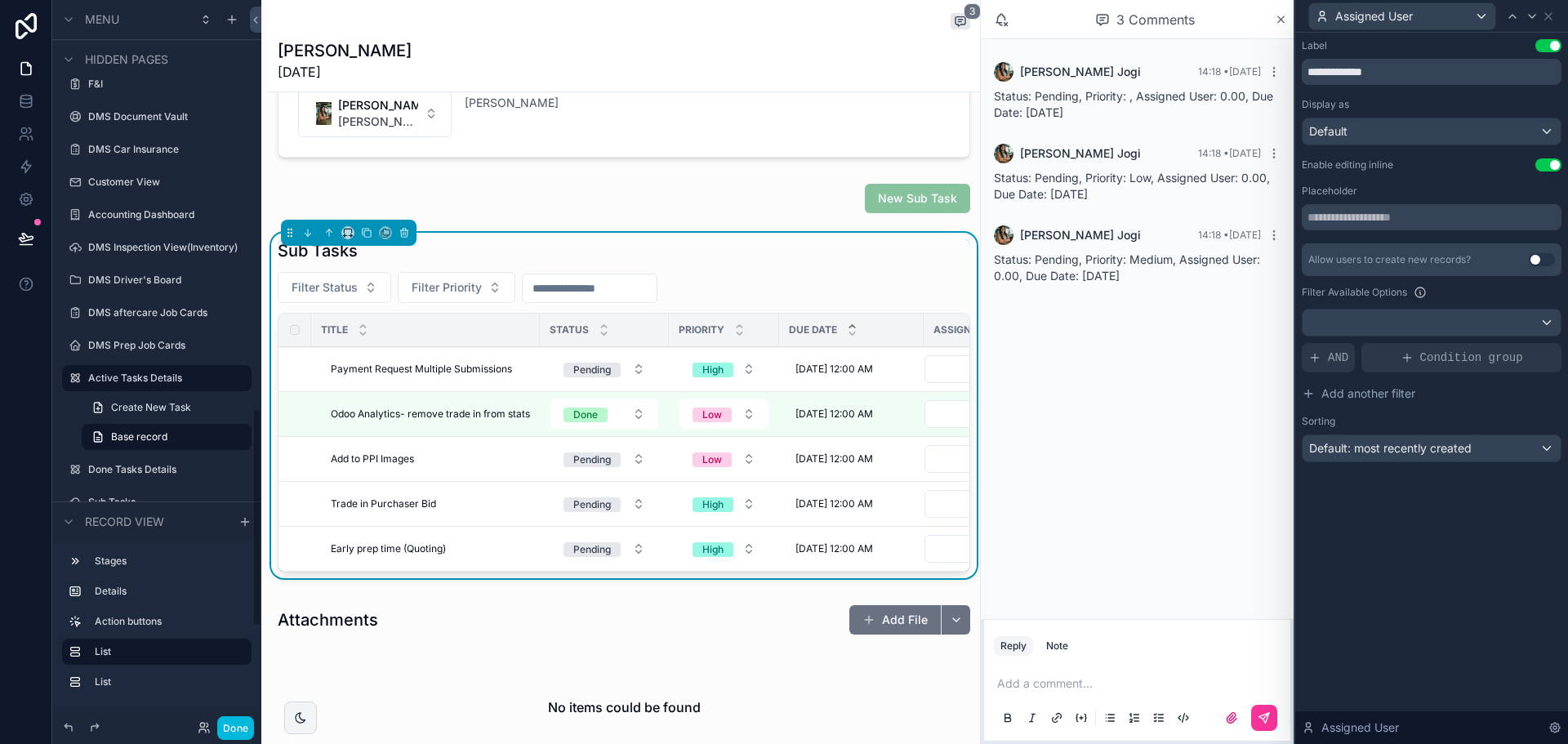
click at [234, 713] on div "Done" at bounding box center [156, 727] width 209 height 32
click at [233, 724] on button "Done" at bounding box center [235, 728] width 36 height 24
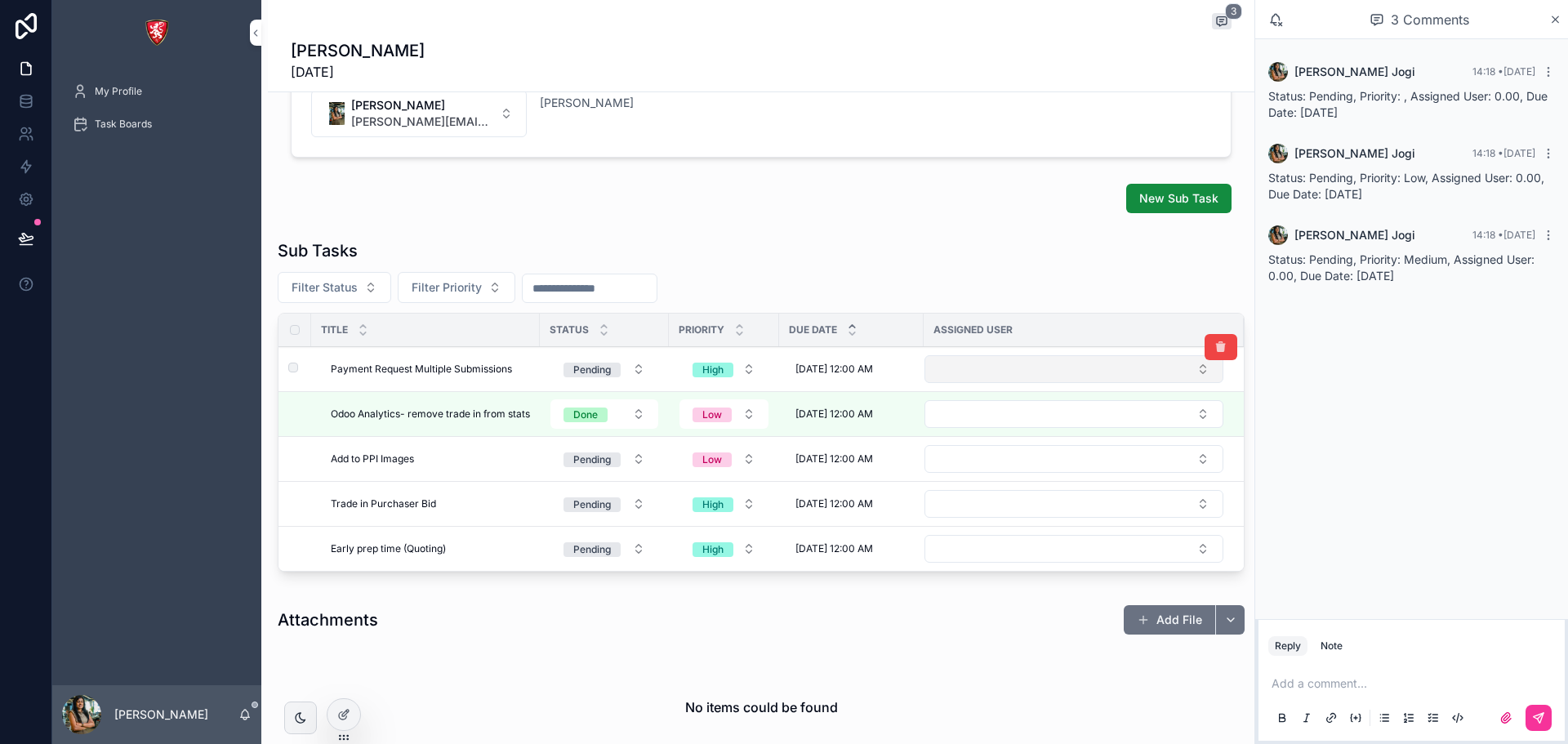
click at [1009, 372] on button "Select Button" at bounding box center [1074, 369] width 299 height 28
type input "***"
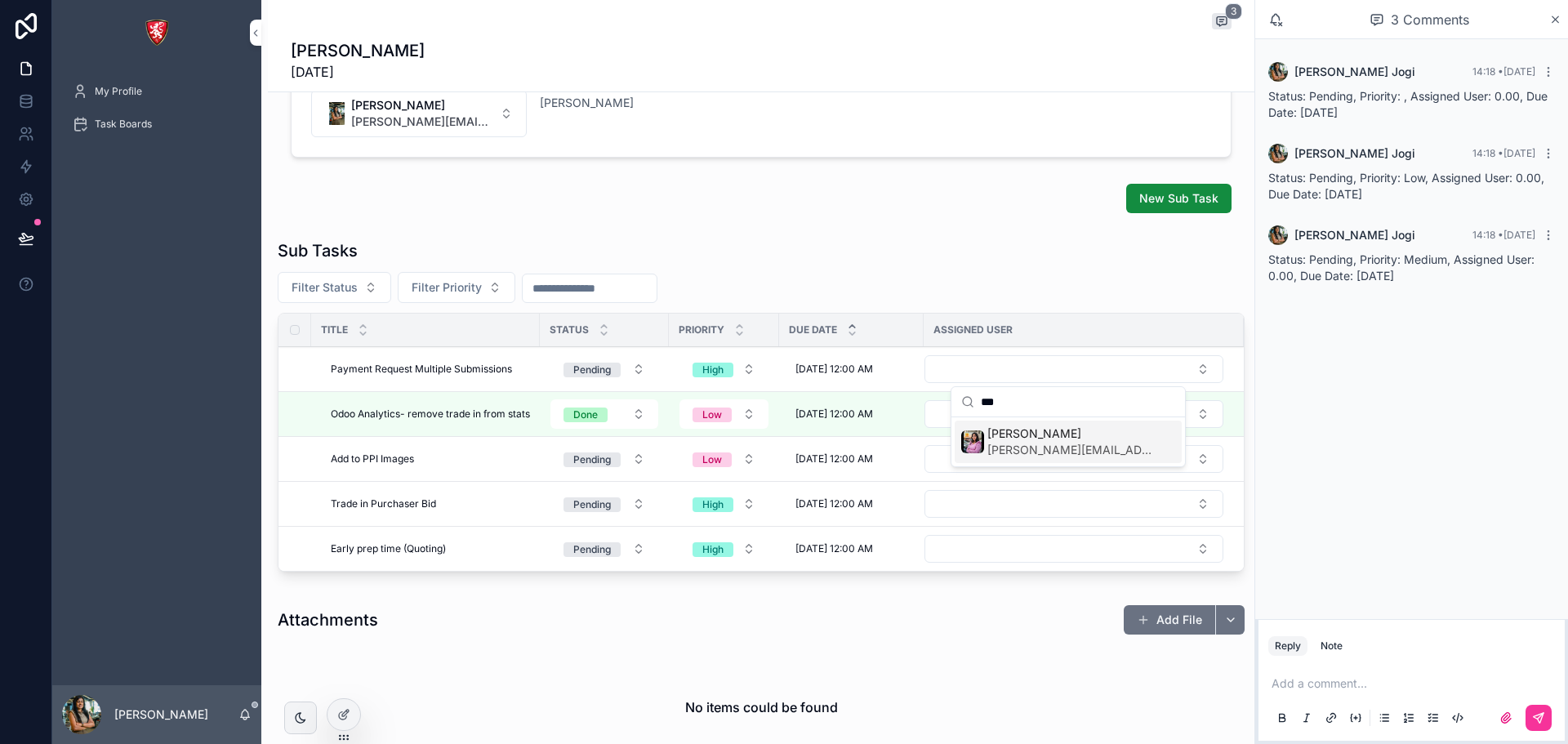
click at [1032, 439] on span "[PERSON_NAME]" at bounding box center [1070, 433] width 168 height 17
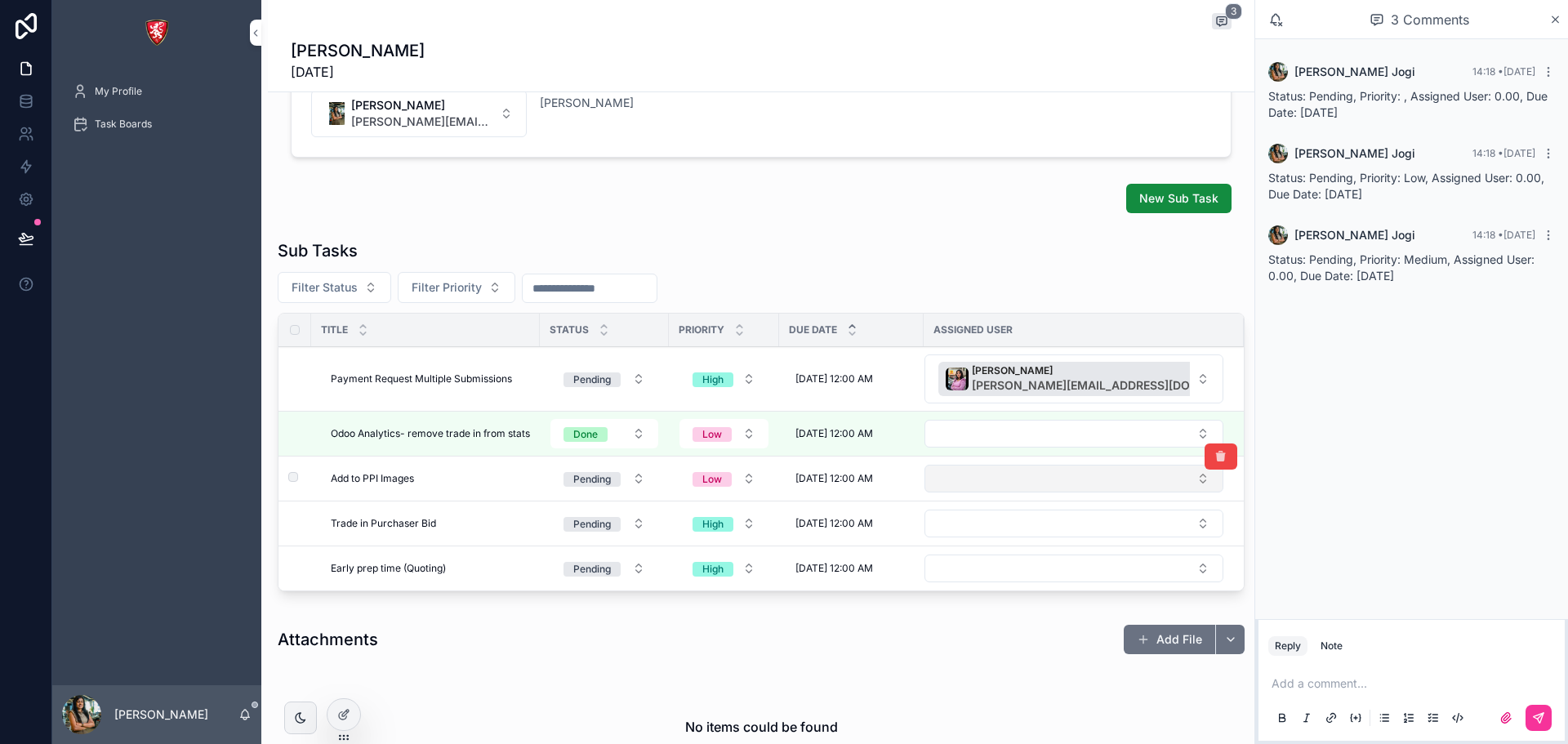
click at [1001, 475] on button "Select Button" at bounding box center [1074, 478] width 299 height 28
type input "***"
click at [997, 526] on button "Select Button" at bounding box center [1074, 524] width 299 height 28
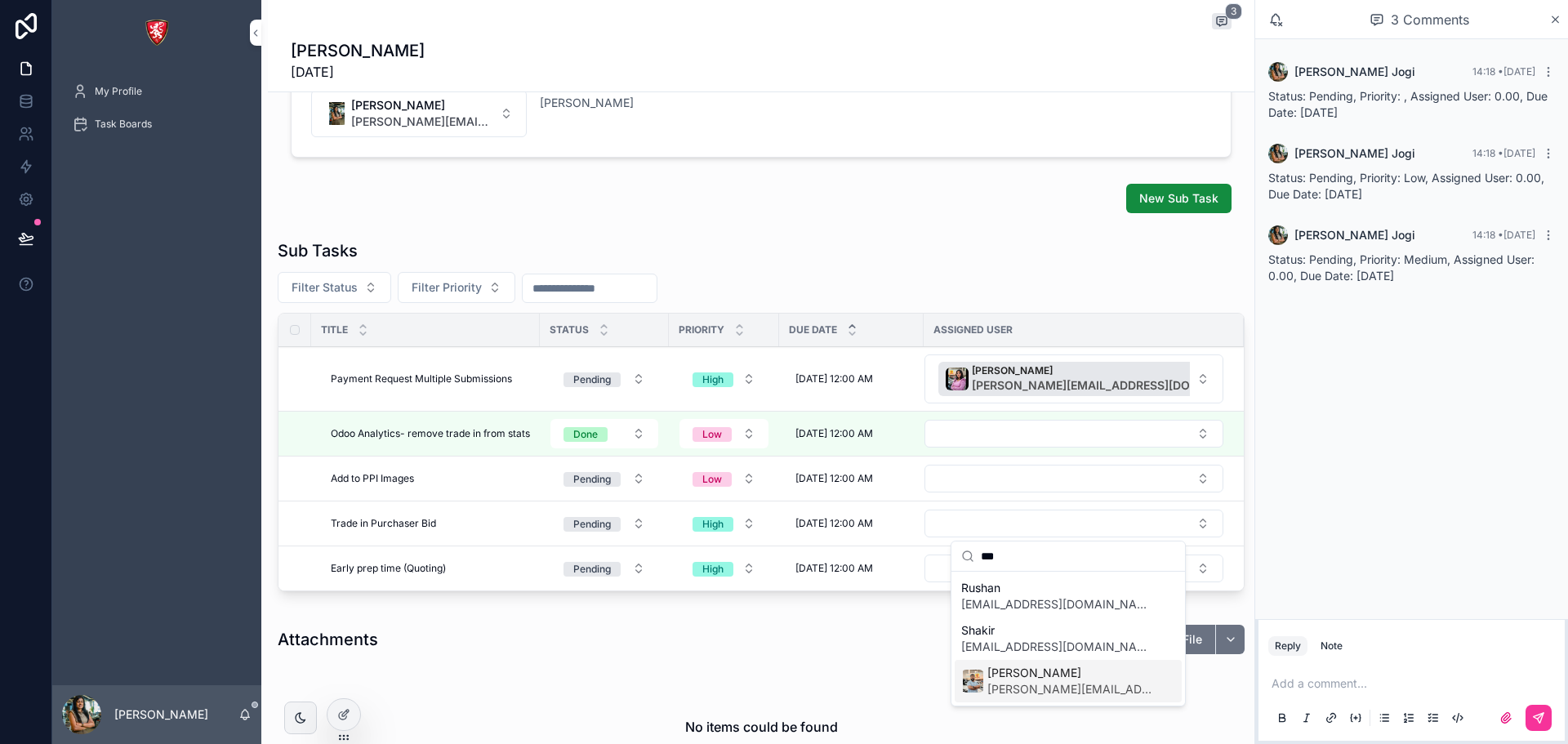
type input "***"
click at [1024, 684] on span "[PERSON_NAME][EMAIL_ADDRESS][DOMAIN_NAME]" at bounding box center [1070, 689] width 168 height 17
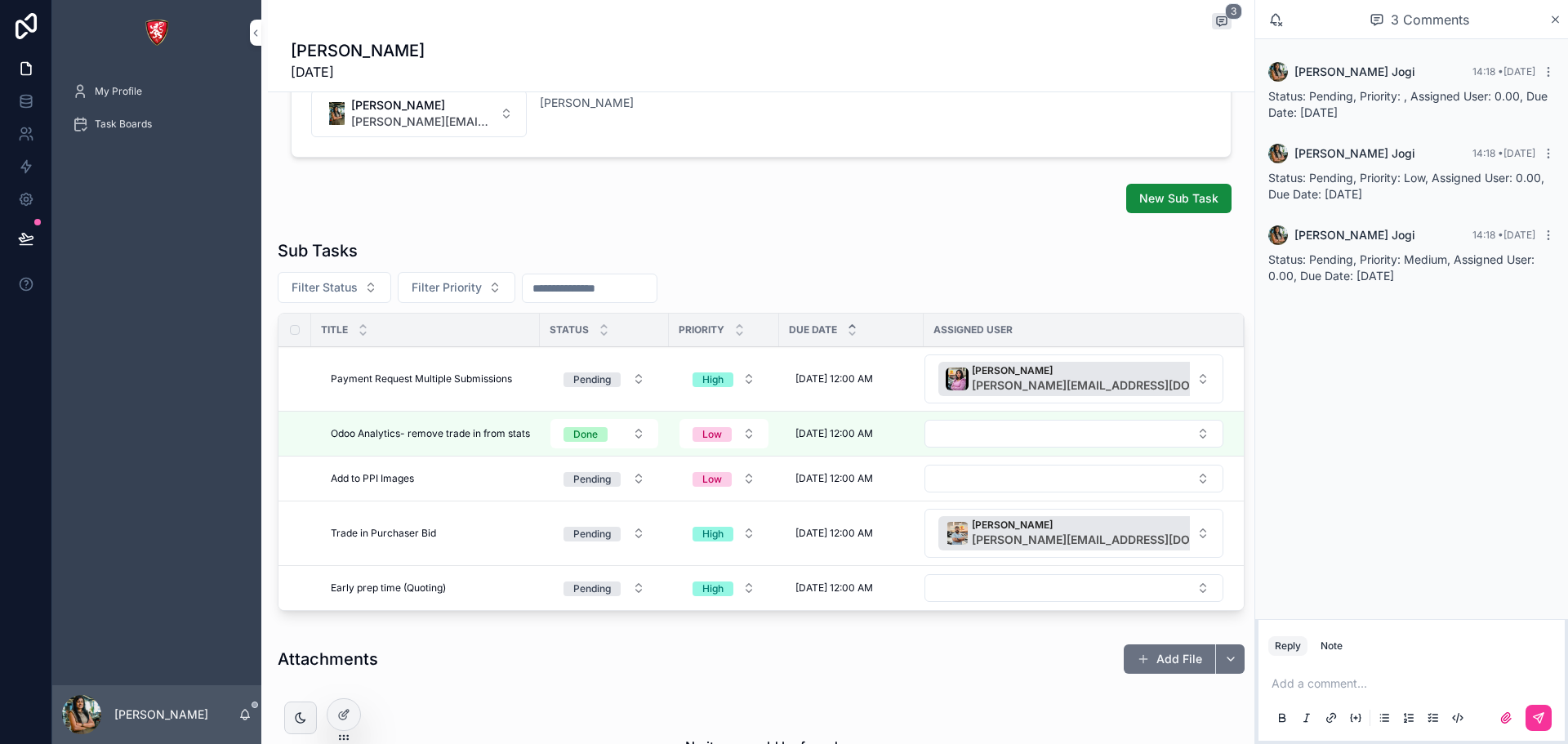
click at [937, 586] on button "Select Button" at bounding box center [1074, 588] width 299 height 28
type input "***"
click at [995, 653] on span "[PERSON_NAME]" at bounding box center [1070, 652] width 168 height 17
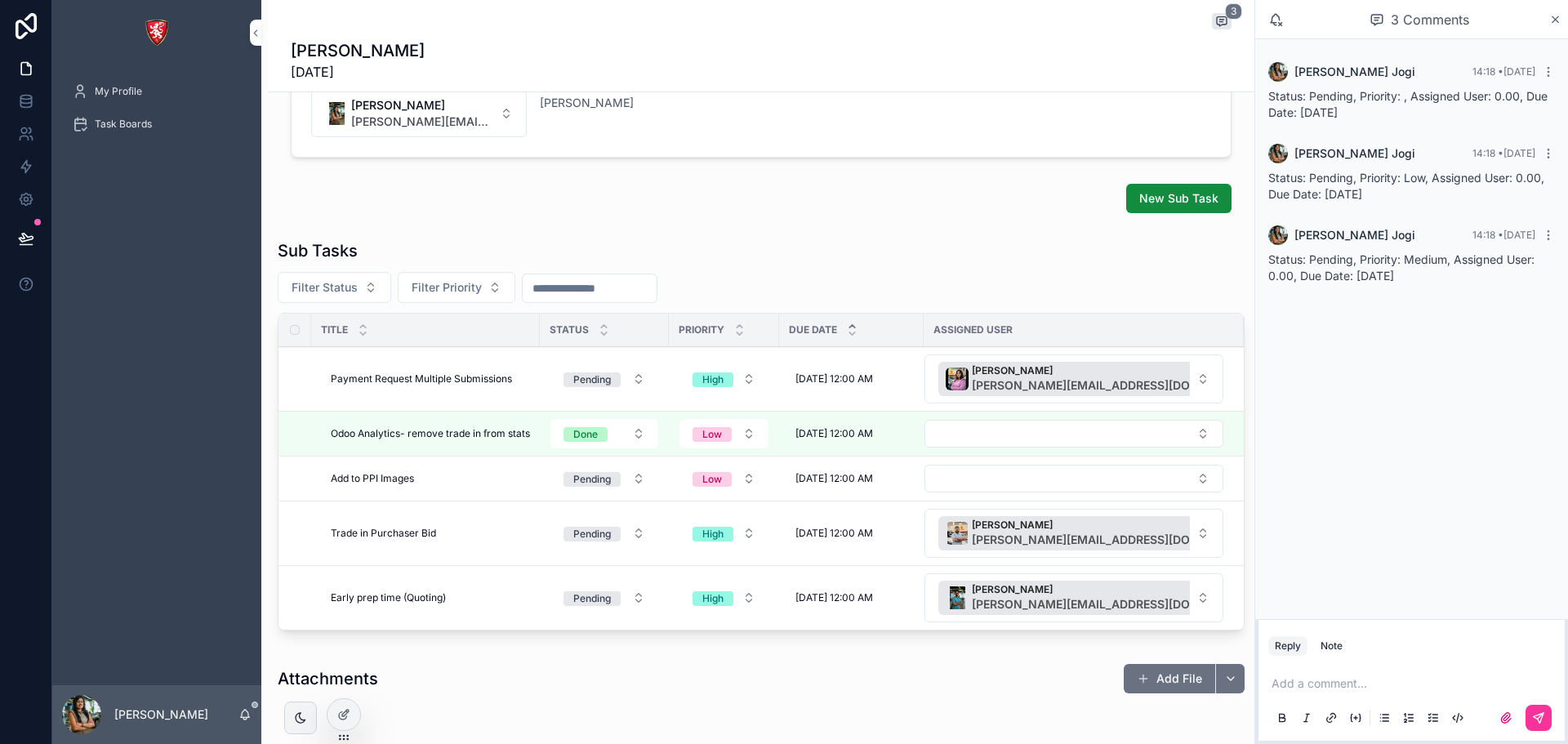
click at [953, 475] on button "Select Button" at bounding box center [1074, 478] width 299 height 28
type input "**"
click at [996, 543] on span "Sieun" at bounding box center [1070, 543] width 168 height 17
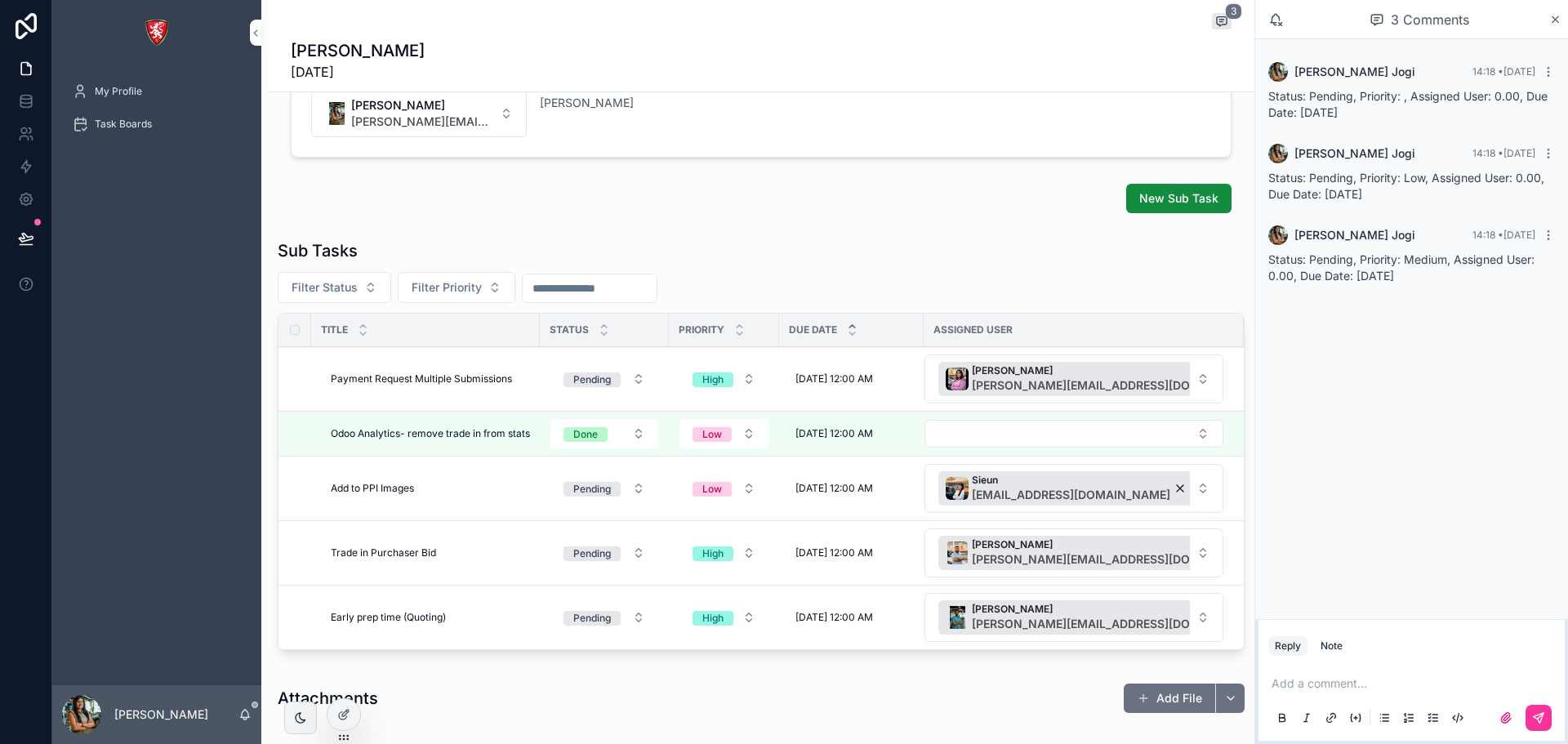
click at [988, 685] on div "Attachments Add File" at bounding box center [760, 699] width 967 height 31
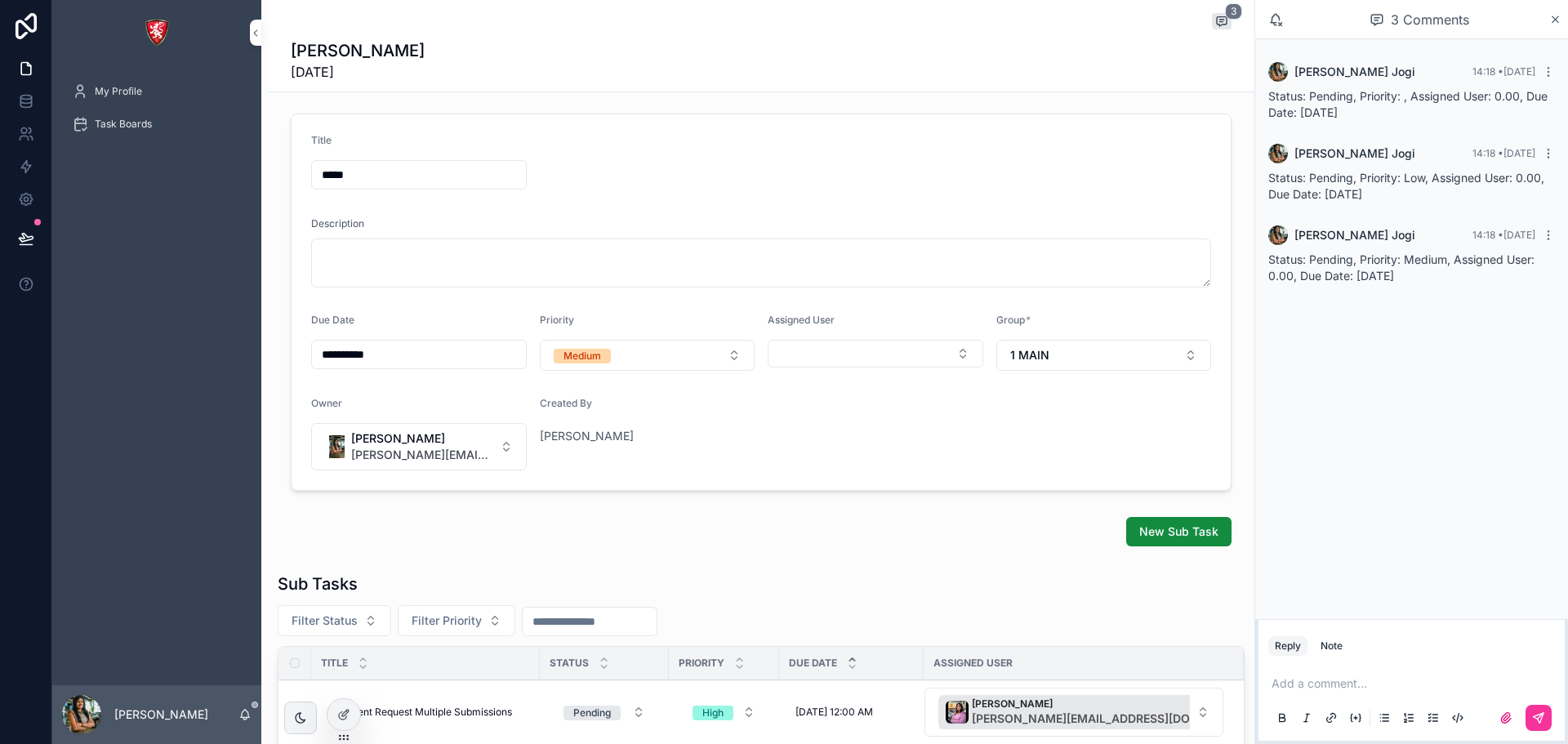
scroll to position [0, 0]
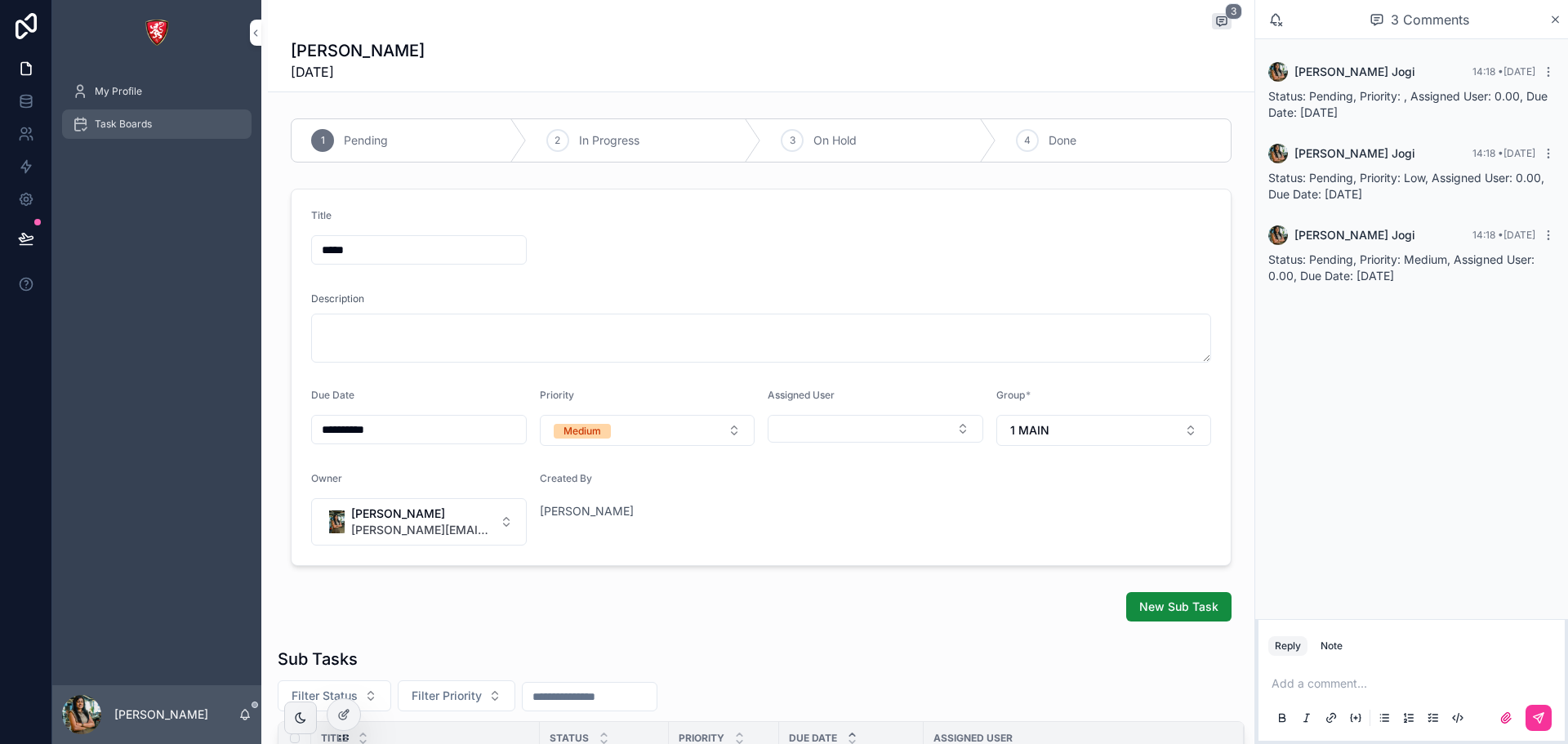
click at [161, 127] on div "Task Boards" at bounding box center [156, 124] width 170 height 27
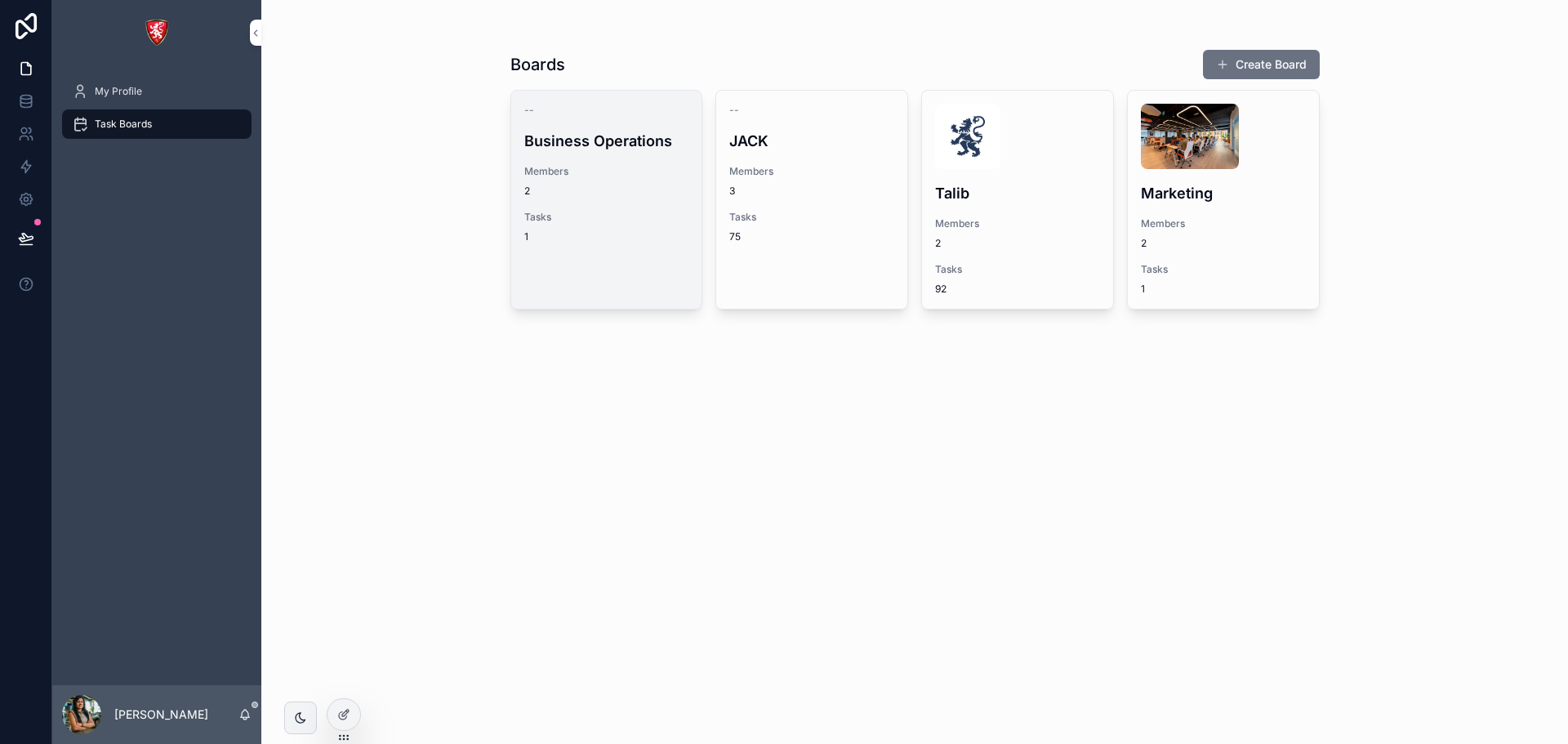
click at [612, 185] on span "2" at bounding box center [607, 191] width 165 height 13
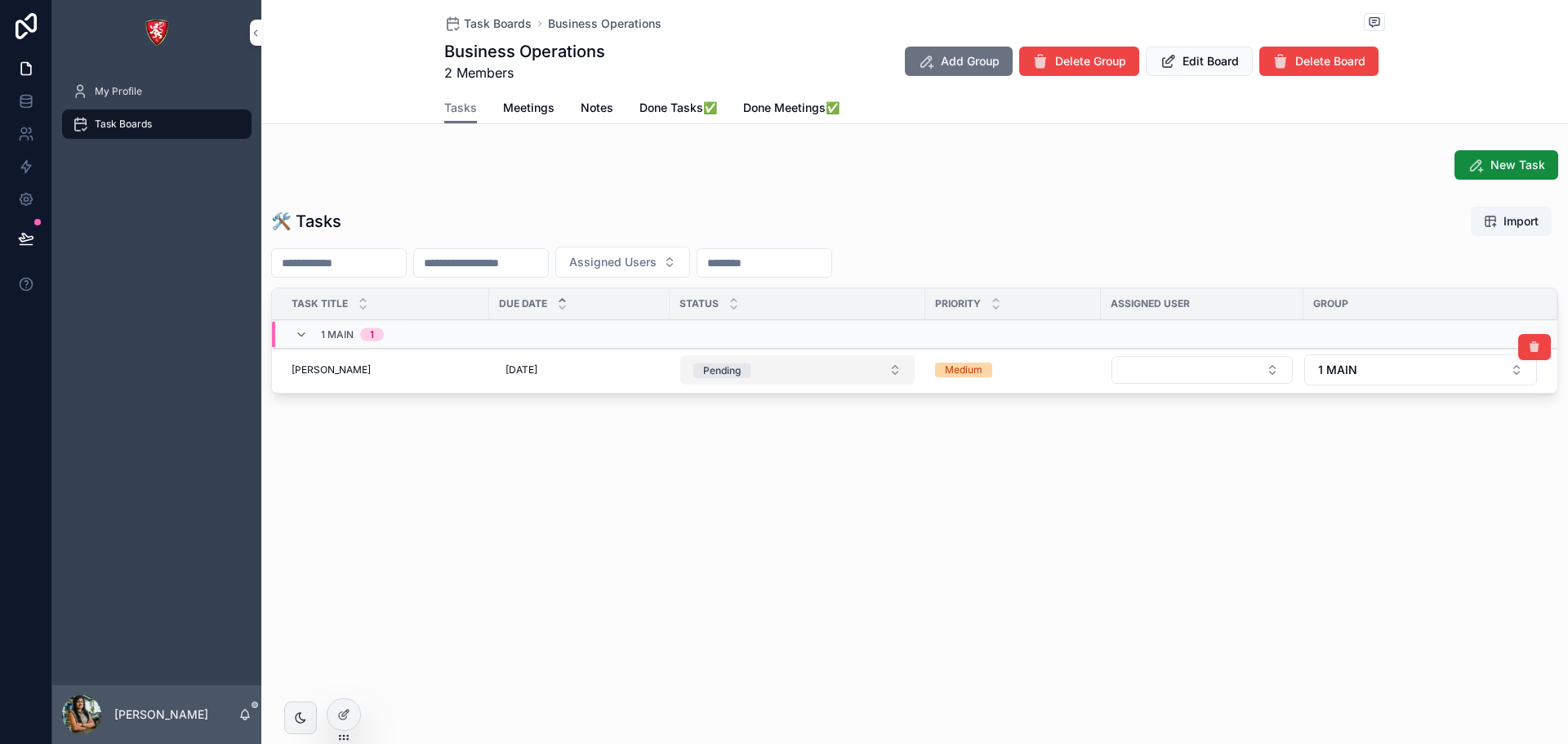
click at [728, 372] on div "Pending" at bounding box center [722, 370] width 37 height 15
click at [728, 491] on div "In Progress" at bounding box center [798, 483] width 227 height 25
click at [1495, 170] on span "New Task" at bounding box center [1518, 164] width 55 height 17
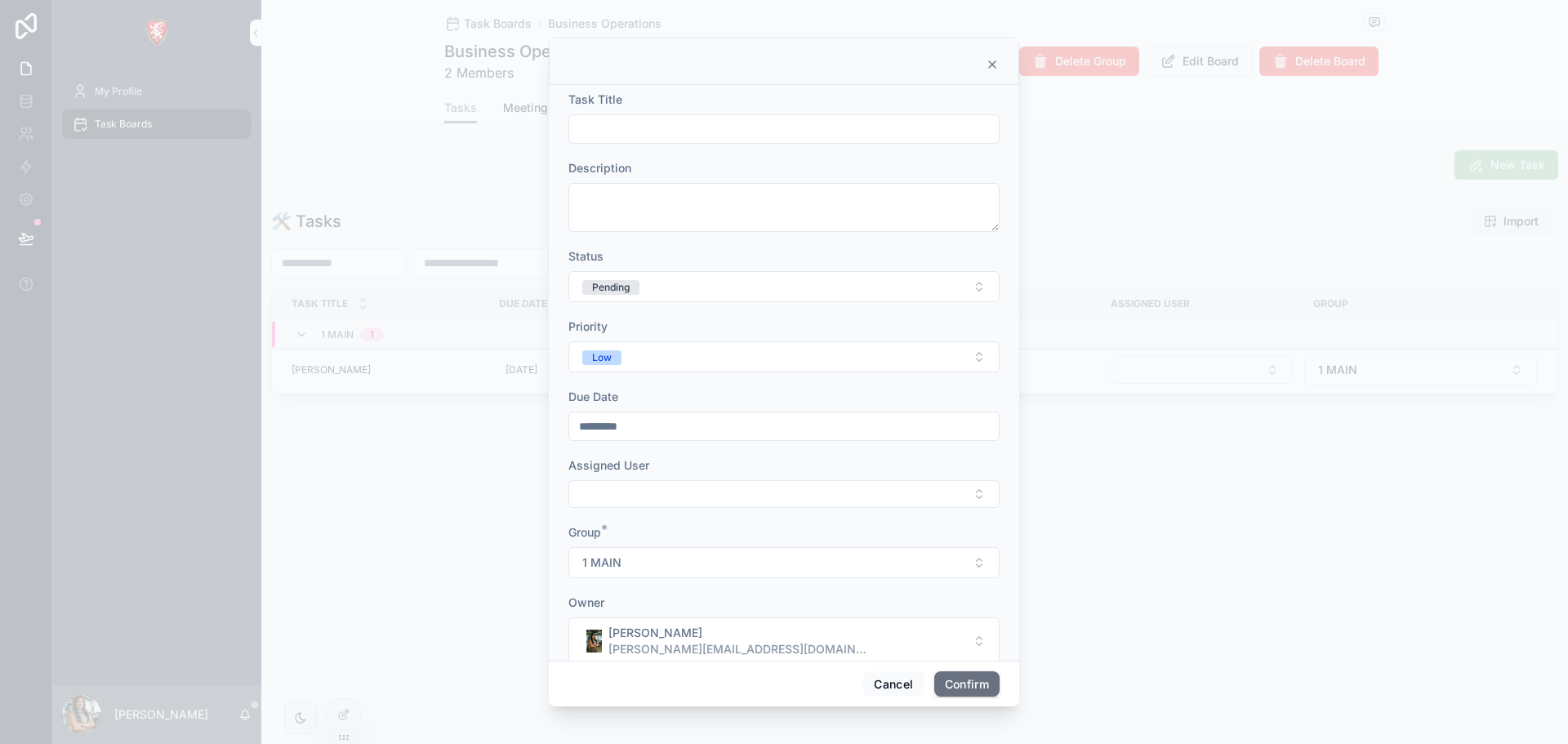
click at [645, 131] on input "text" at bounding box center [783, 129] width 430 height 23
type input "**********"
click at [644, 197] on textarea at bounding box center [784, 208] width 431 height 49
click at [578, 187] on textarea "*****" at bounding box center [778, 208] width 419 height 49
click at [607, 214] on textarea "********* *****" at bounding box center [778, 208] width 419 height 49
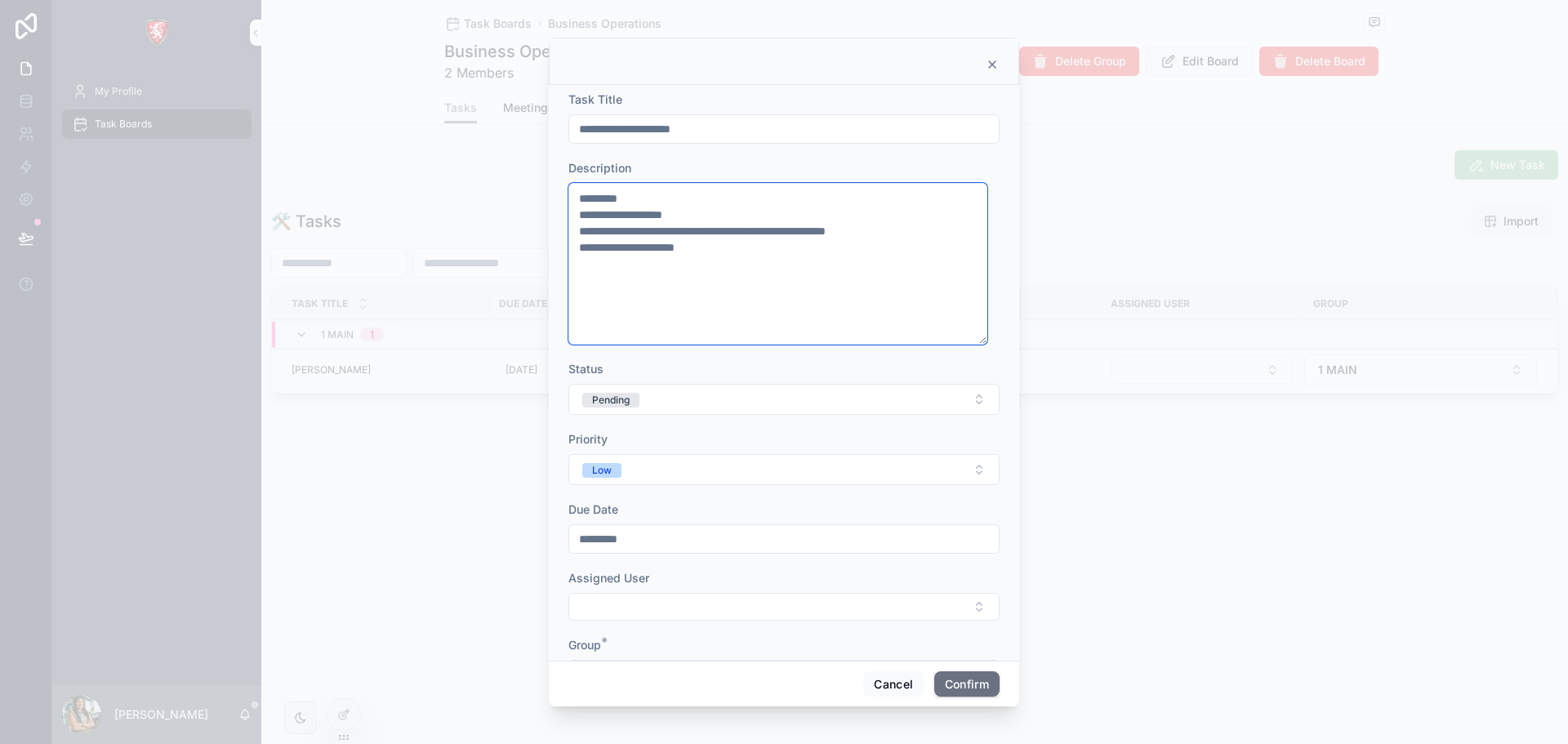
click at [628, 309] on textarea "**********" at bounding box center [778, 264] width 419 height 161
type textarea "**********"
click at [983, 683] on button "Confirm" at bounding box center [966, 684] width 65 height 27
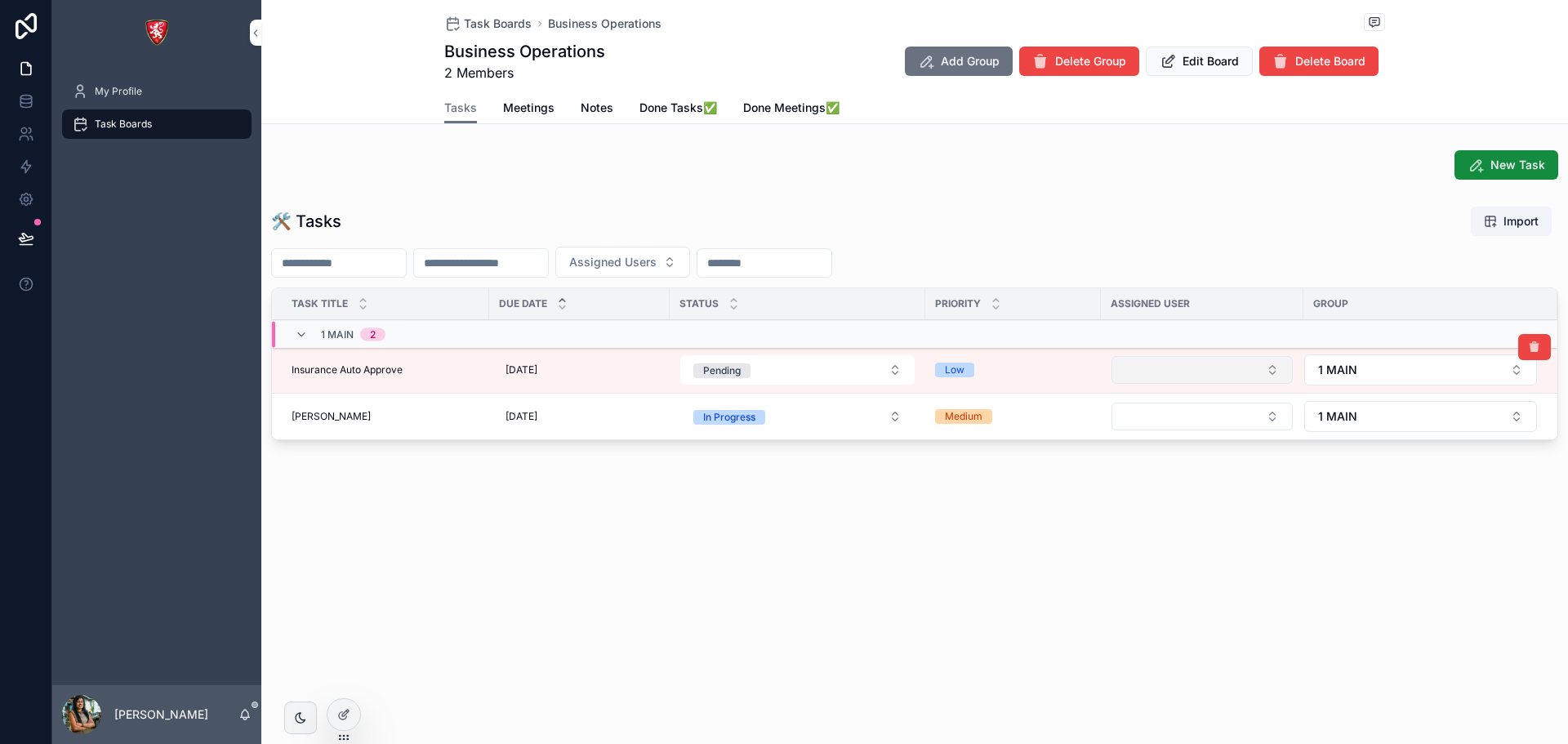
click at [1199, 380] on button "Select Button" at bounding box center [1202, 370] width 181 height 28
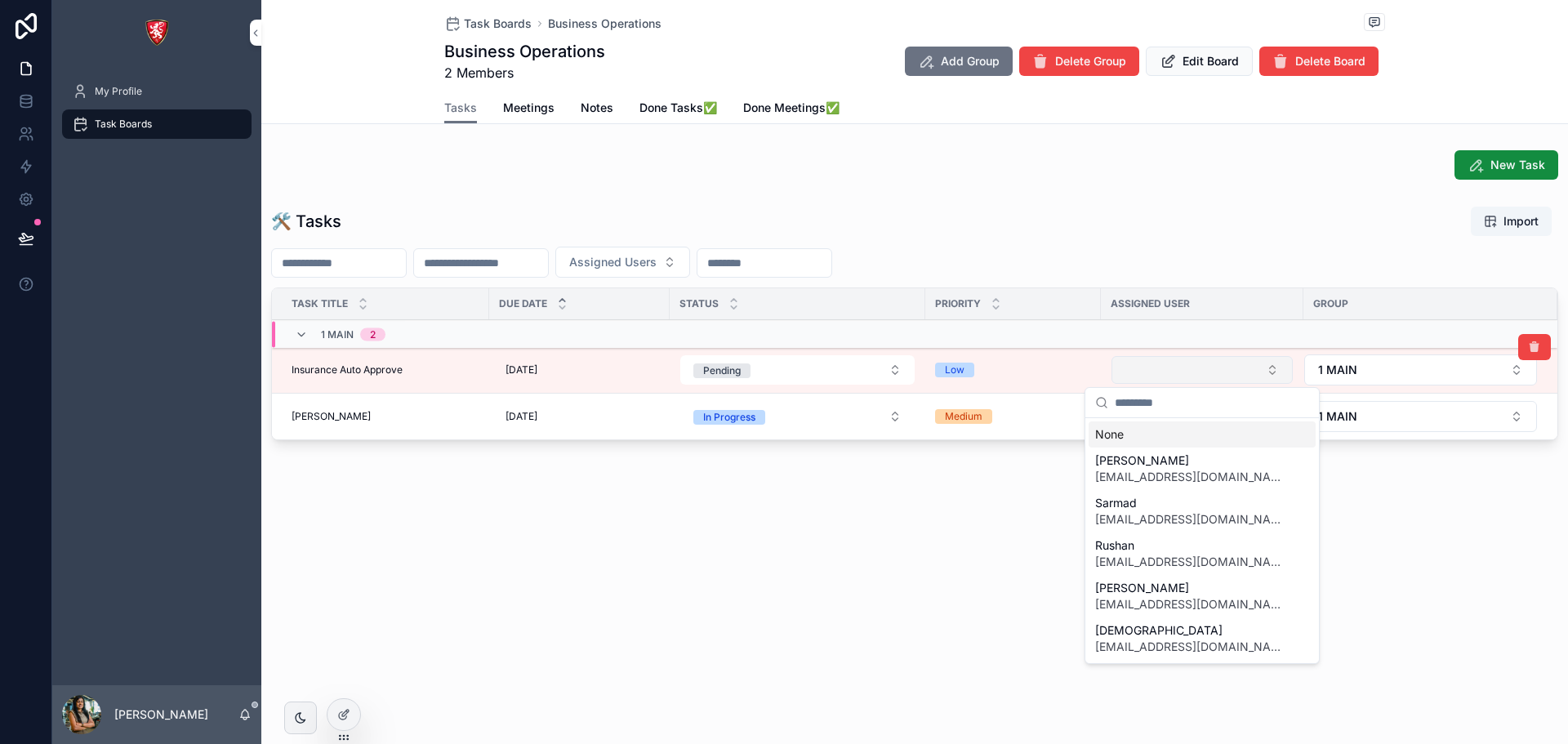
type input "*"
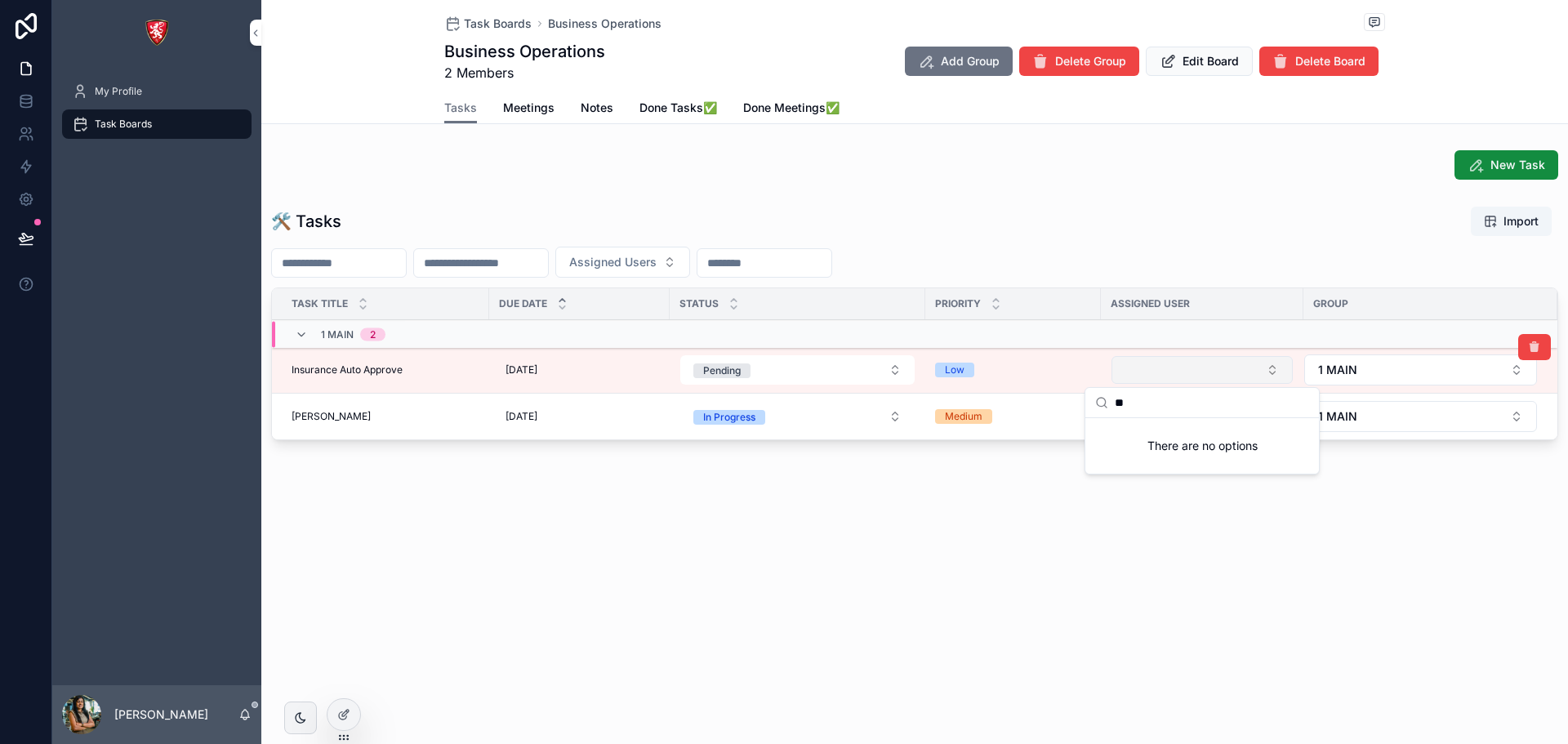
type input "*"
click at [1128, 402] on input "******" at bounding box center [1212, 403] width 195 height 30
click at [1197, 444] on icon "Suggestions" at bounding box center [1202, 445] width 10 height 10
click at [1201, 445] on div "There are no options" at bounding box center [1201, 446] width 233 height 55
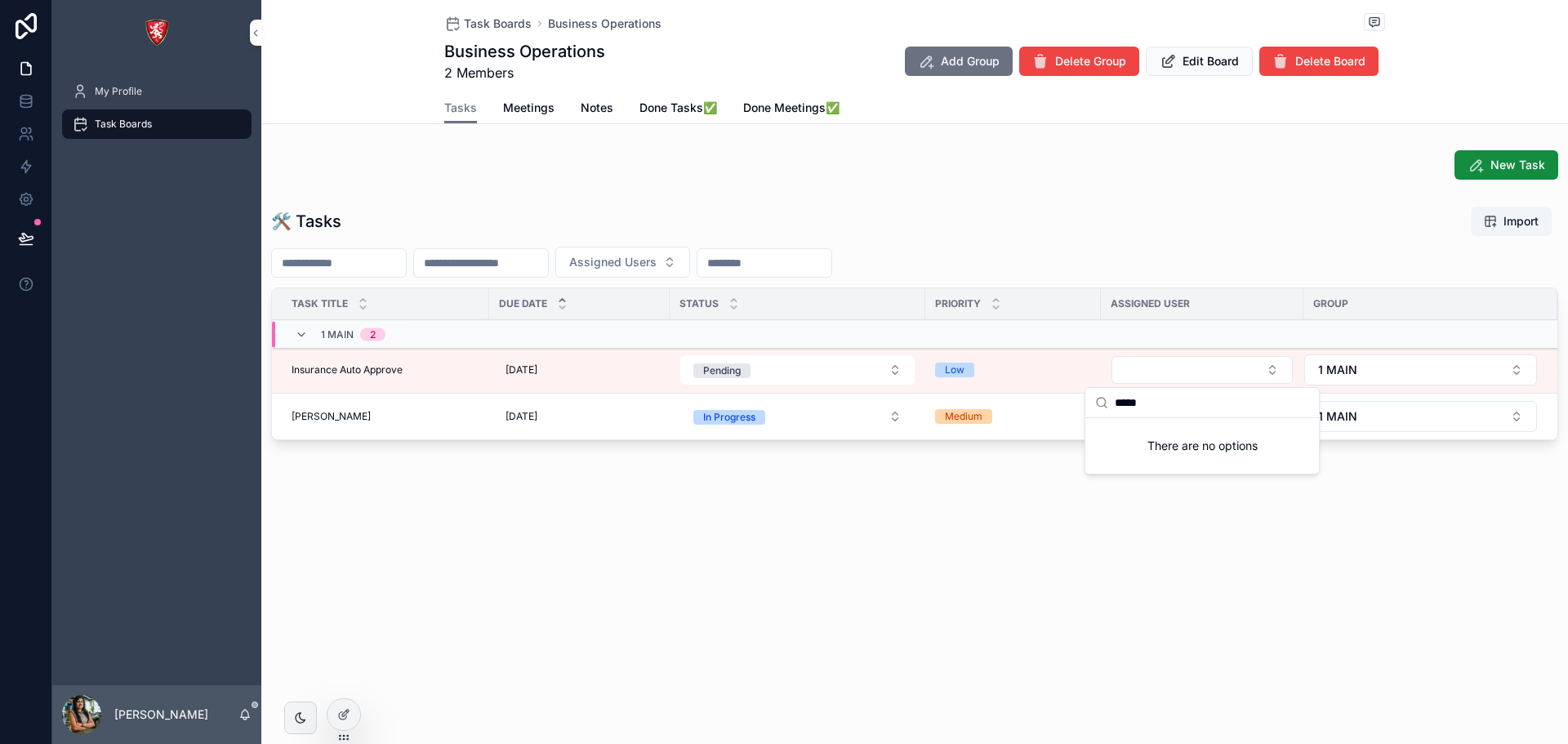
drag, startPoint x: 1155, startPoint y: 400, endPoint x: 1112, endPoint y: 400, distance: 43.0
click at [1112, 400] on div "*****" at bounding box center [1201, 403] width 233 height 31
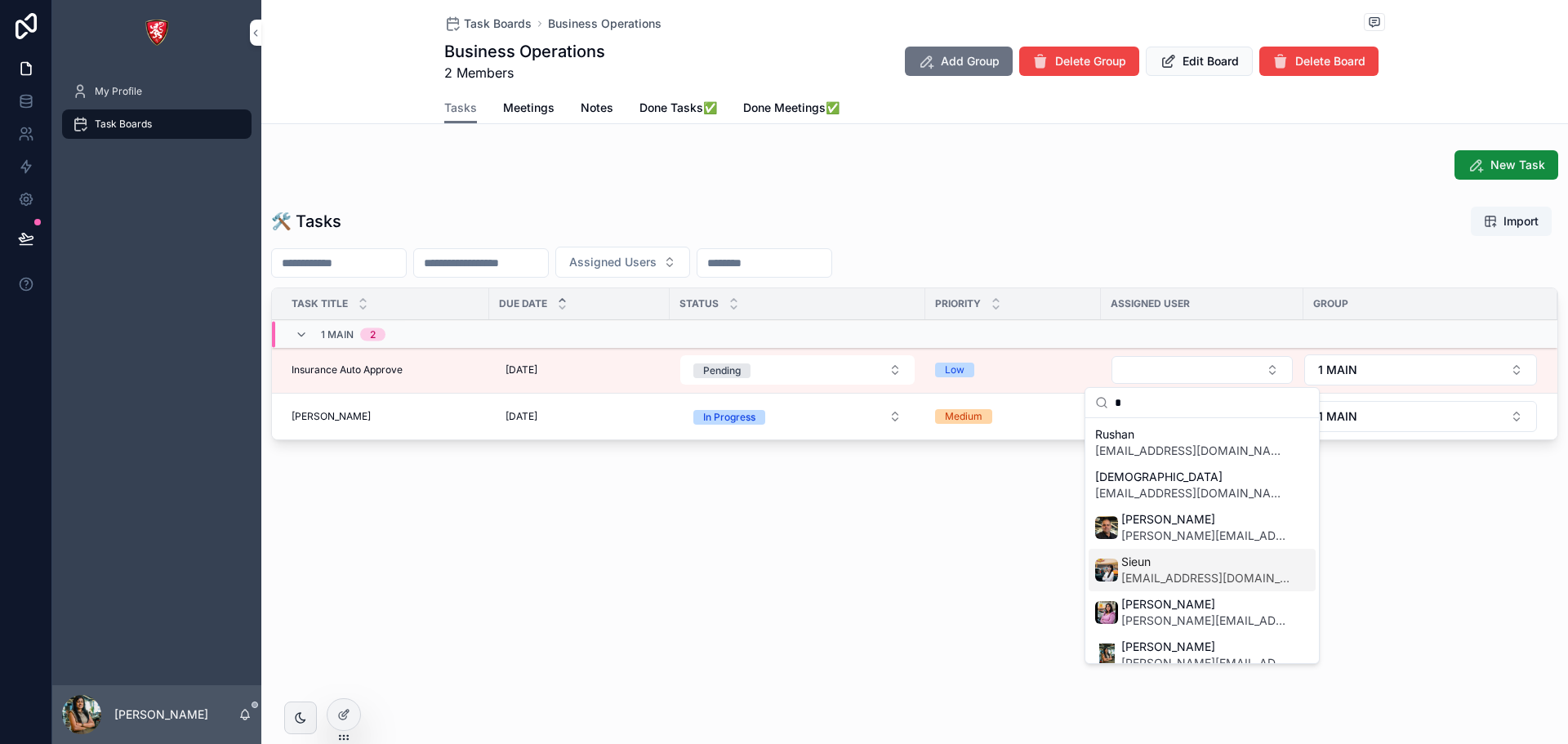
scroll to position [17, 0]
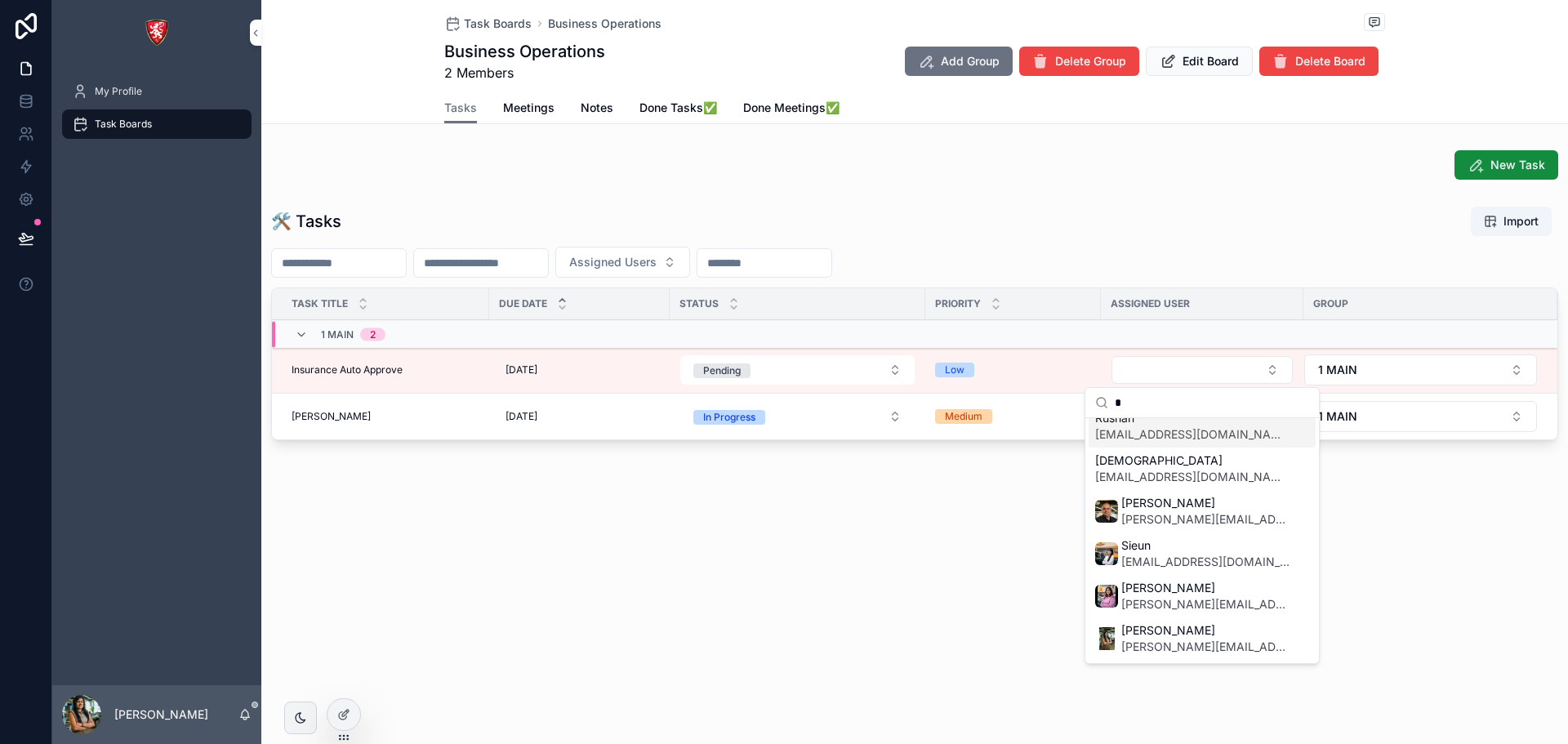
drag, startPoint x: 1146, startPoint y: 399, endPoint x: 1089, endPoint y: 399, distance: 57.0
click at [1089, 399] on div "*" at bounding box center [1201, 403] width 233 height 31
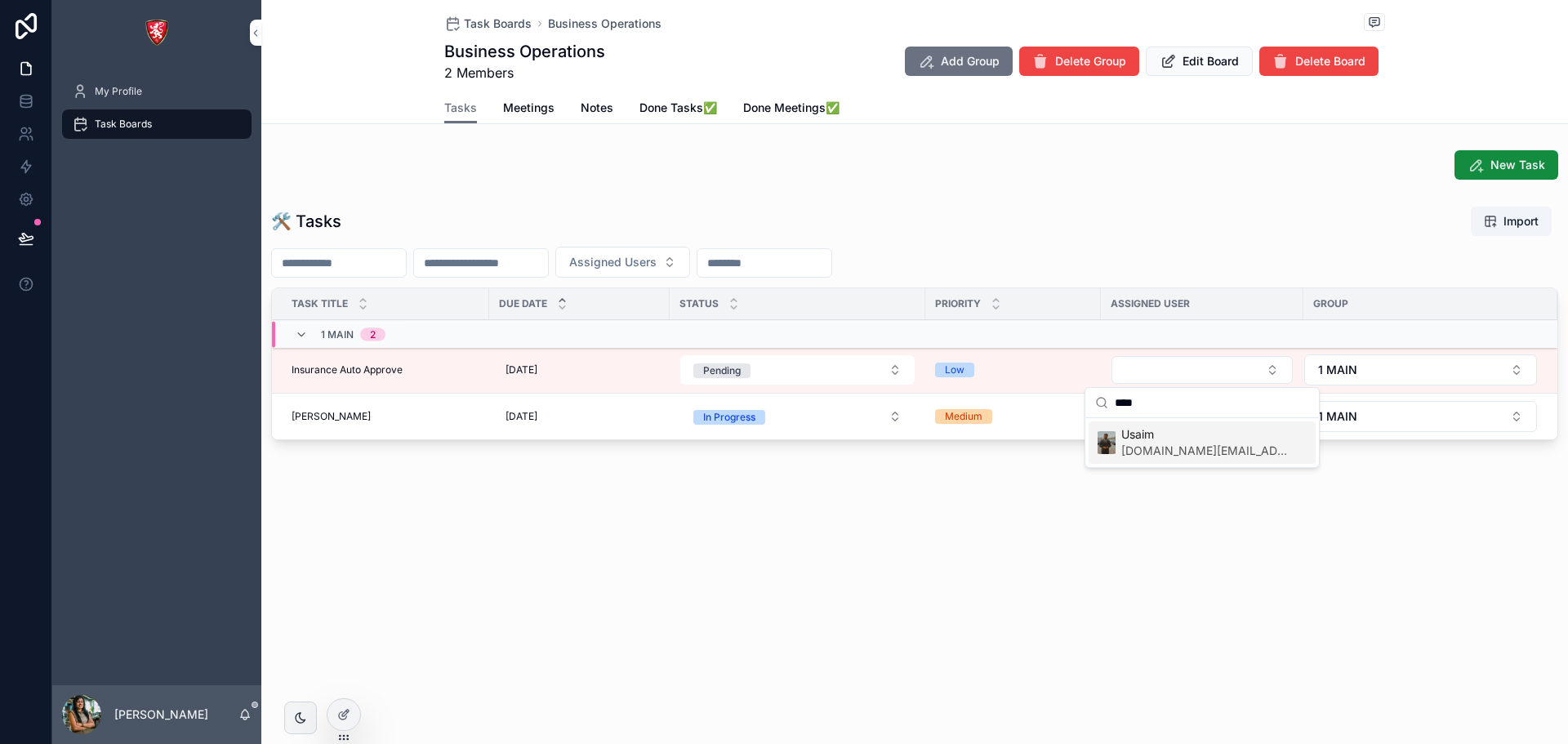
type input "****"
click at [1151, 454] on span "[DOMAIN_NAME][EMAIL_ADDRESS][DOMAIN_NAME]" at bounding box center [1205, 451] width 168 height 17
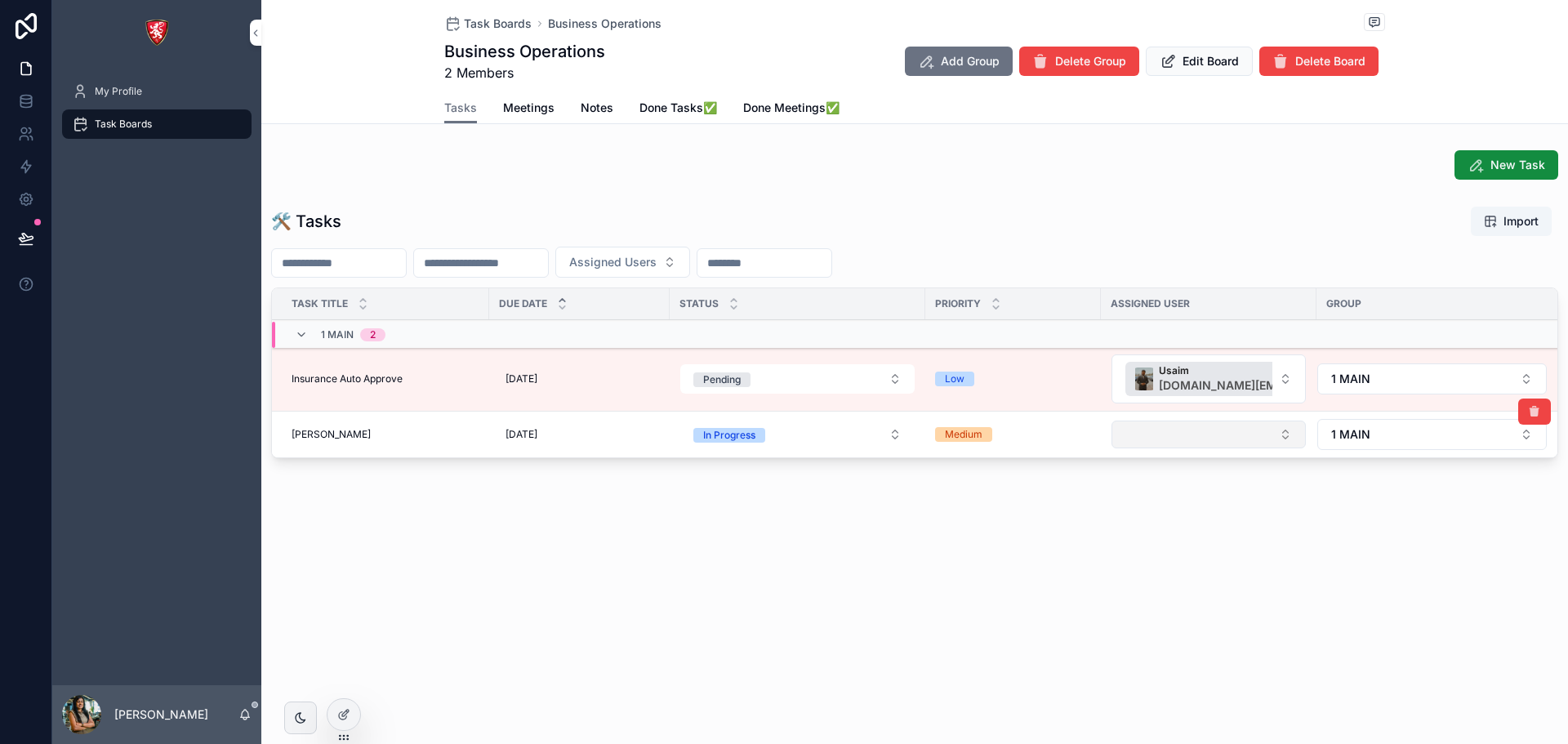
click at [1147, 427] on button "Select Button" at bounding box center [1209, 434] width 195 height 28
type input "*"
click at [545, 371] on div "[DATE] [DATE]" at bounding box center [579, 379] width 161 height 27
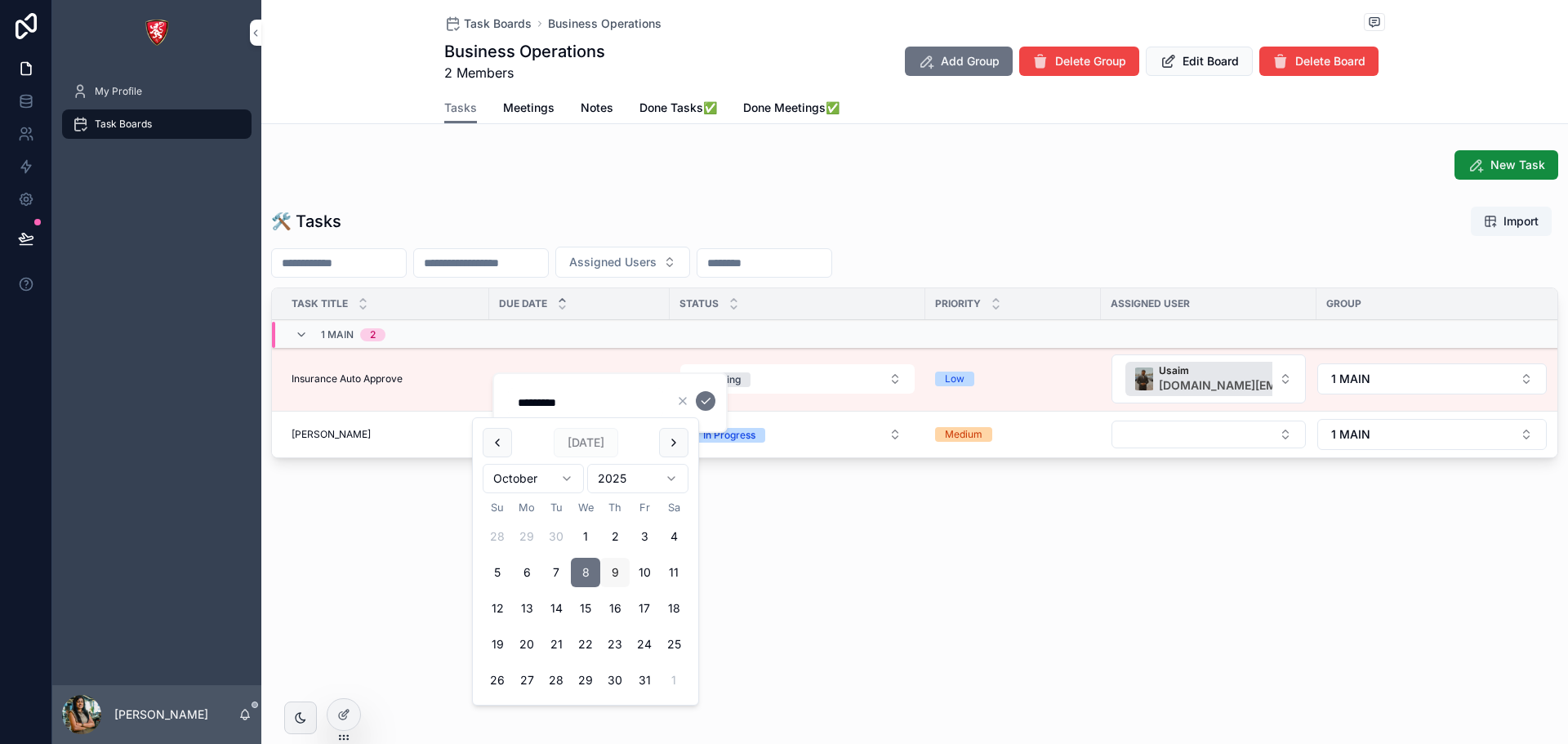
click at [618, 571] on button "9" at bounding box center [615, 573] width 30 height 30
type input "*********"
click at [703, 404] on icon "scrollable content" at bounding box center [704, 401] width 13 height 13
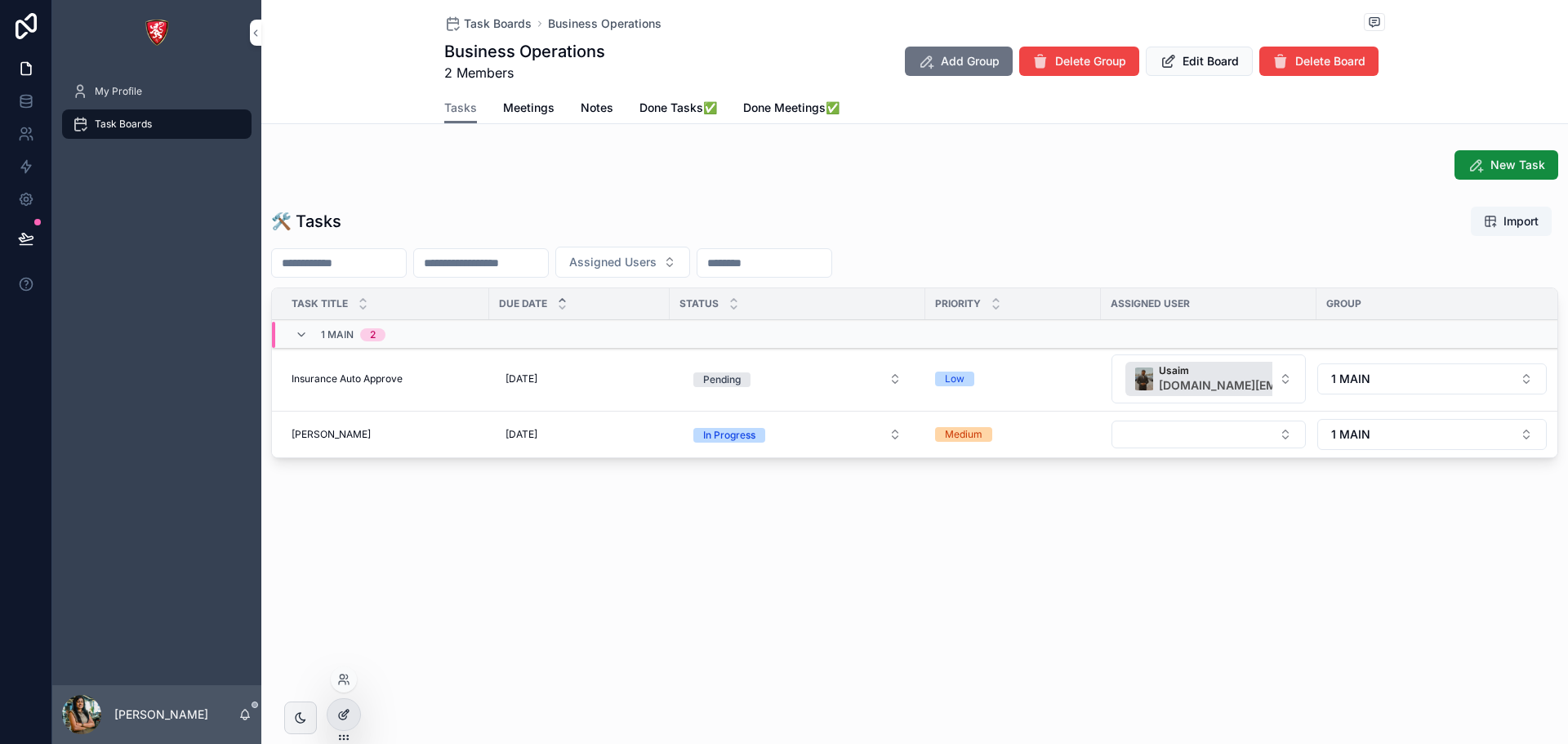
click at [349, 713] on icon at bounding box center [343, 714] width 13 height 13
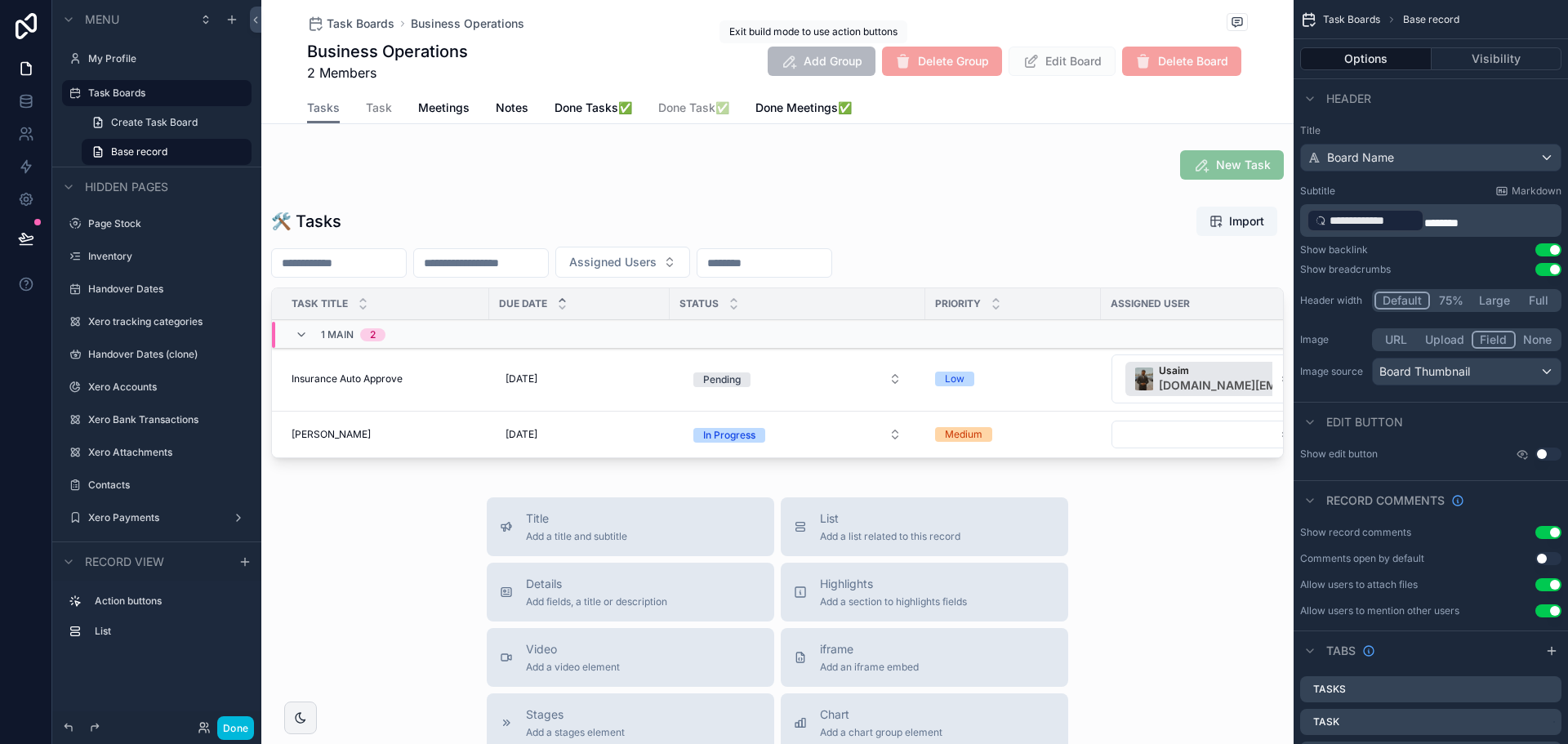
click at [855, 73] on span "Add Group" at bounding box center [821, 61] width 108 height 30
click at [842, 31] on div "Task Boards Business Operations" at bounding box center [777, 23] width 940 height 21
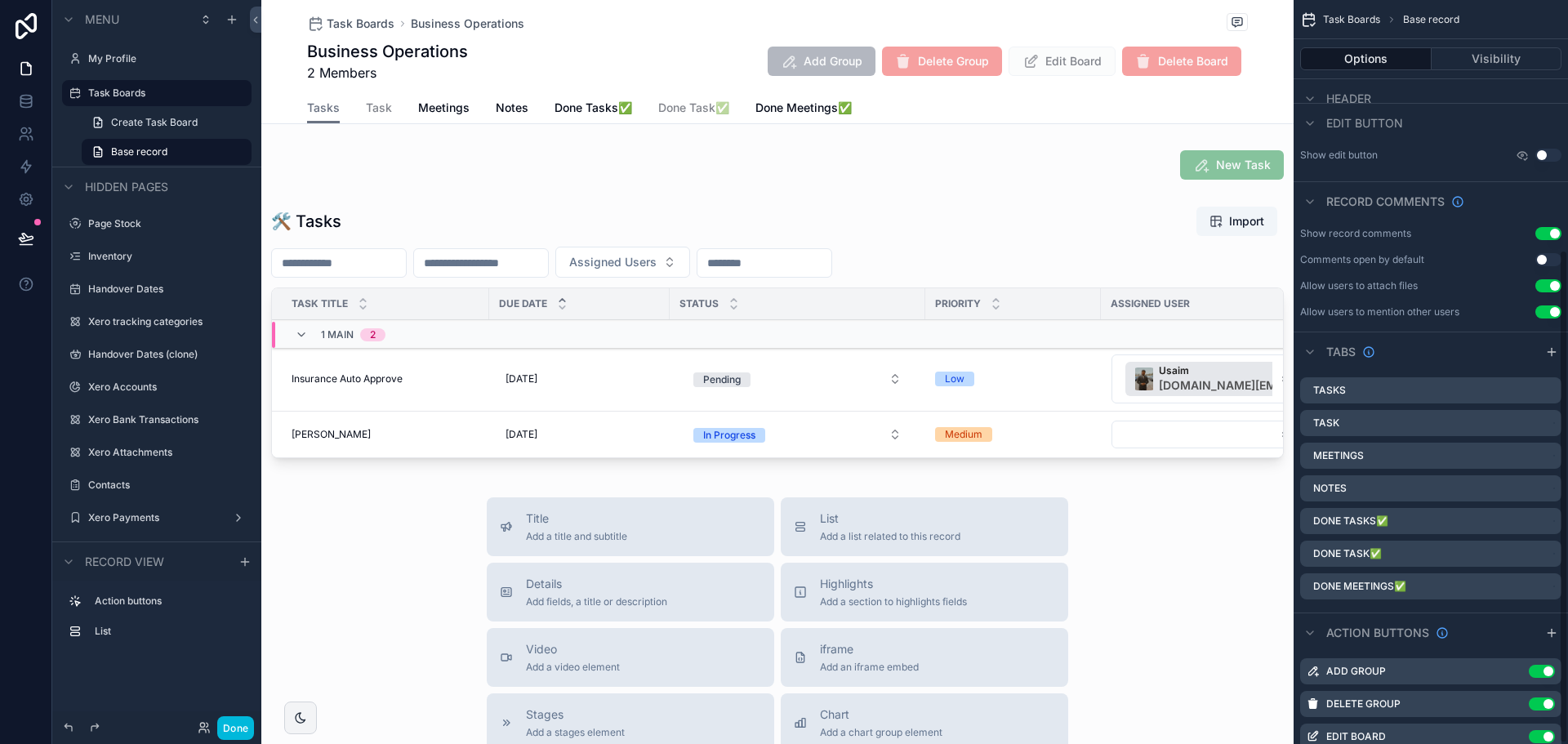
scroll to position [377, 0]
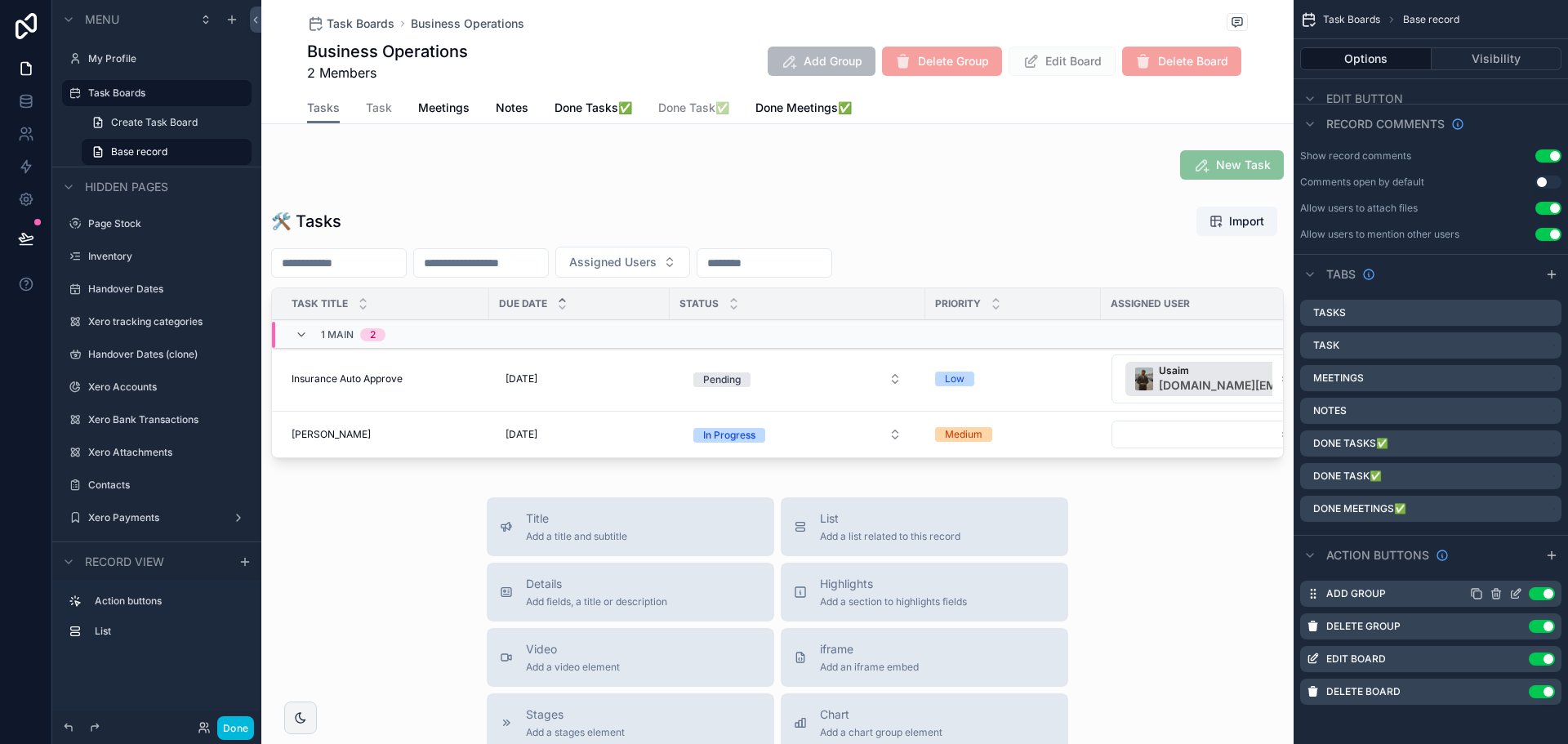
click at [1515, 596] on icon "scrollable content" at bounding box center [1515, 593] width 13 height 13
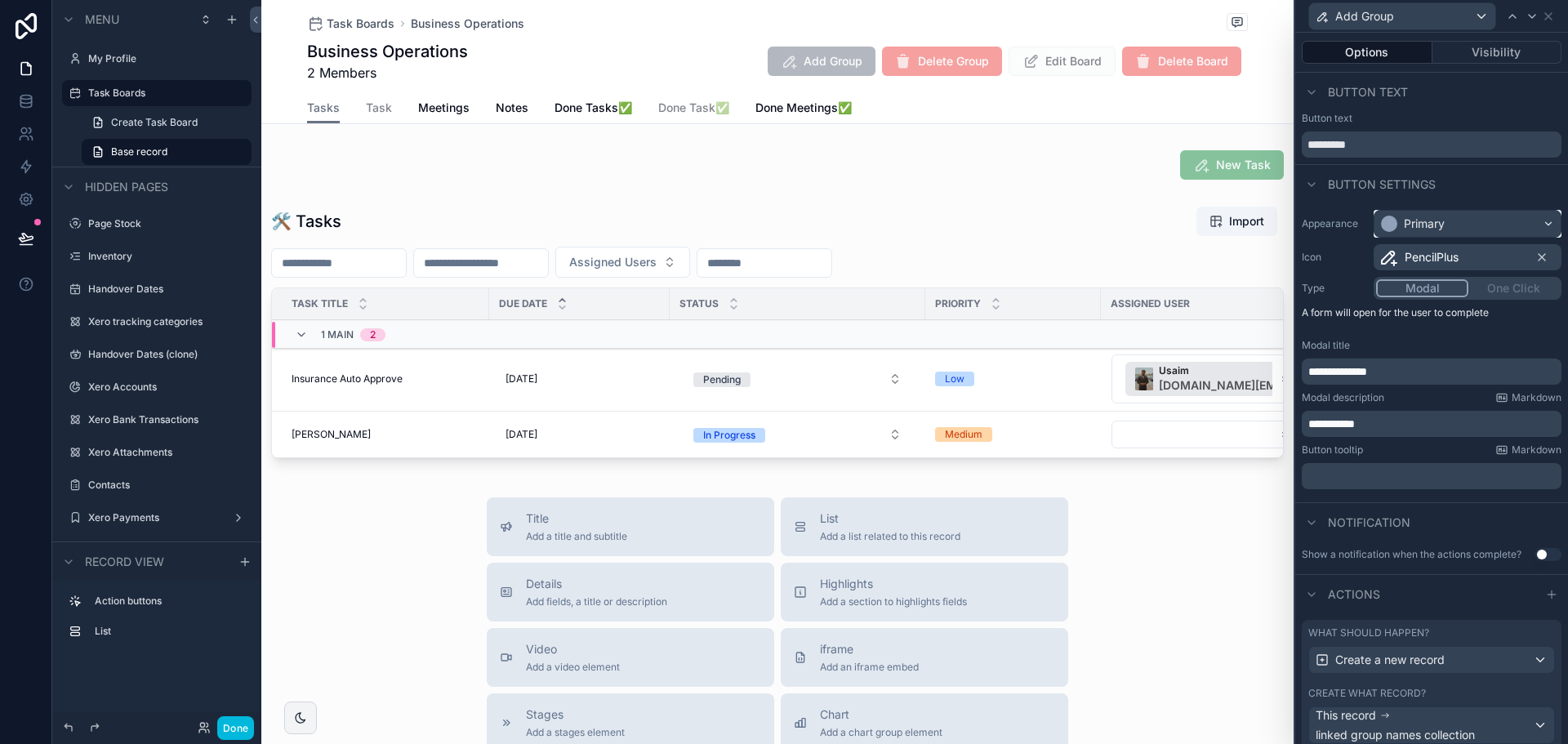
click at [1451, 218] on div "Primary" at bounding box center [1467, 223] width 186 height 27
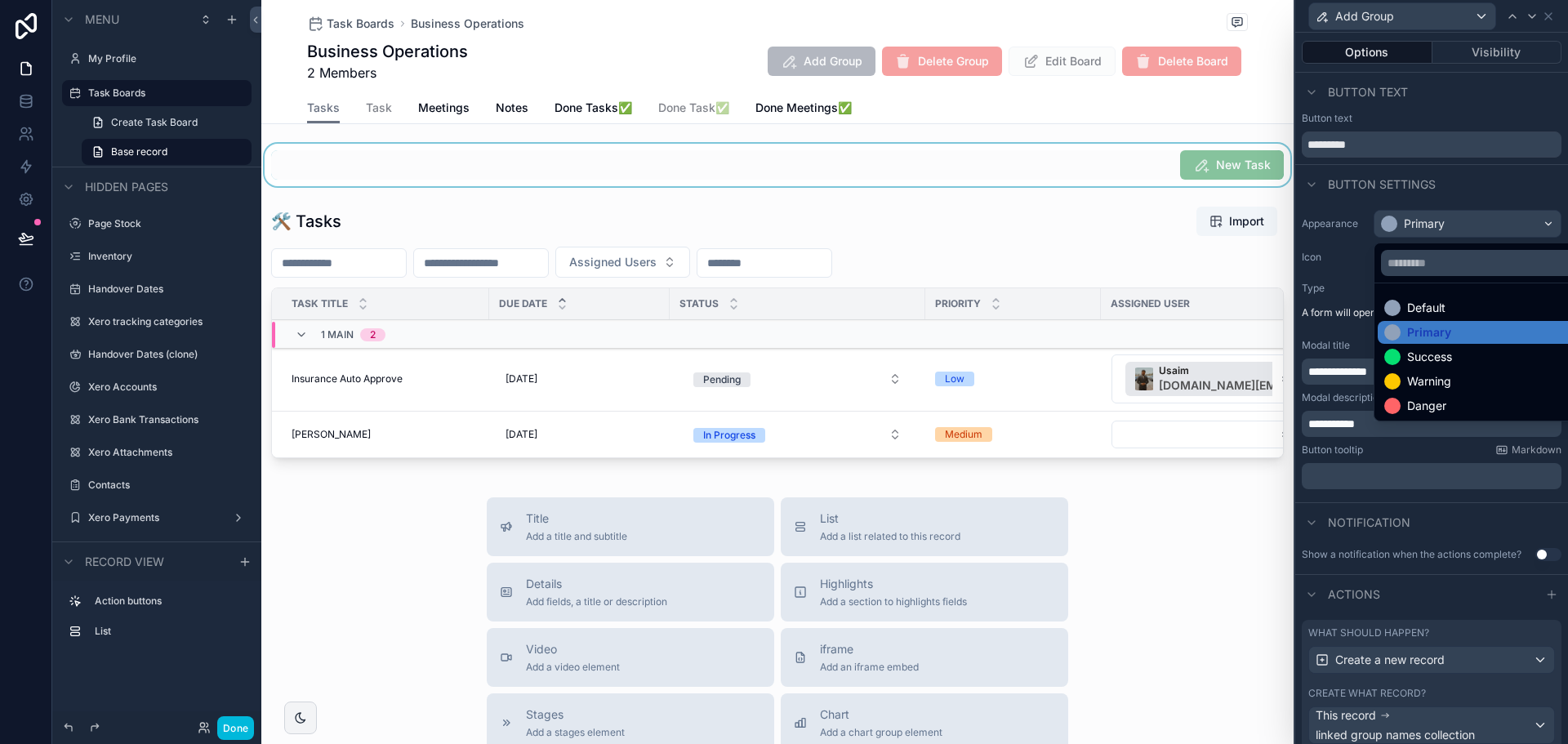
click at [1227, 160] on div "scrollable content" at bounding box center [777, 164] width 1032 height 42
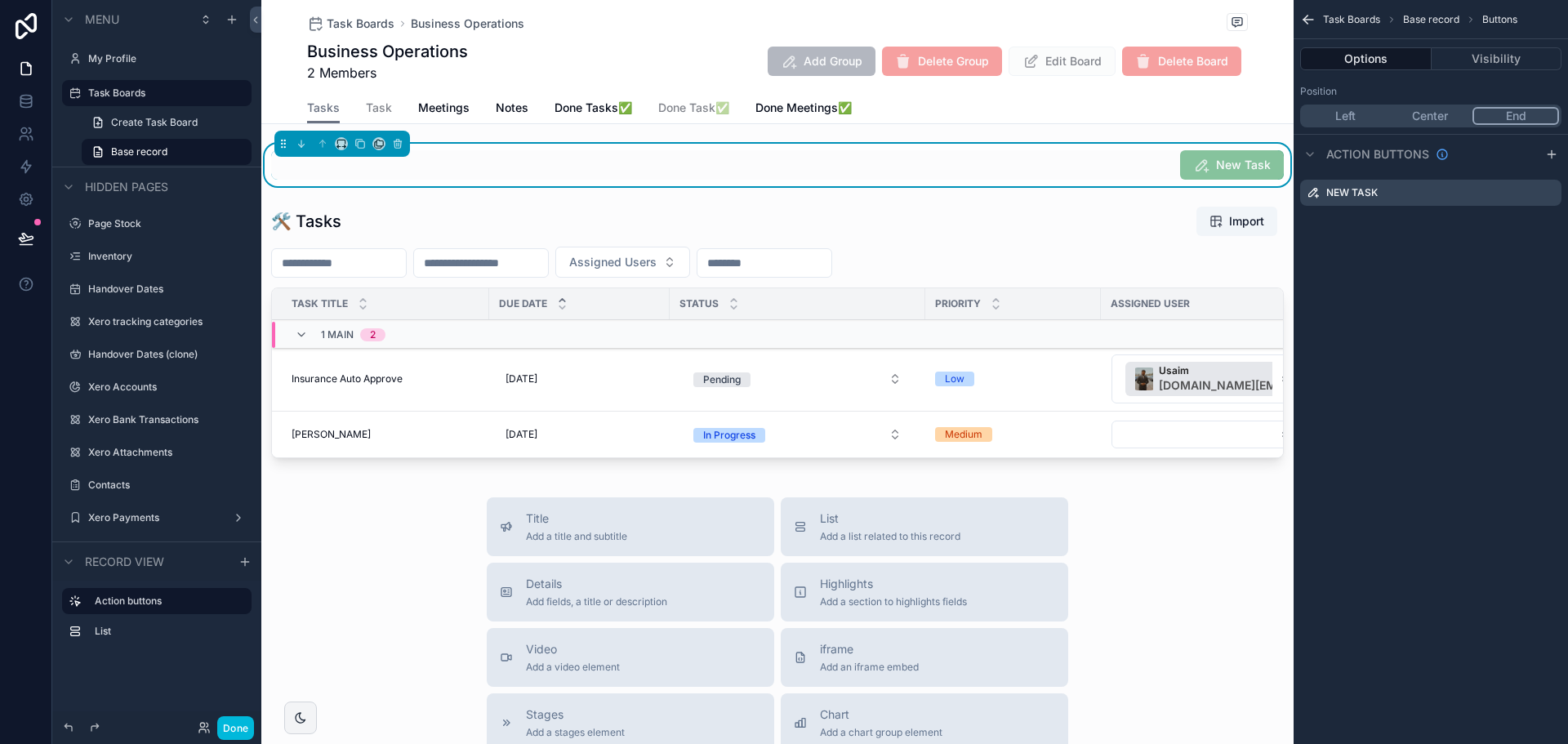
scroll to position [0, 0]
click at [242, 720] on button "Done" at bounding box center [235, 728] width 36 height 24
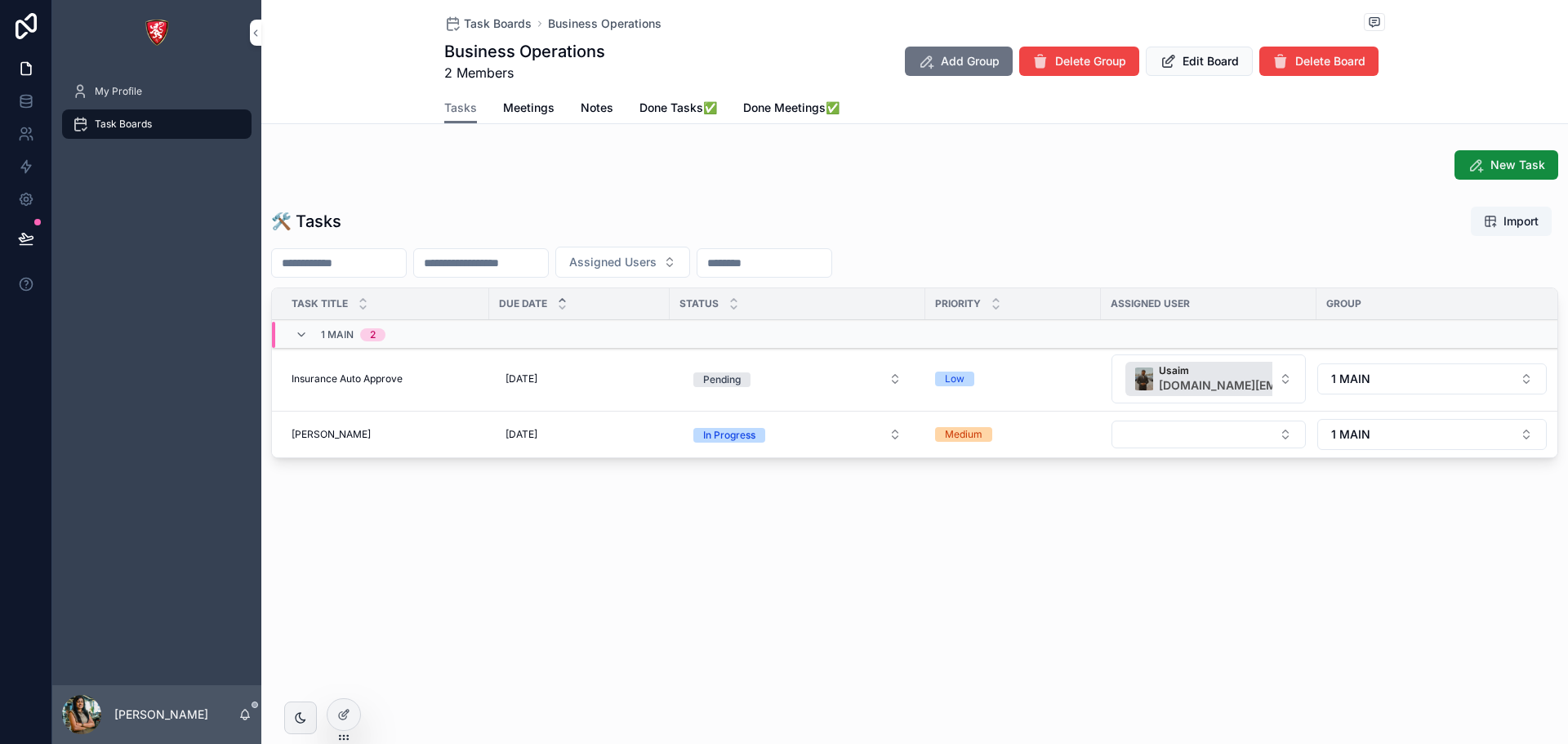
click at [1487, 150] on div "New Task" at bounding box center [915, 164] width 1306 height 42
click at [1489, 159] on button "New Task" at bounding box center [1505, 165] width 103 height 30
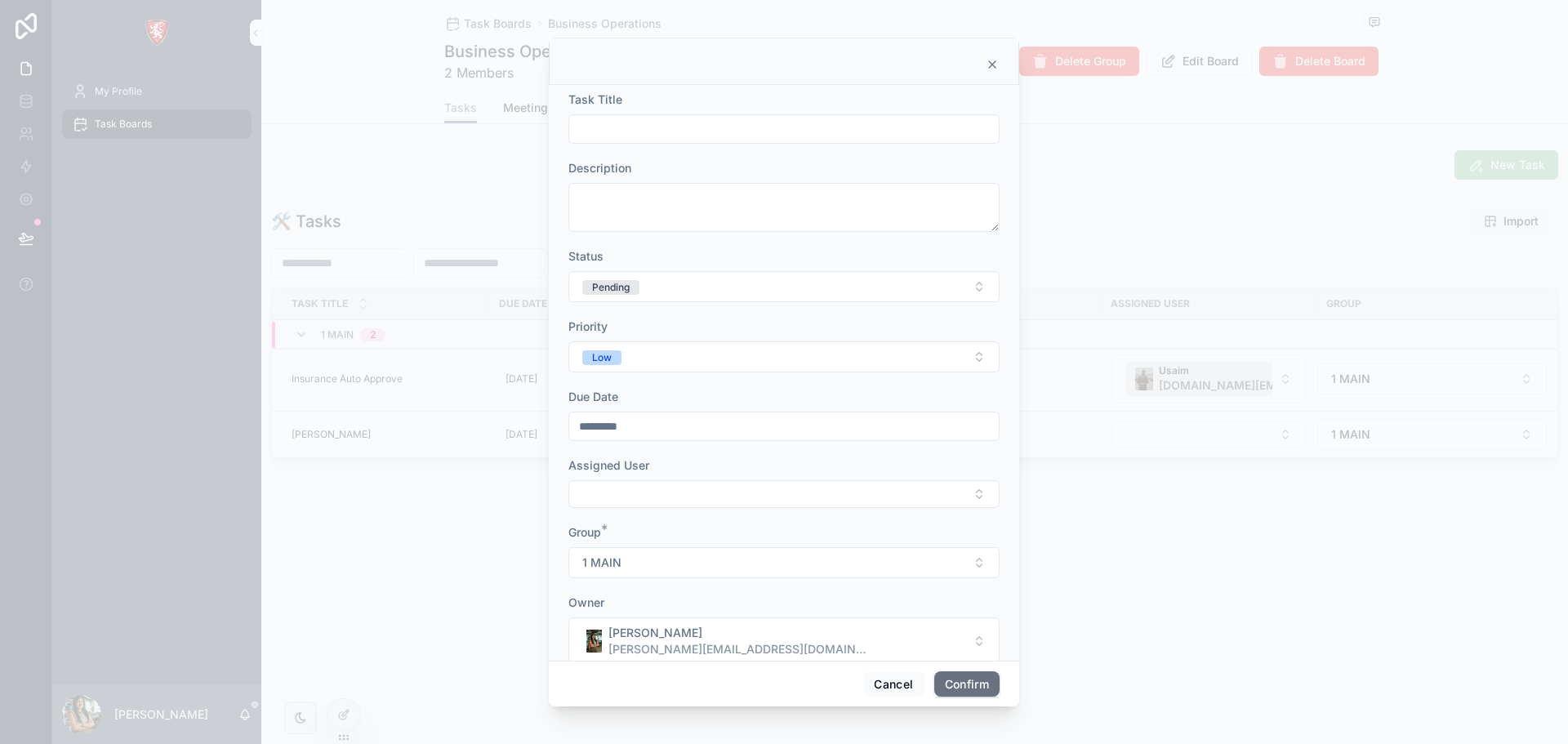
click at [987, 64] on icon at bounding box center [992, 64] width 13 height 13
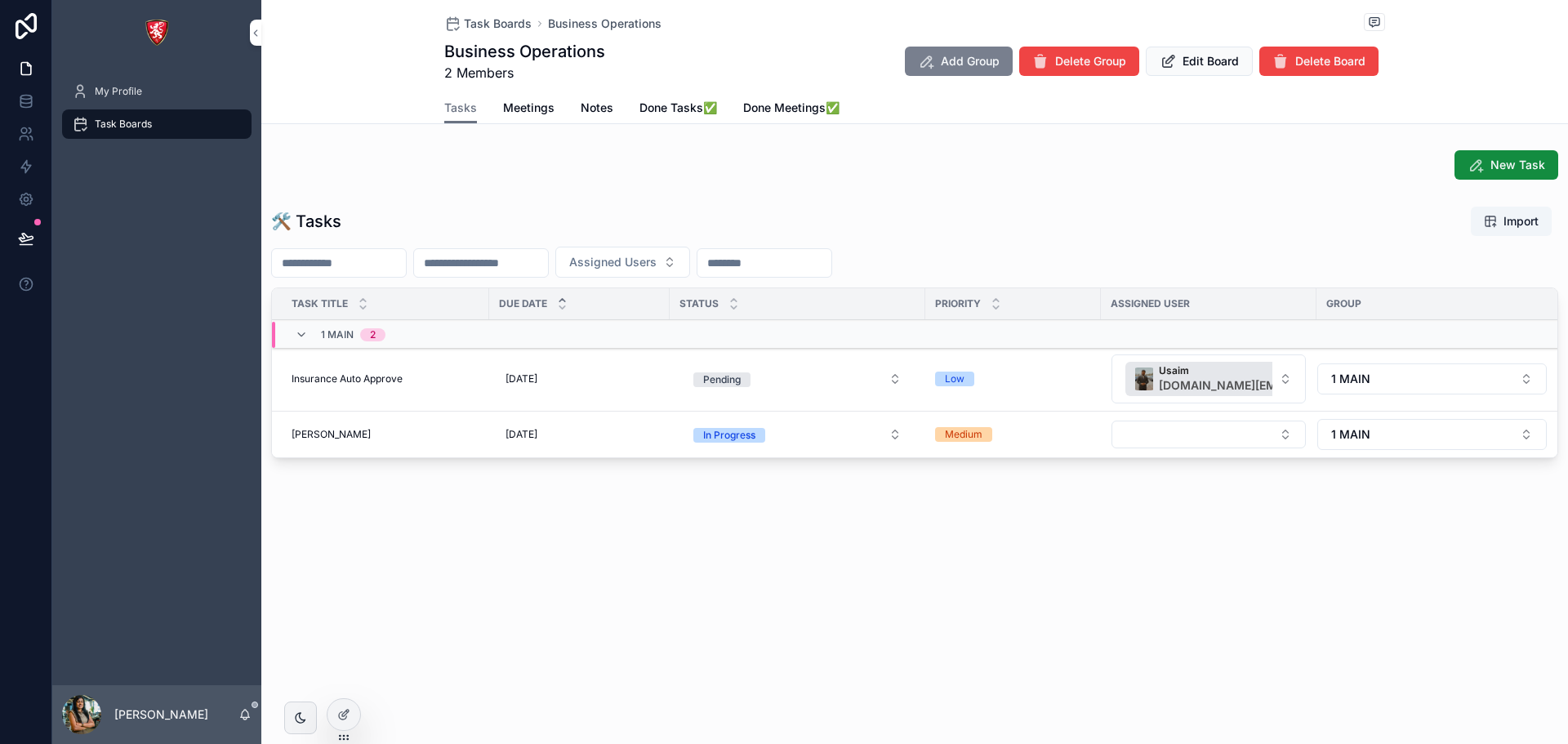
click at [949, 61] on span "Add Group" at bounding box center [970, 61] width 59 height 17
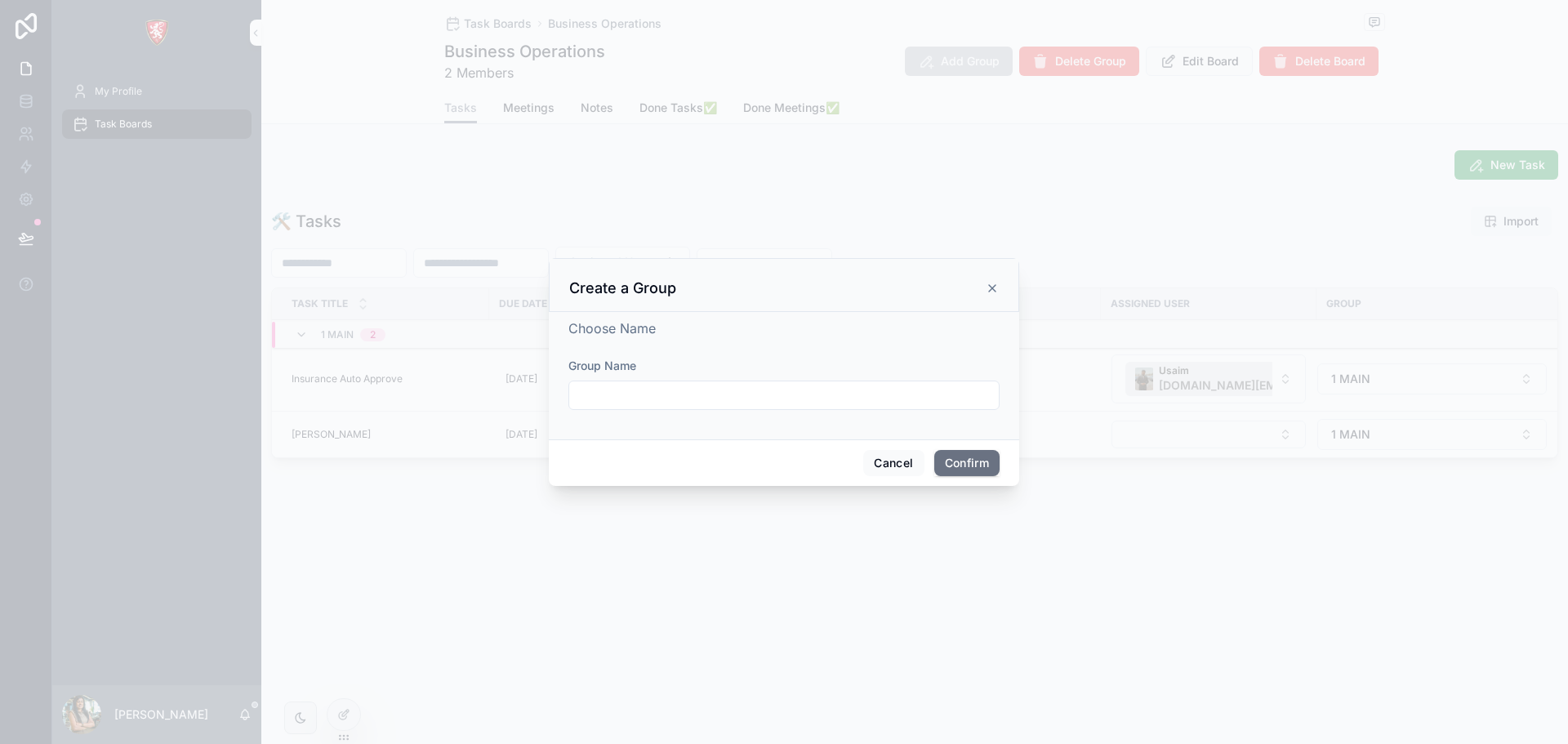
click at [633, 399] on input "text" at bounding box center [783, 395] width 430 height 23
type input "********"
click at [946, 464] on button "Confirm" at bounding box center [966, 463] width 65 height 27
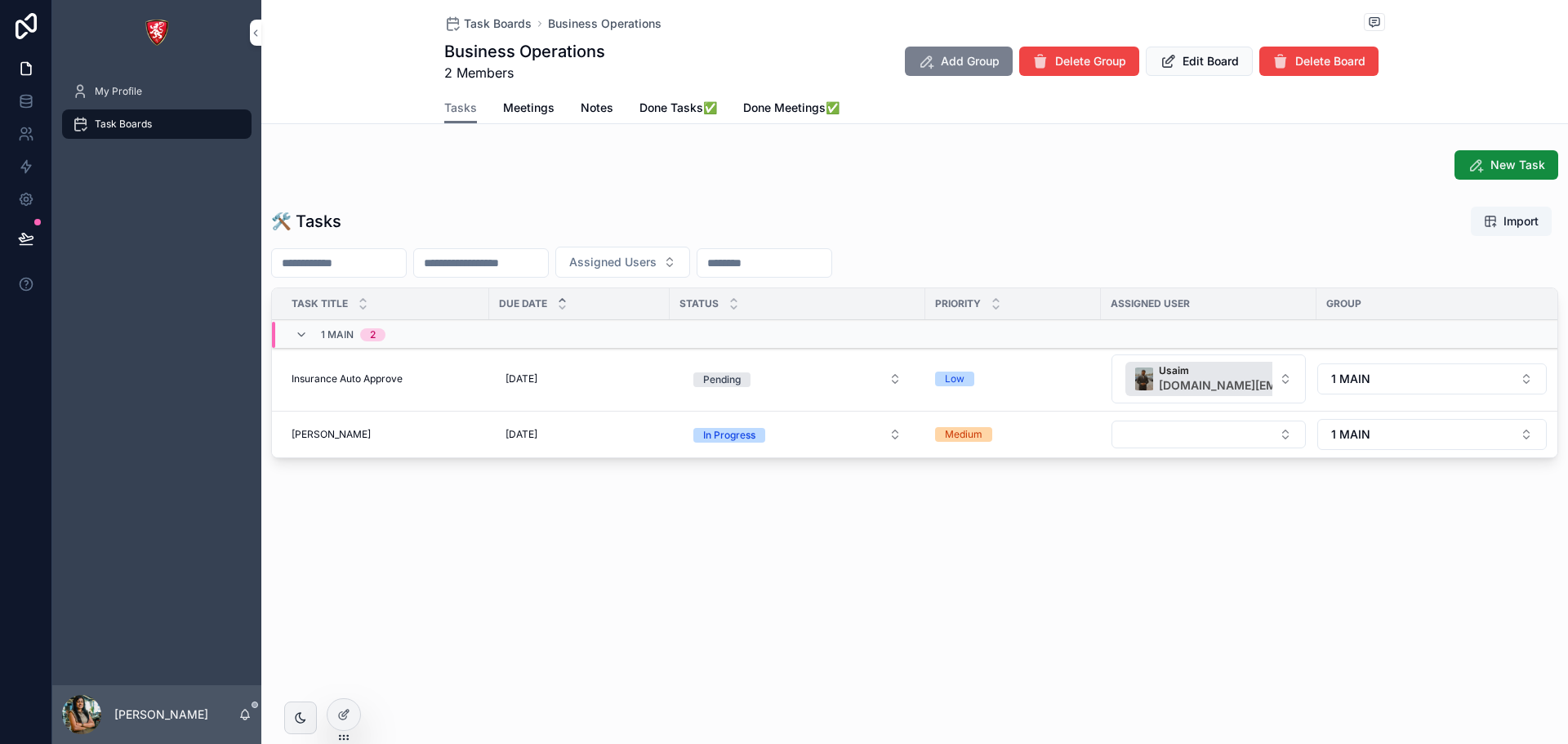
click at [953, 64] on span "Add Group" at bounding box center [970, 61] width 59 height 17
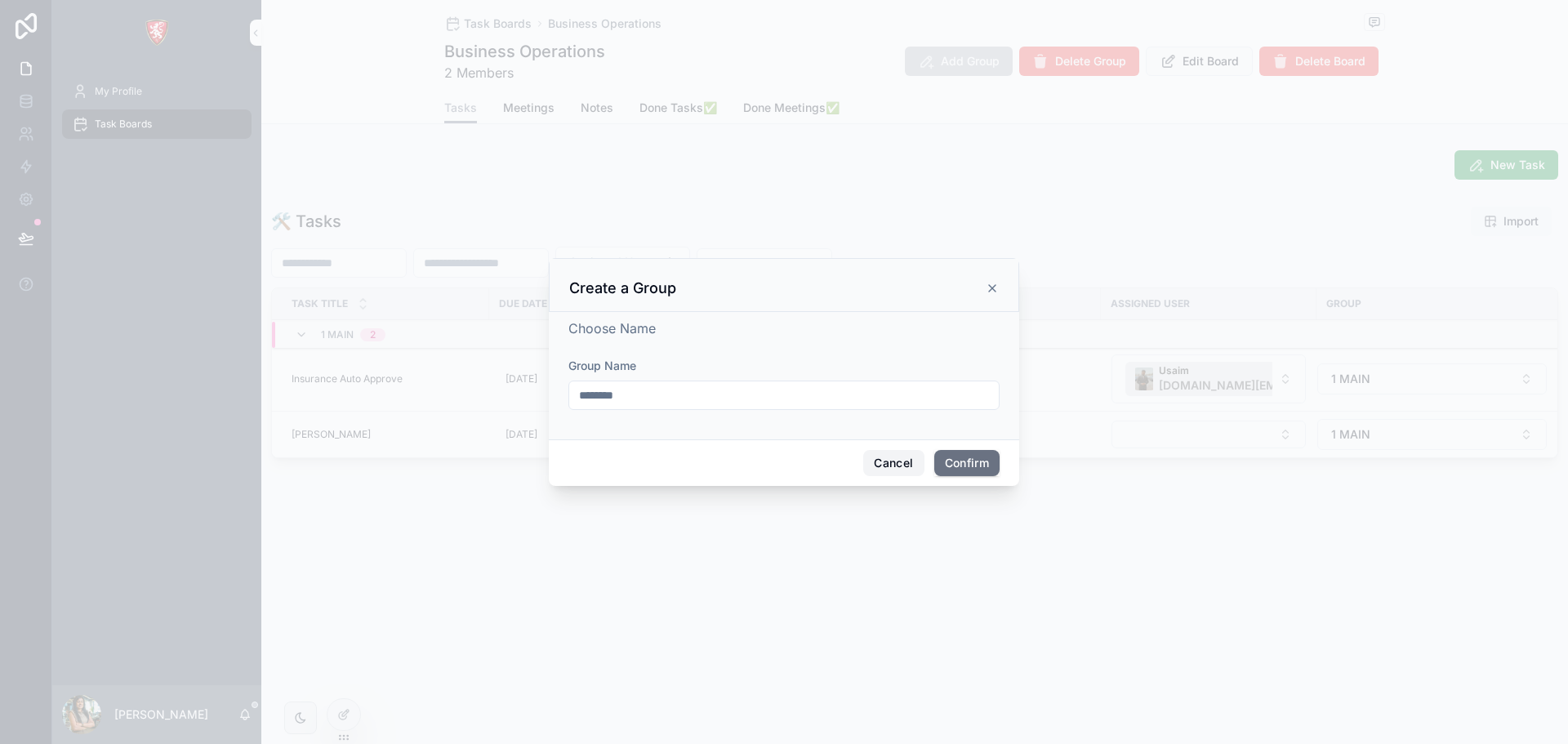
click at [895, 459] on button "Cancel" at bounding box center [892, 463] width 60 height 27
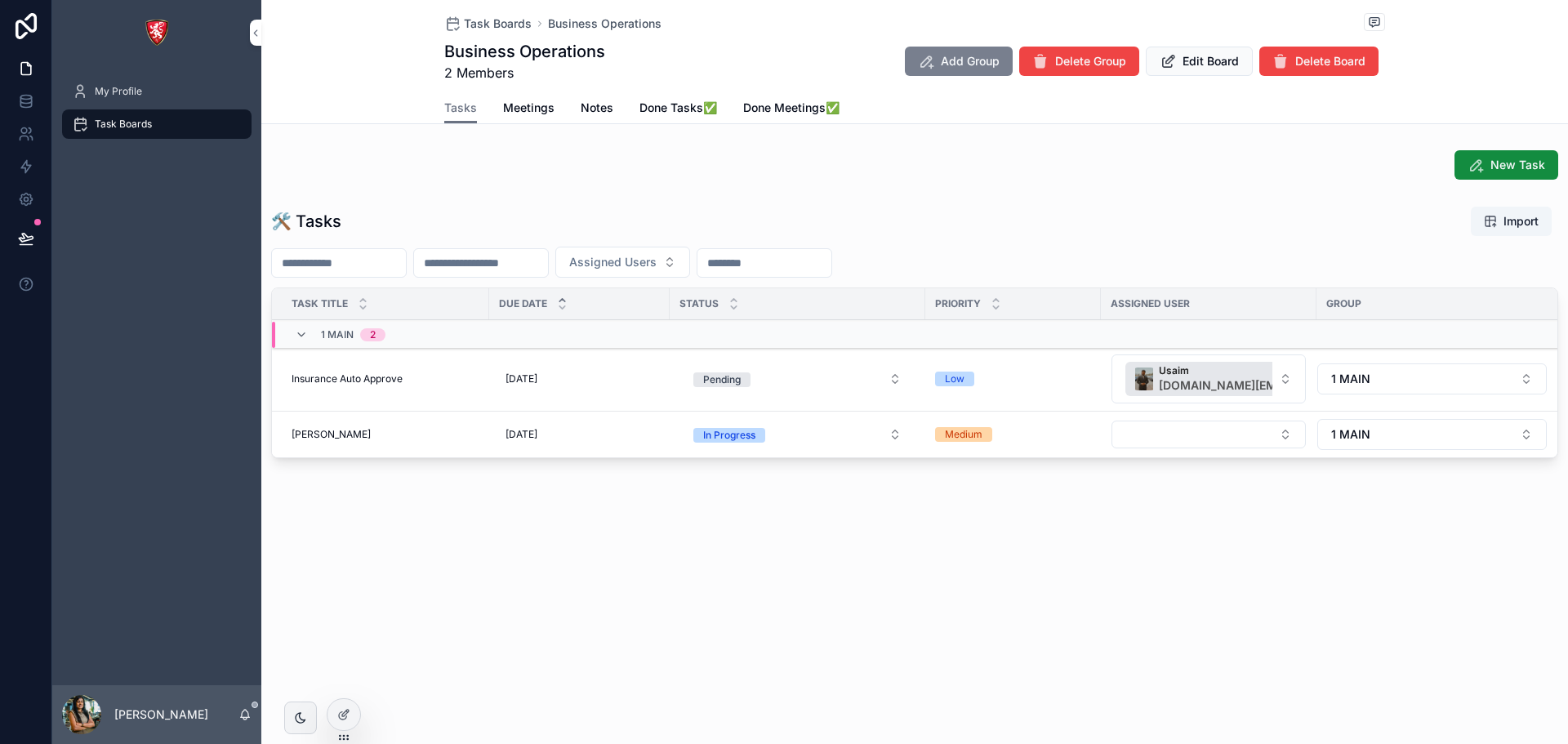
click at [937, 60] on button "Add Group" at bounding box center [959, 61] width 108 height 30
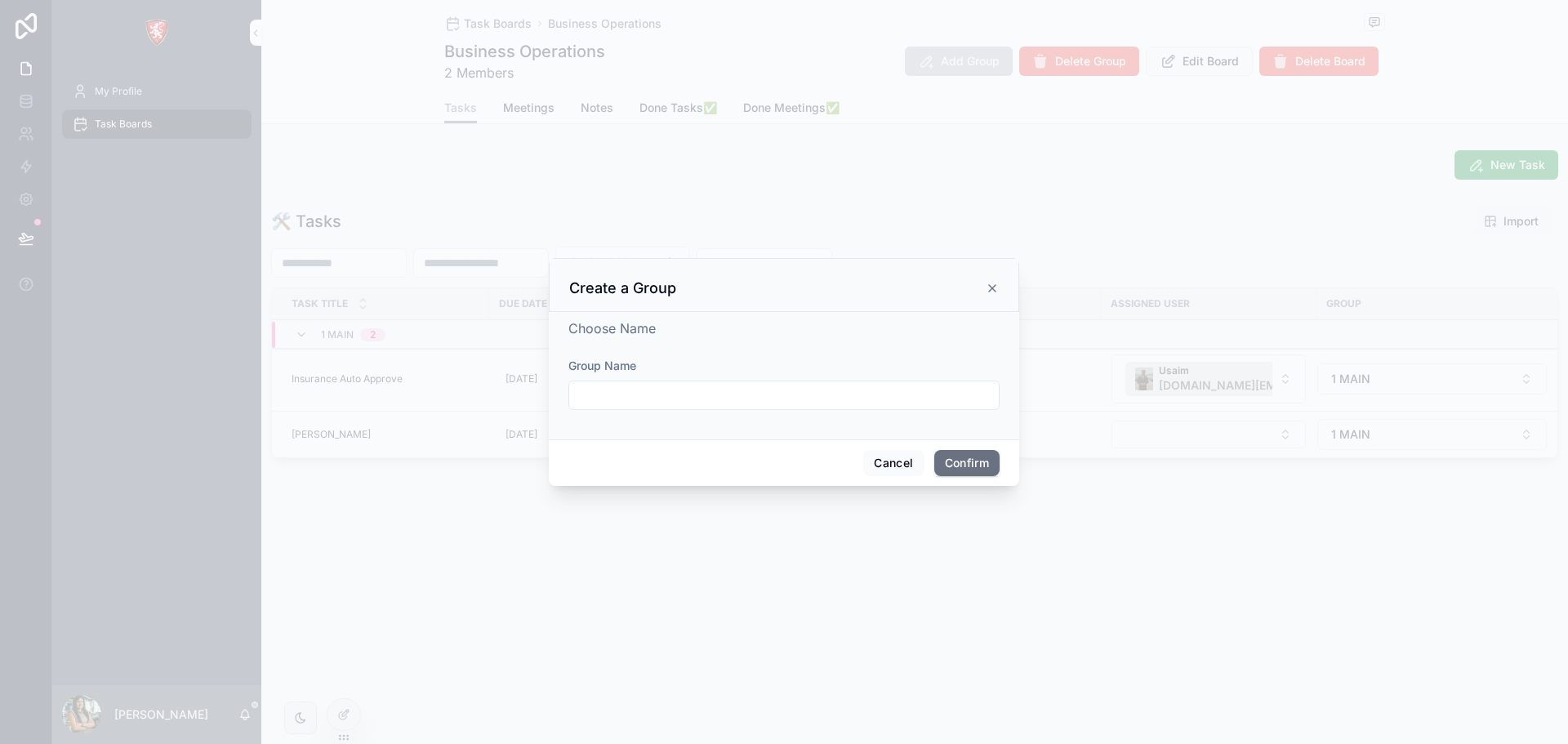
click at [599, 403] on input "text" at bounding box center [783, 395] width 430 height 23
type input "*******"
click at [962, 473] on button "Confirm" at bounding box center [966, 463] width 65 height 27
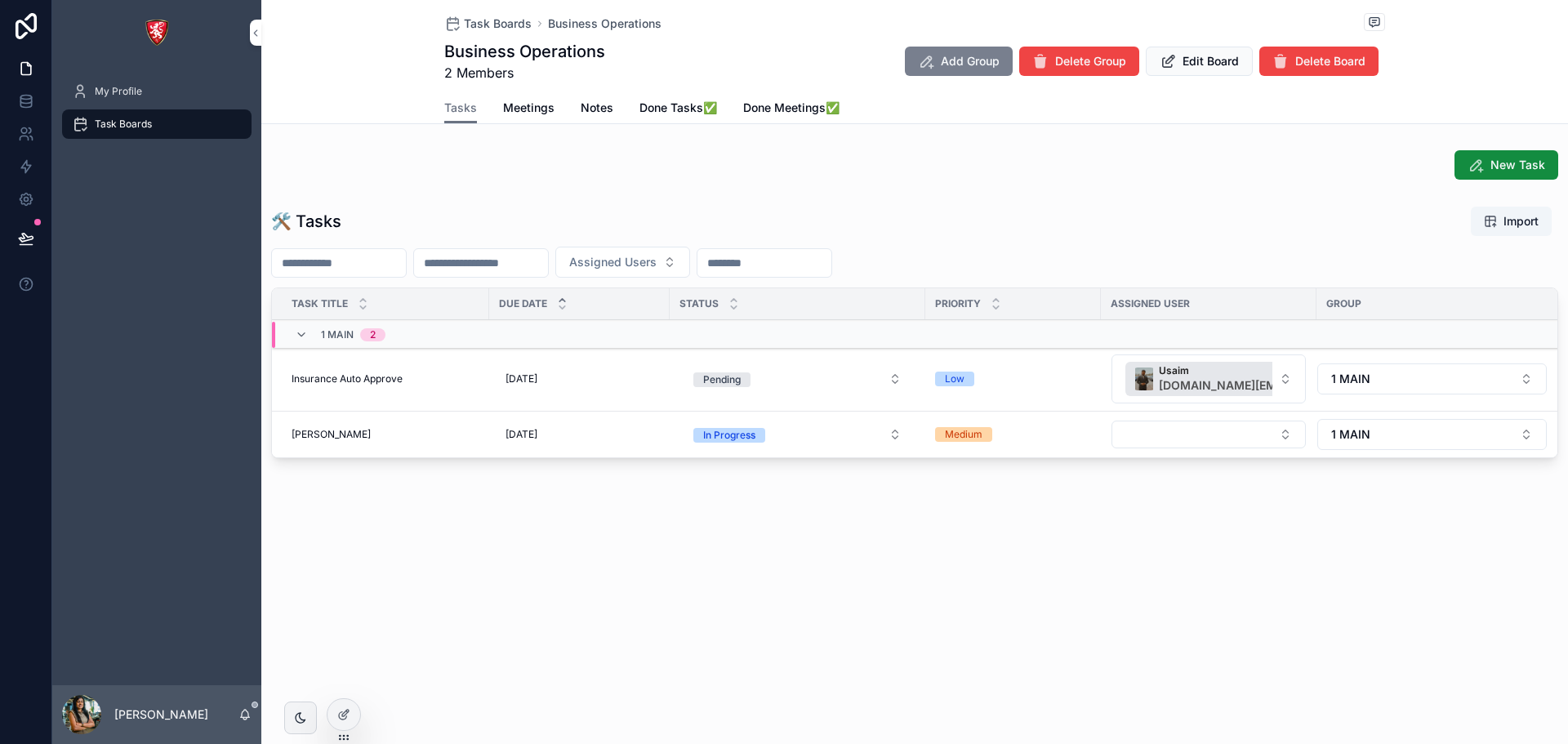
click at [977, 58] on span "Add Group" at bounding box center [970, 61] width 59 height 17
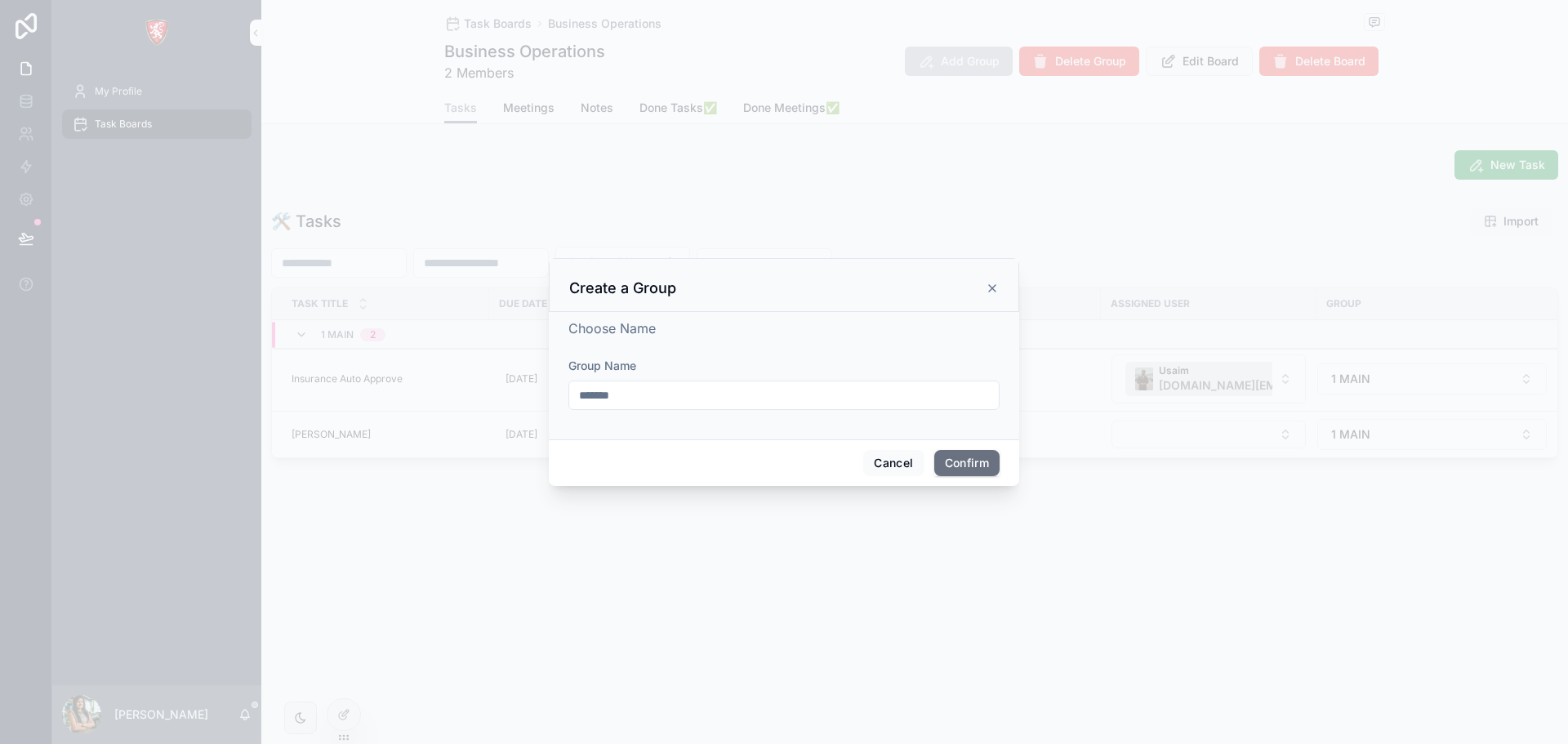
click at [993, 288] on icon at bounding box center [992, 288] width 7 height 7
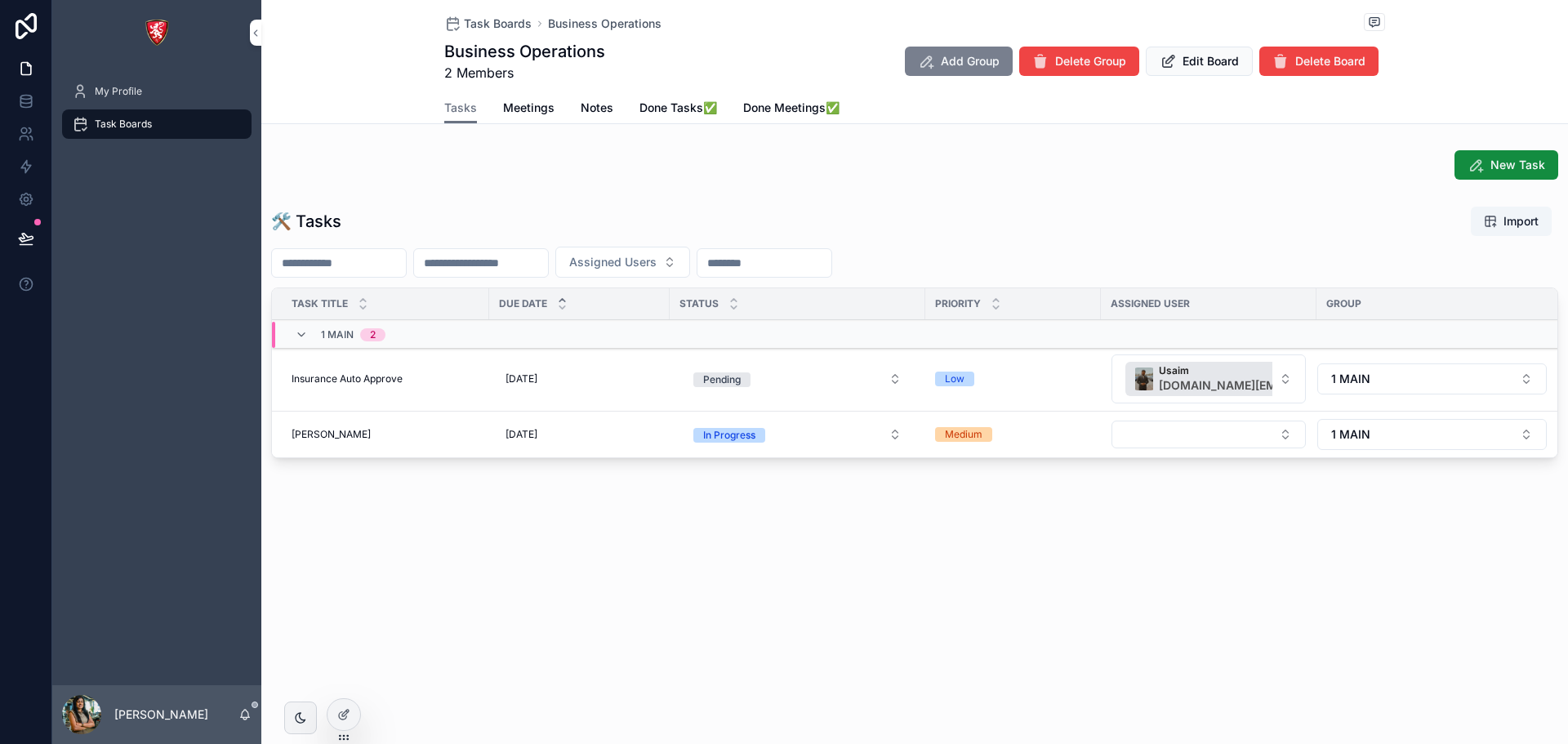
click at [971, 64] on span "Add Group" at bounding box center [970, 61] width 59 height 17
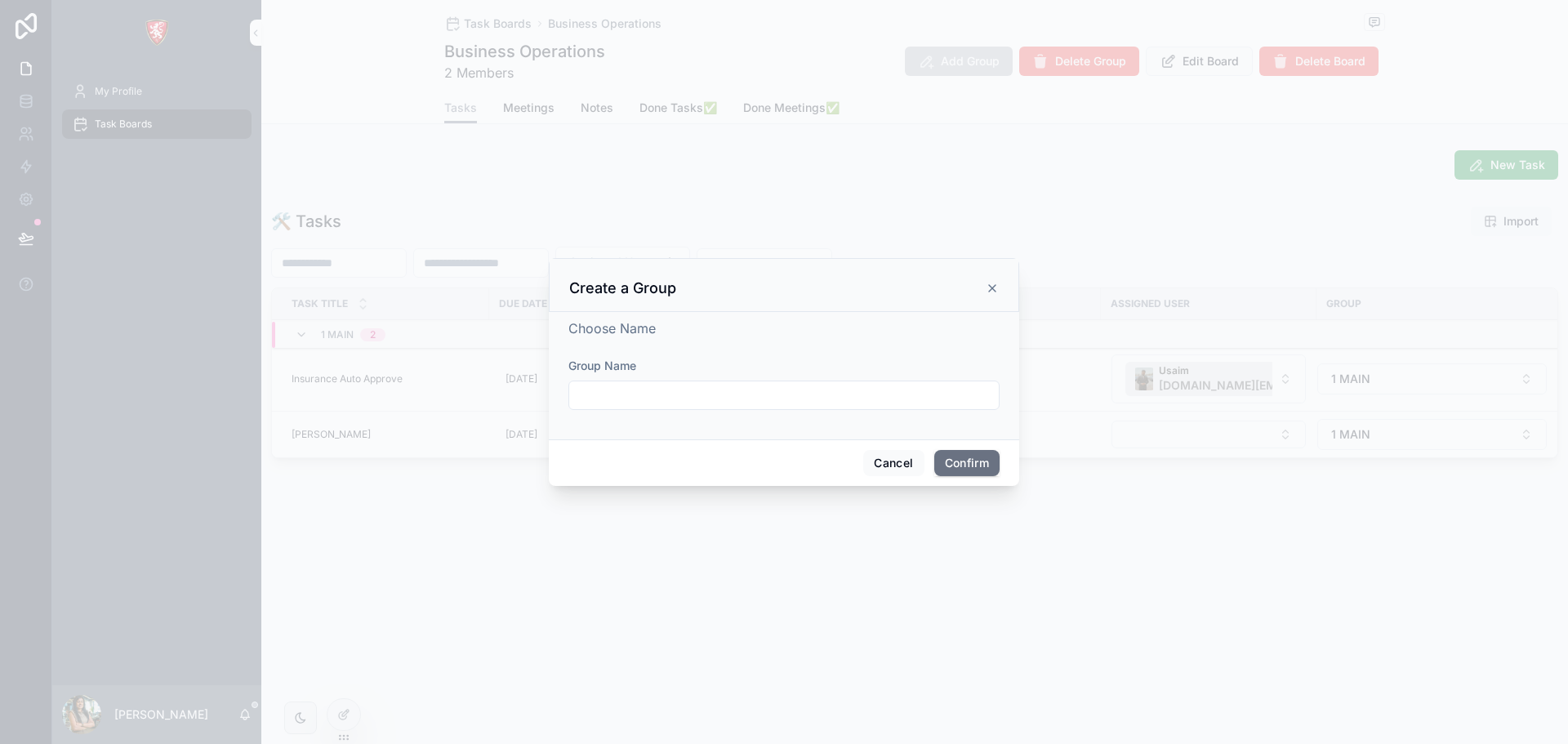
click at [612, 388] on input "text" at bounding box center [783, 395] width 430 height 23
type input "**********"
click at [995, 462] on button "Confirm" at bounding box center [966, 463] width 65 height 27
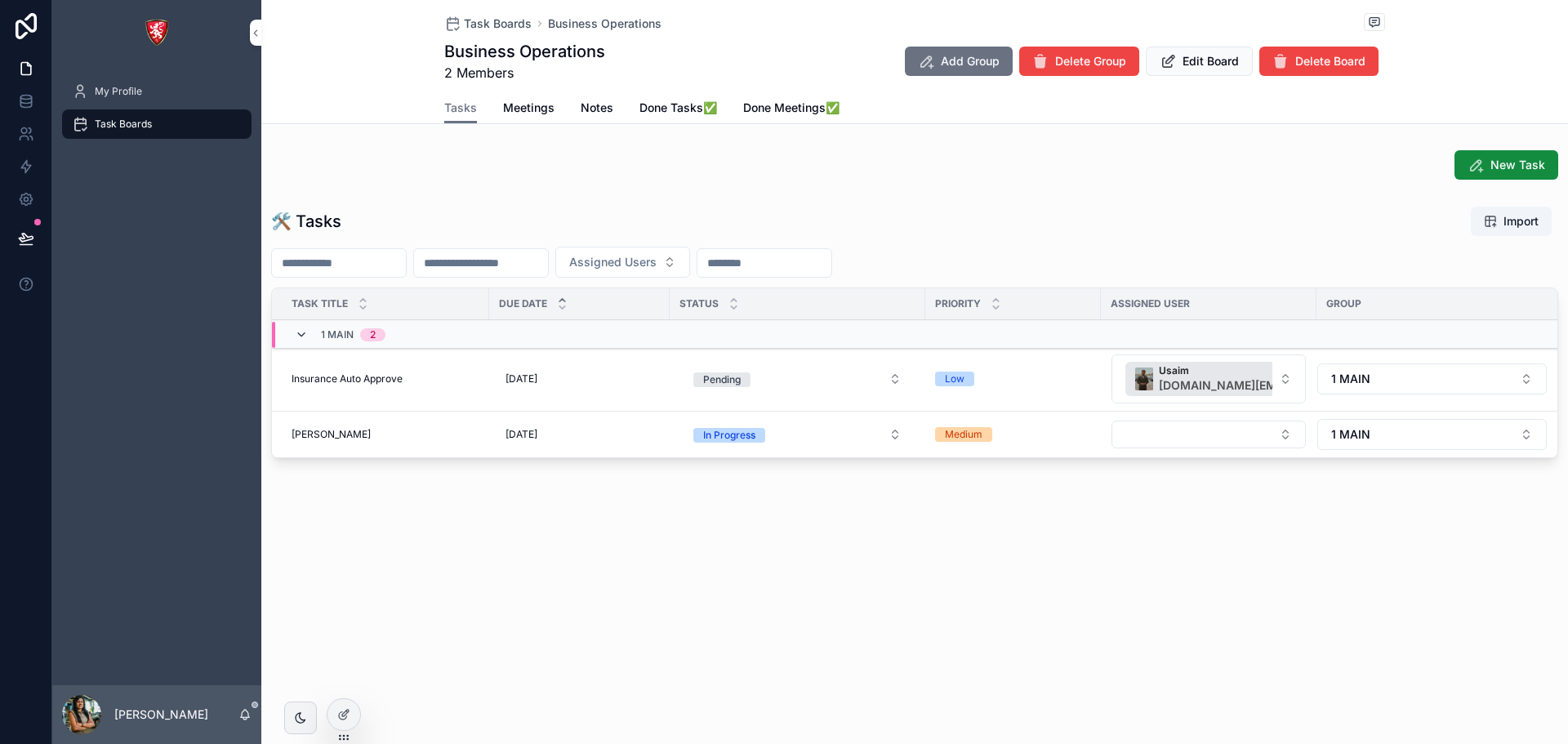
click at [300, 333] on icon "scrollable content" at bounding box center [301, 335] width 13 height 13
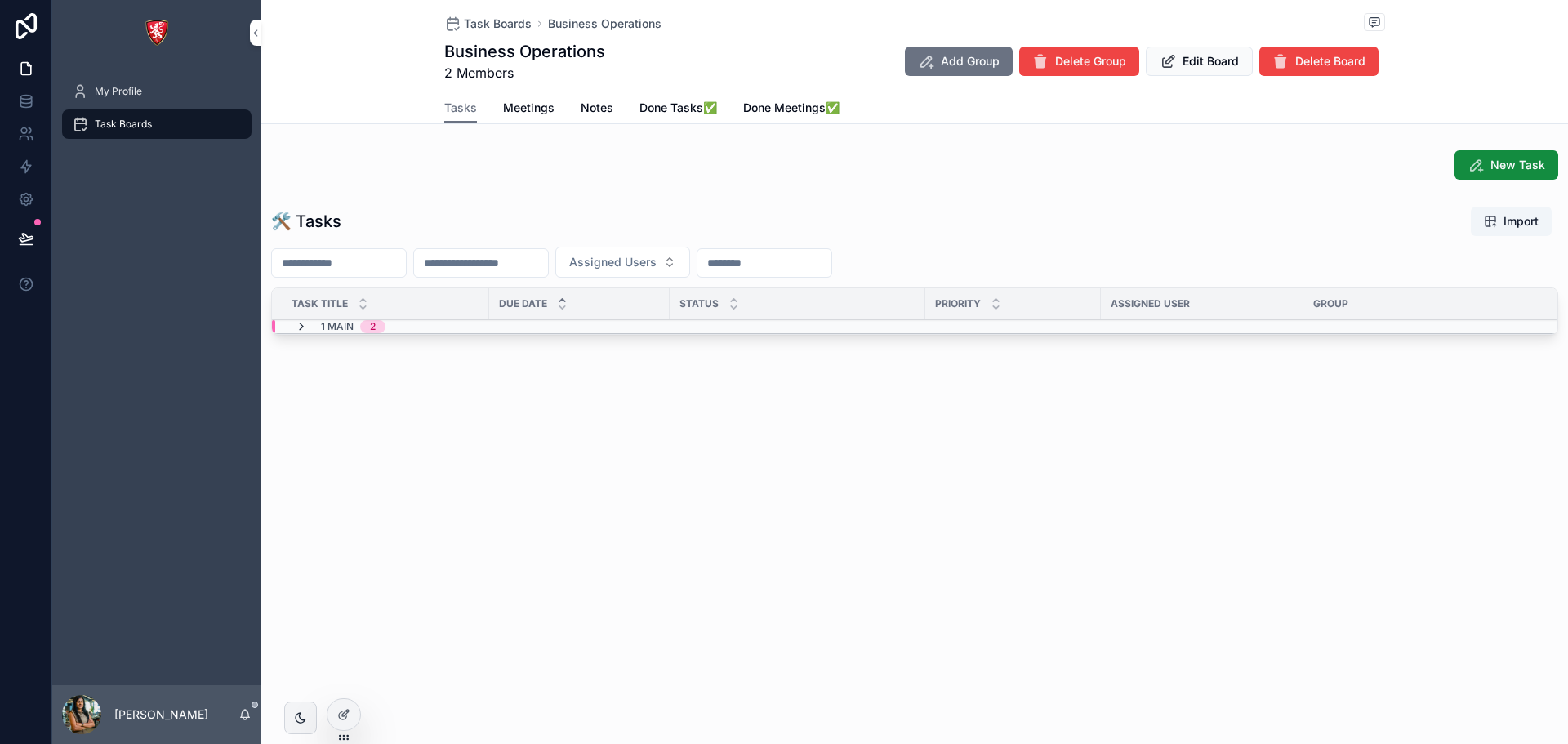
click at [297, 325] on icon "scrollable content" at bounding box center [301, 326] width 13 height 13
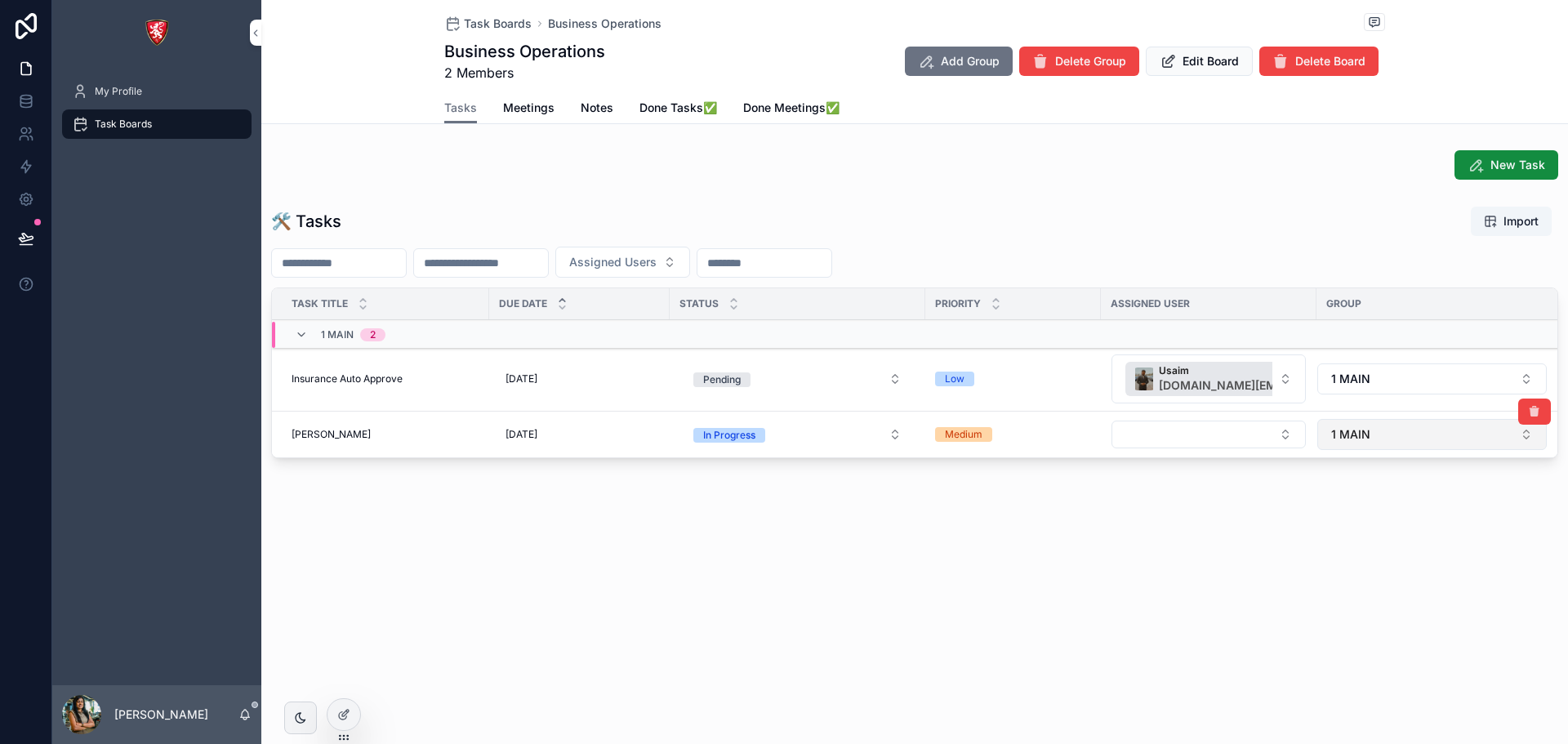
click at [1397, 437] on button "1 MAIN" at bounding box center [1431, 435] width 229 height 31
click at [1367, 581] on span "1 Purchase" at bounding box center [1354, 579] width 58 height 17
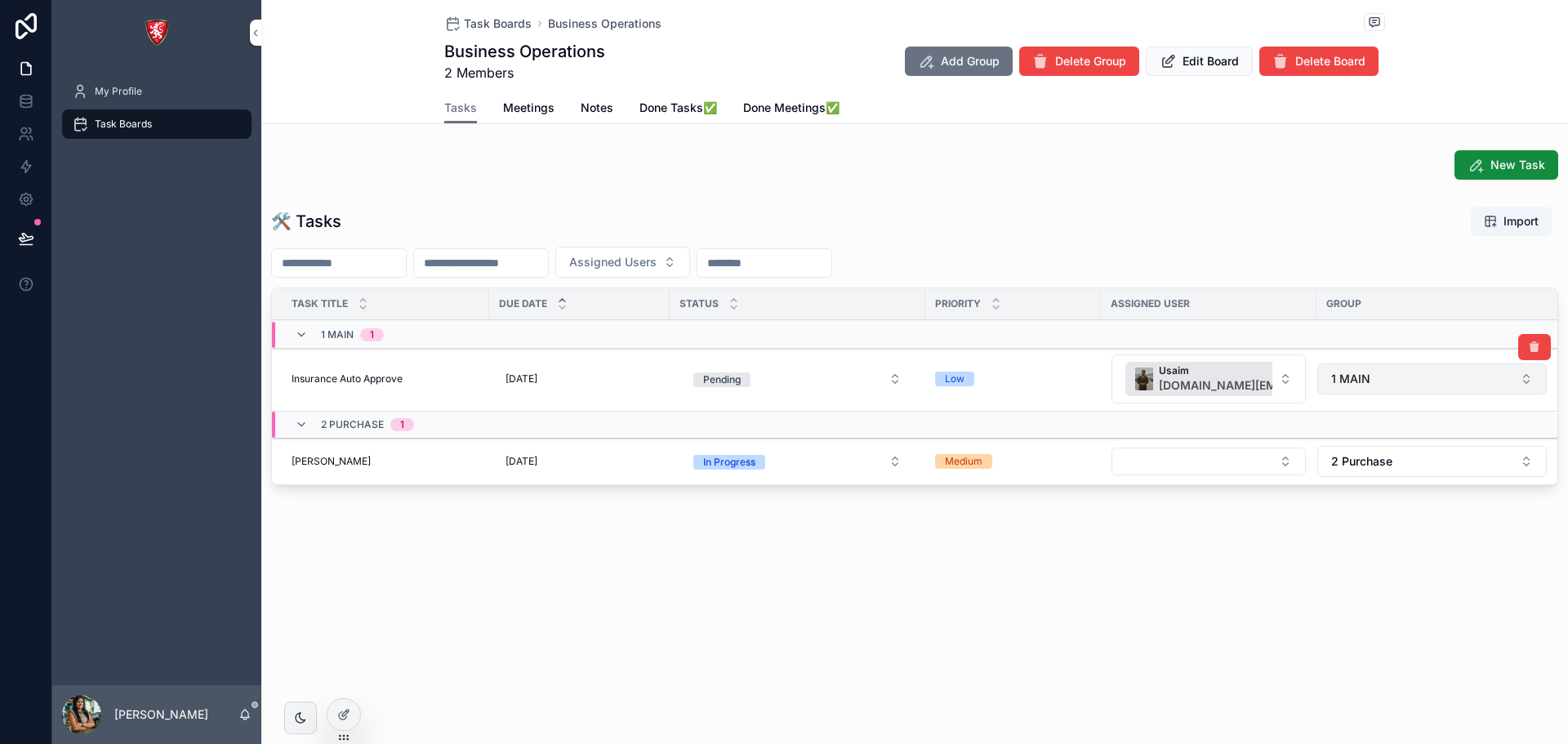
click at [1402, 378] on button "1 MAIN" at bounding box center [1431, 379] width 229 height 31
click at [1389, 472] on div "4 Finance" at bounding box center [1431, 471] width 227 height 27
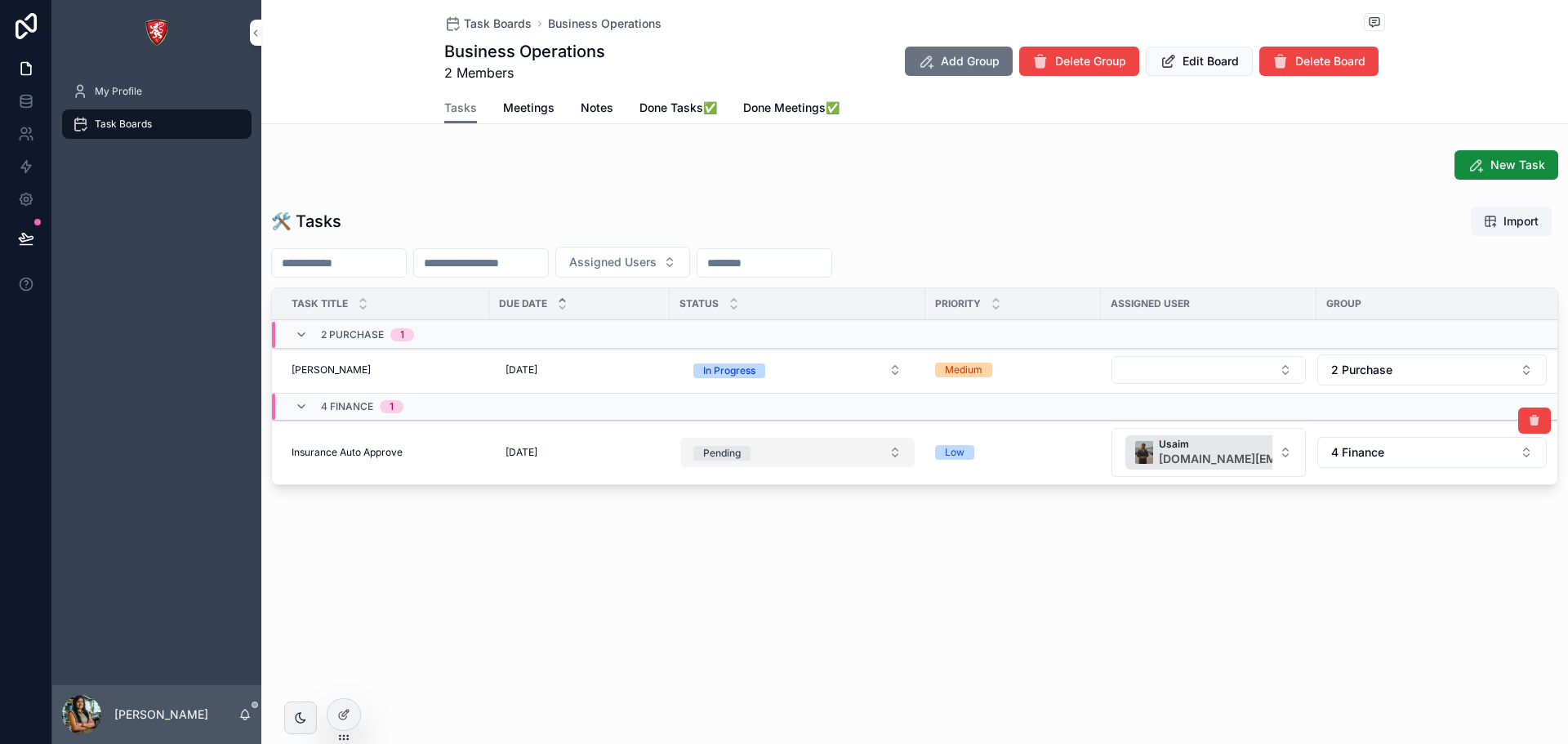
click at [760, 454] on button "Pending" at bounding box center [797, 453] width 234 height 30
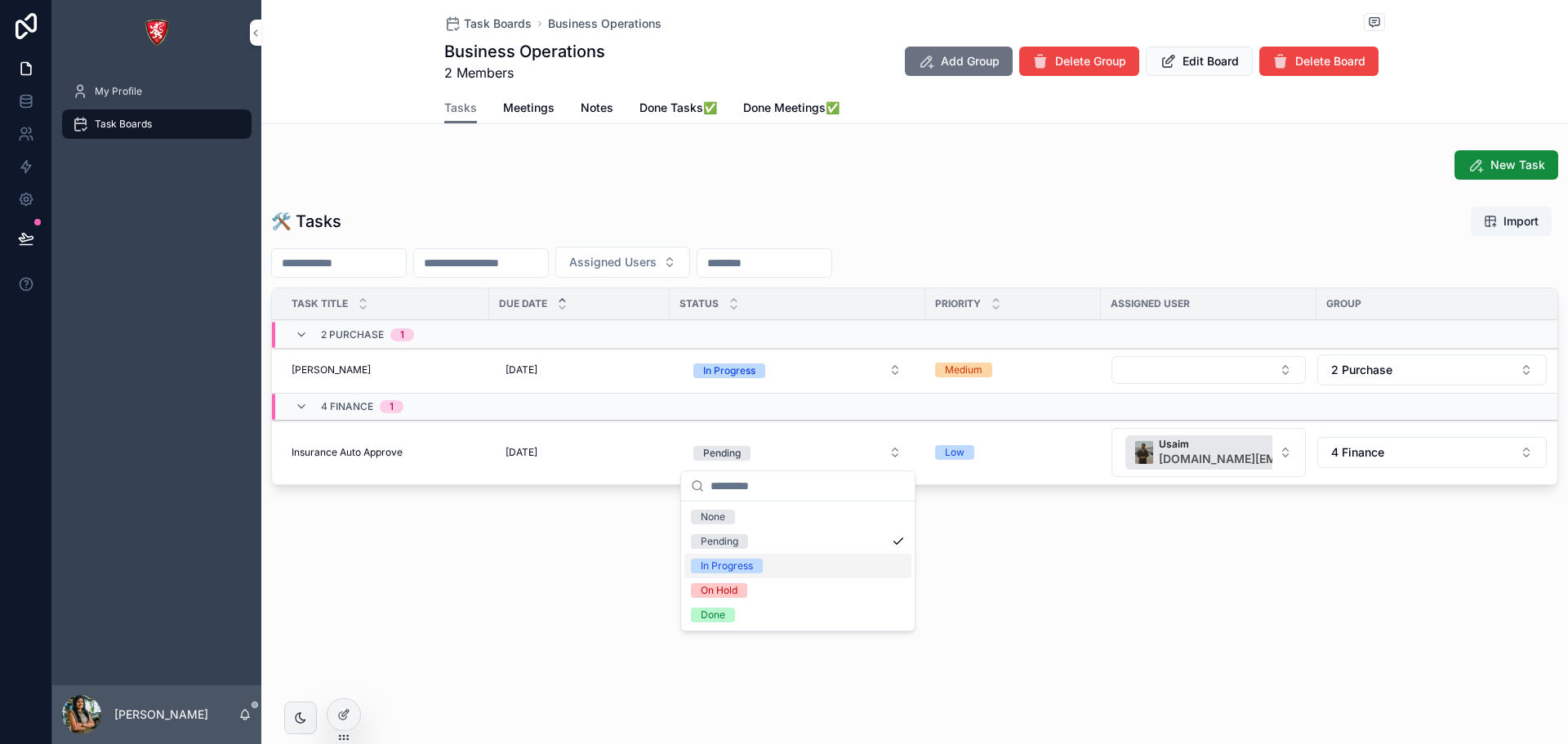
click at [749, 565] on div "In Progress" at bounding box center [726, 566] width 52 height 15
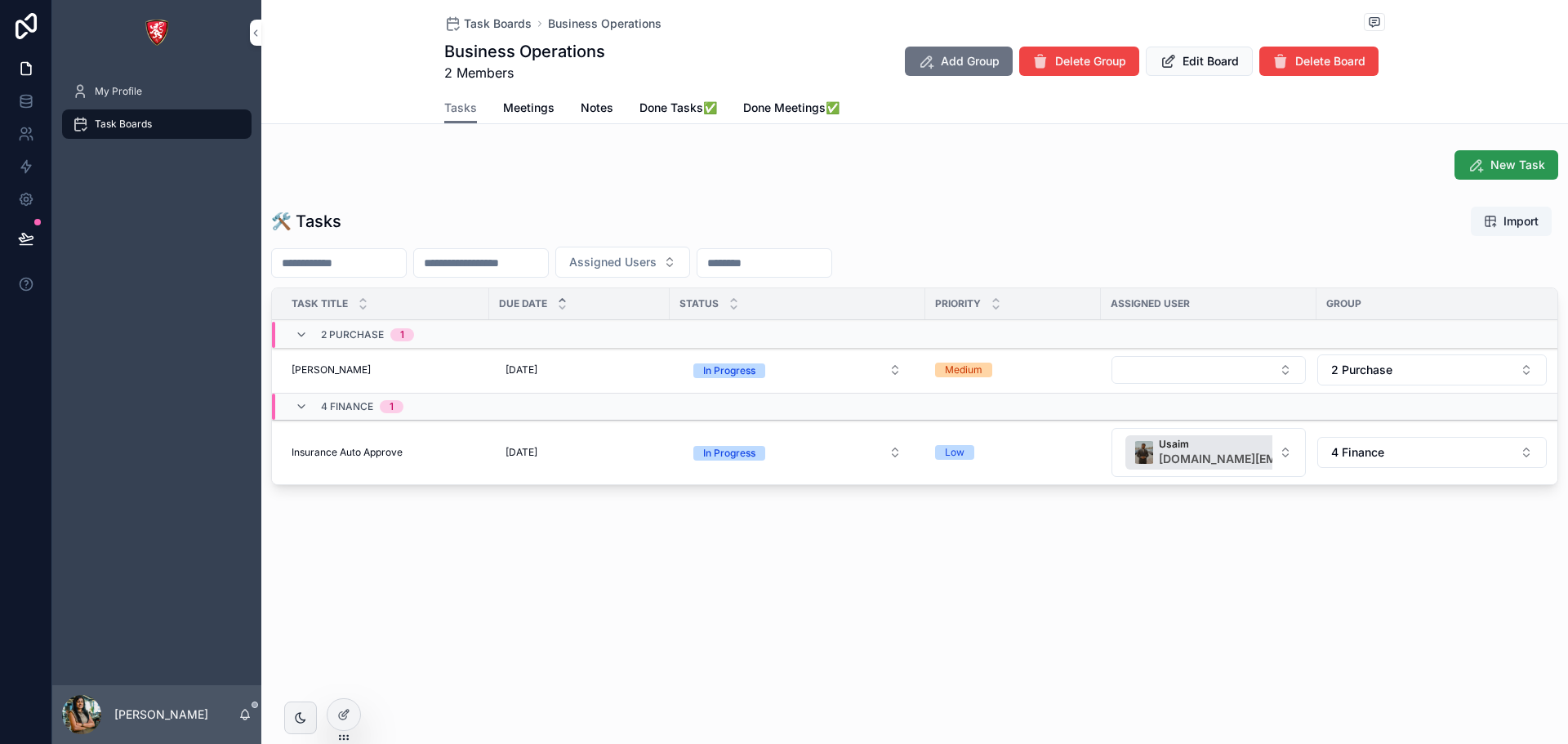
click at [1502, 170] on span "New Task" at bounding box center [1518, 164] width 55 height 17
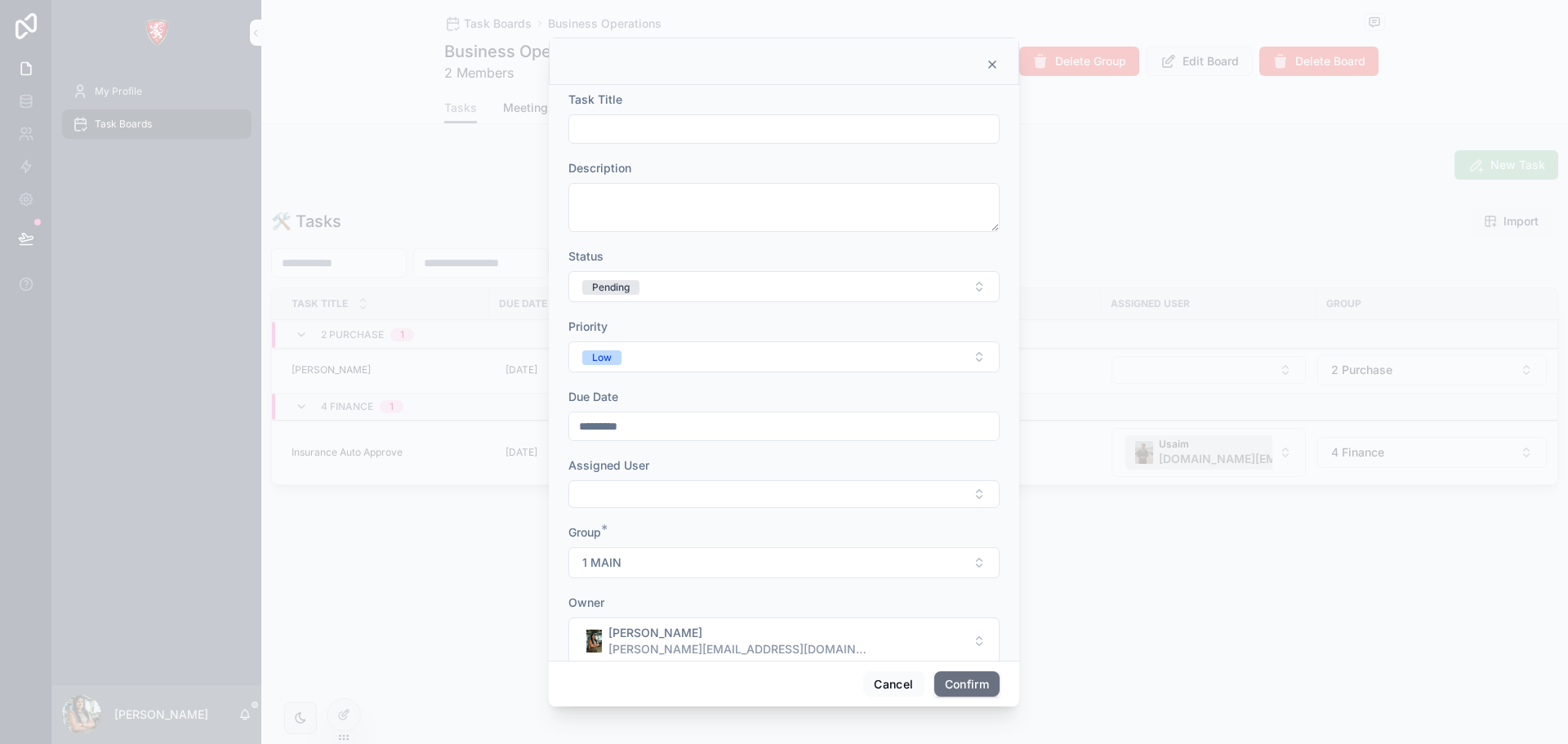
click at [991, 62] on icon at bounding box center [992, 64] width 7 height 7
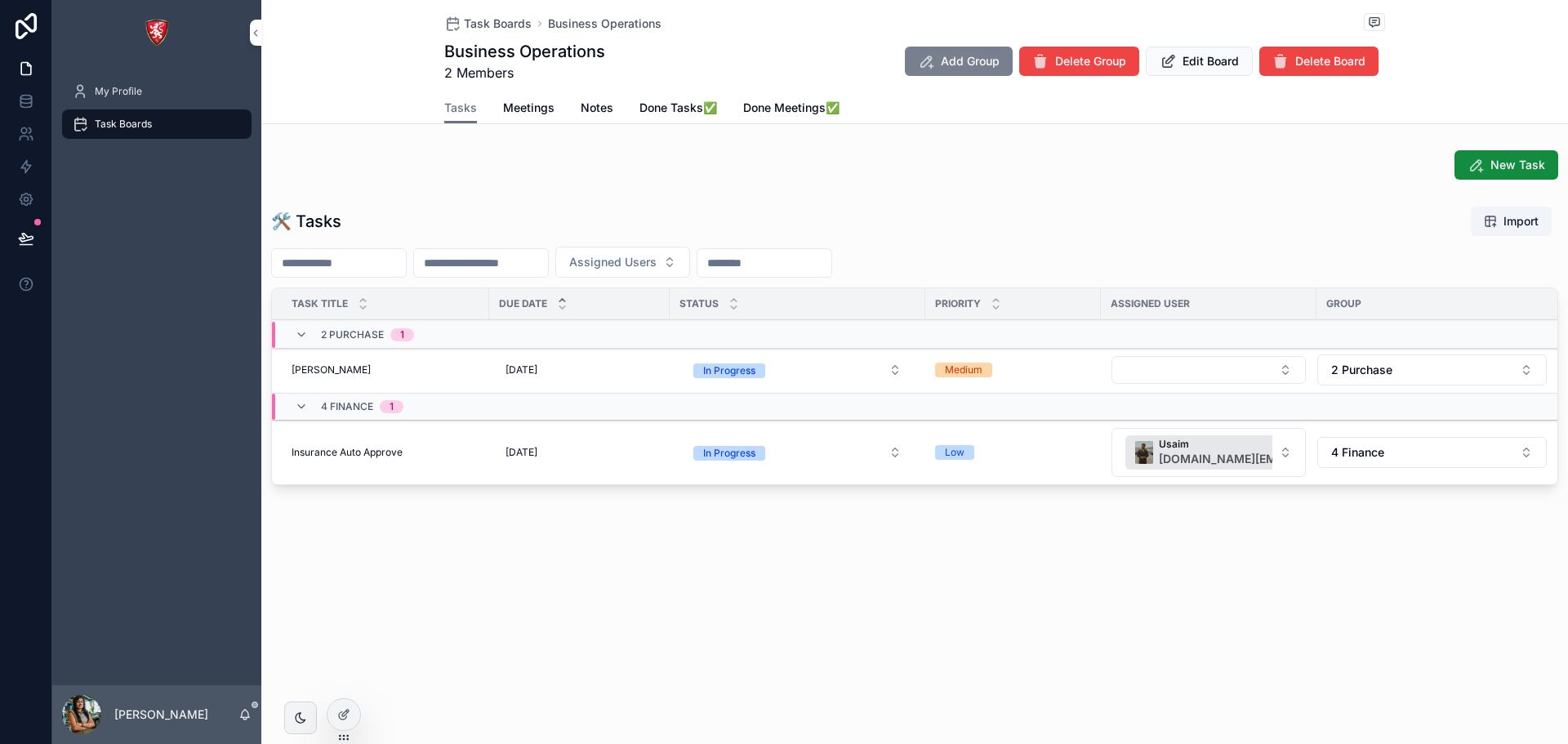
click at [958, 56] on span "Add Group" at bounding box center [970, 61] width 59 height 17
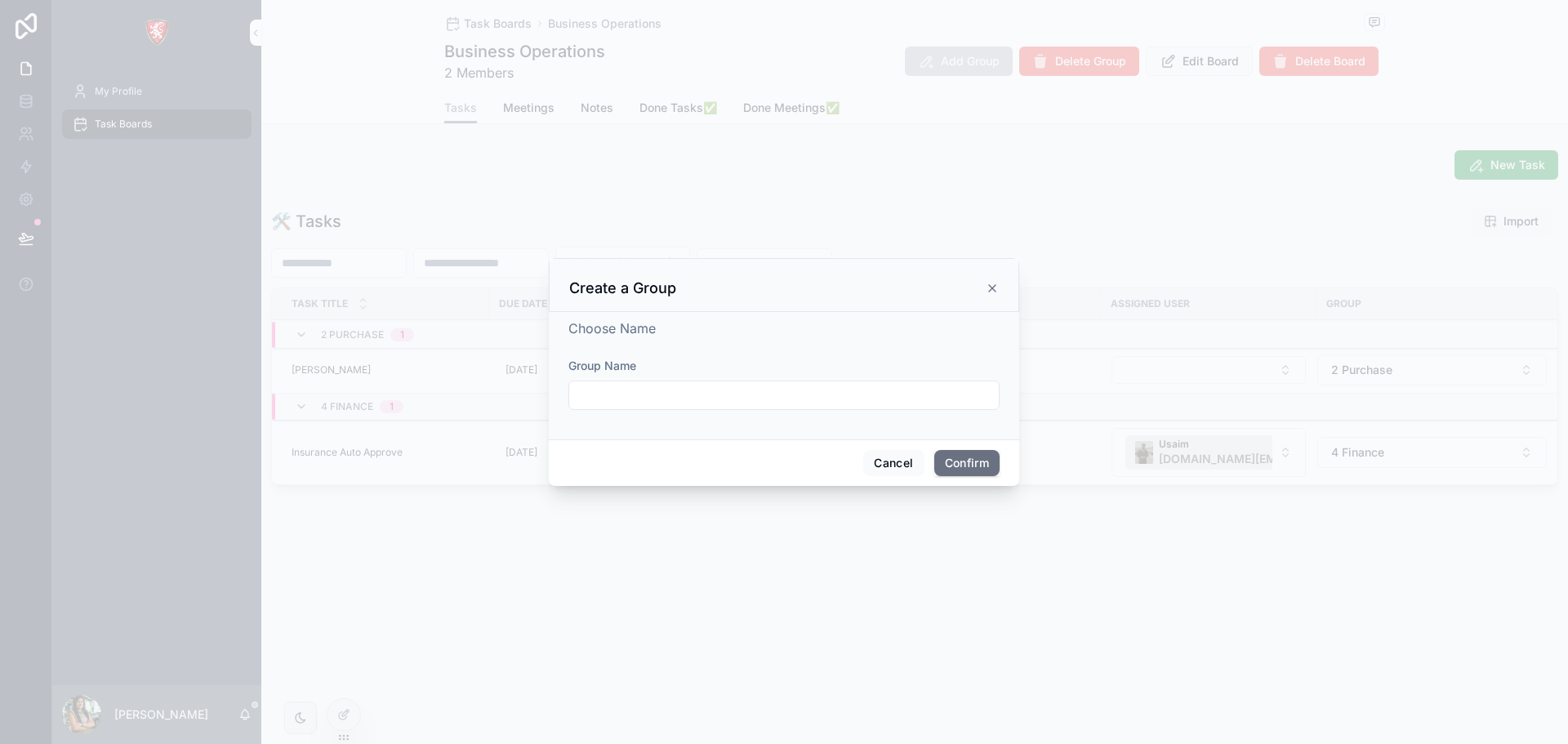
click at [655, 396] on input "text" at bounding box center [783, 395] width 430 height 23
click at [578, 397] on input "**********" at bounding box center [783, 395] width 430 height 23
type input "**********"
click at [948, 459] on button "Confirm" at bounding box center [966, 463] width 65 height 27
